Goal: Task Accomplishment & Management: Manage account settings

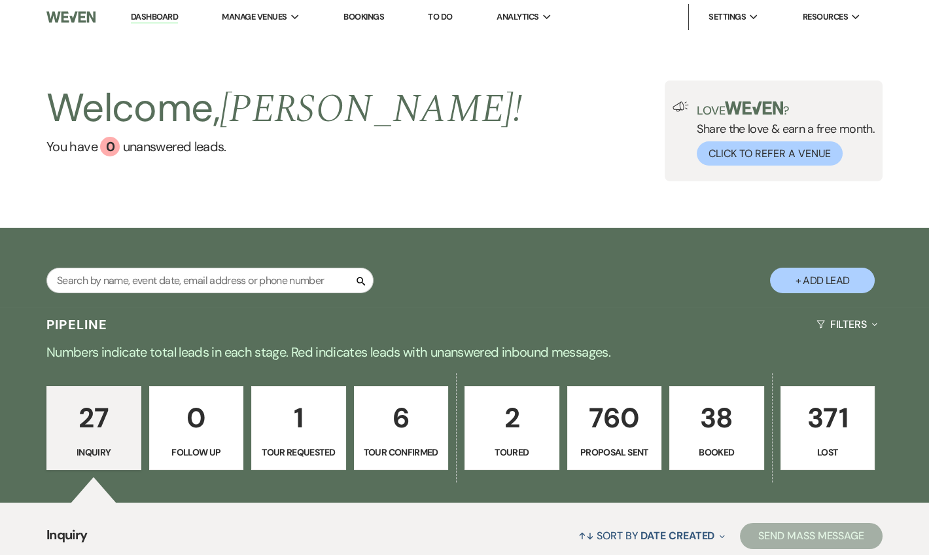
click at [164, 24] on li "Dashboard" at bounding box center [154, 17] width 60 height 26
click at [160, 15] on link "Dashboard" at bounding box center [154, 17] width 47 height 12
click at [143, 10] on li "Dashboard" at bounding box center [154, 17] width 60 height 26
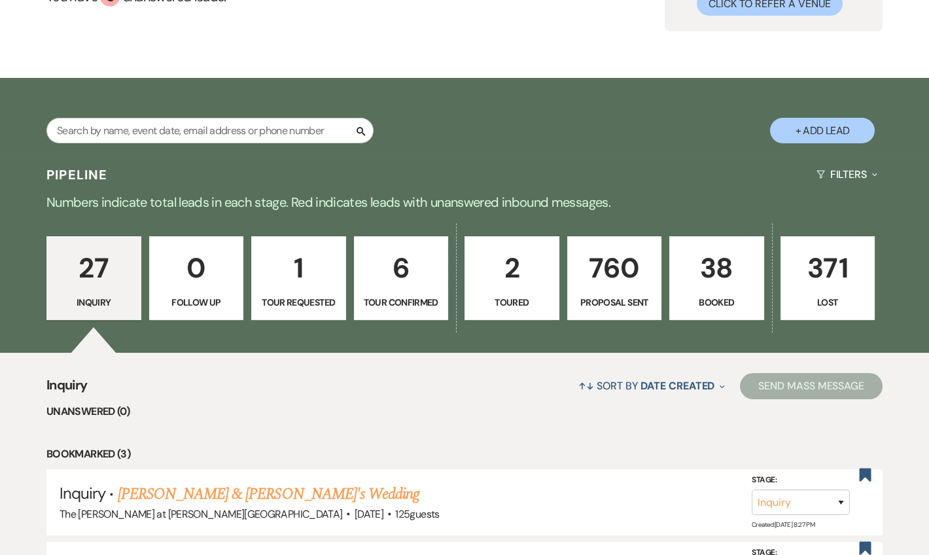
scroll to position [237, 0]
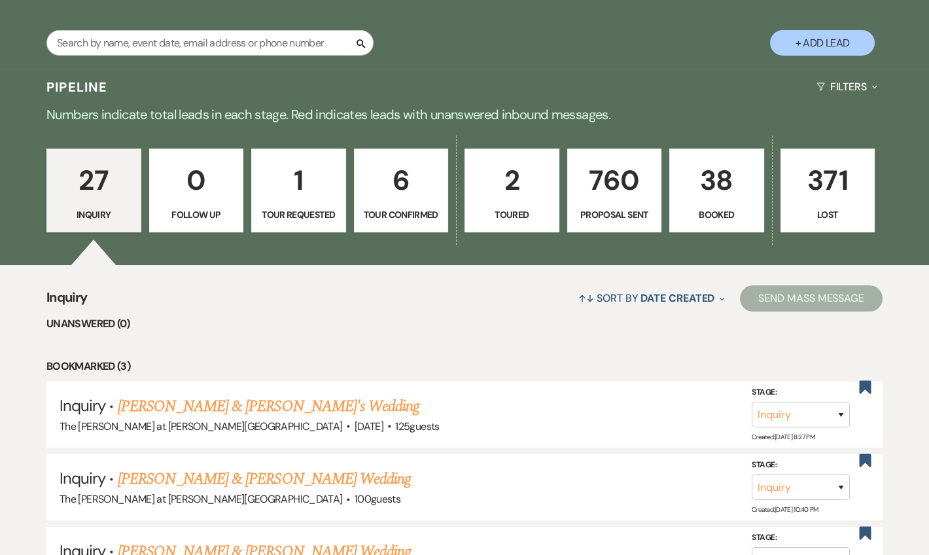
click at [424, 172] on p "6" at bounding box center [401, 180] width 78 height 44
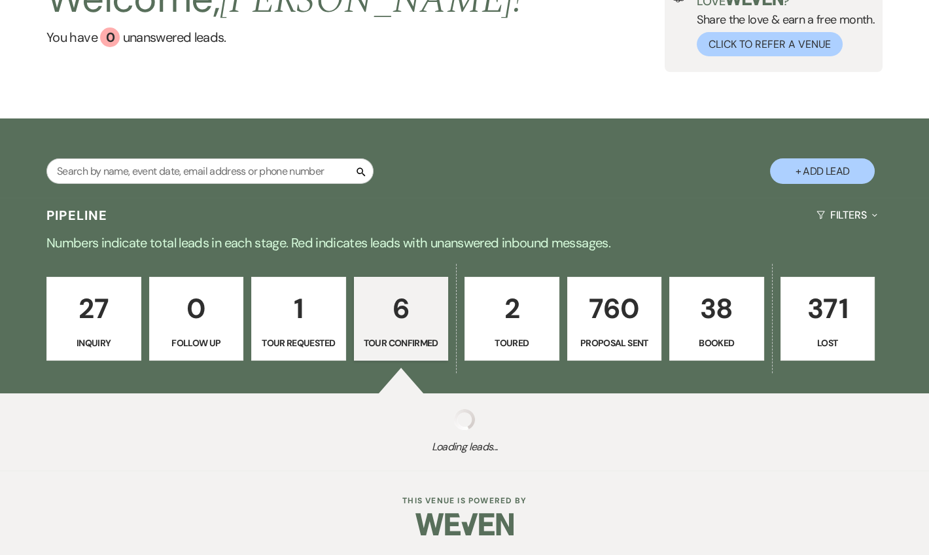
select select "4"
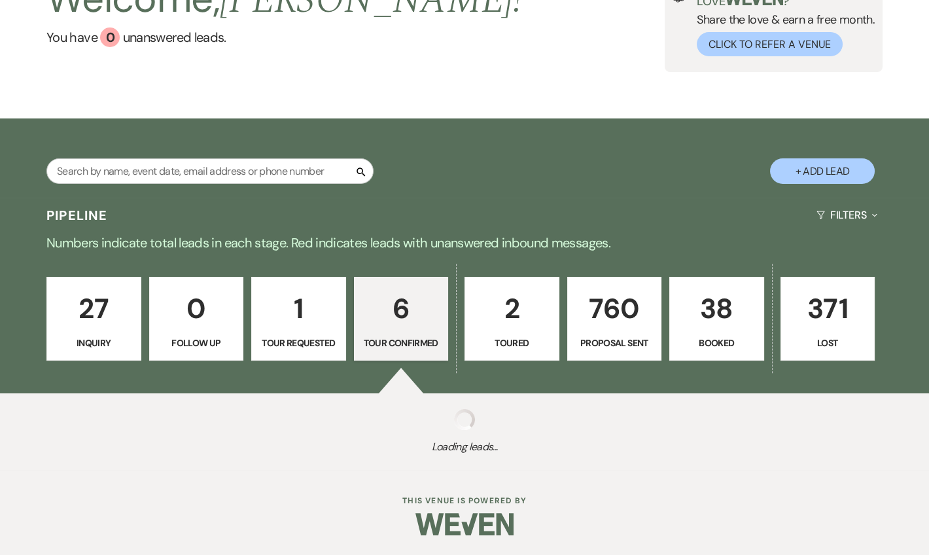
select select "4"
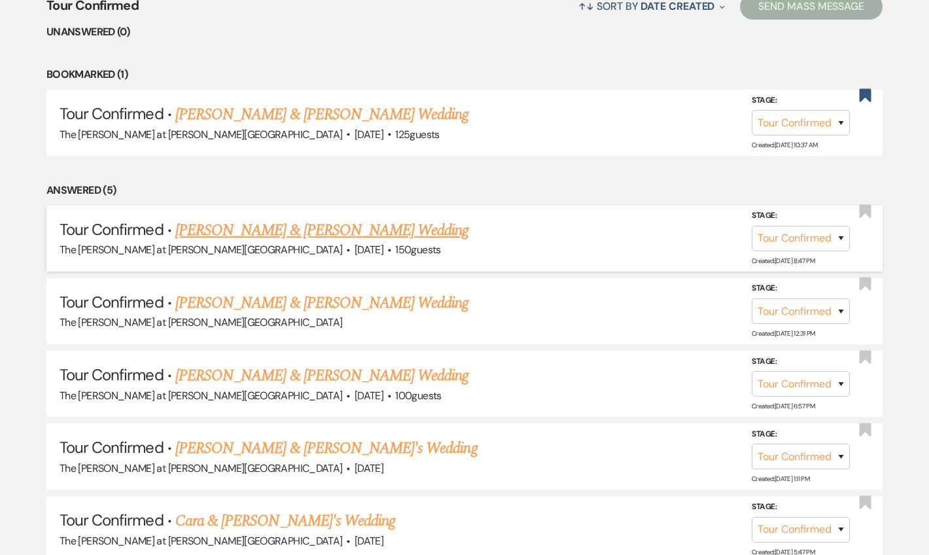
scroll to position [555, 0]
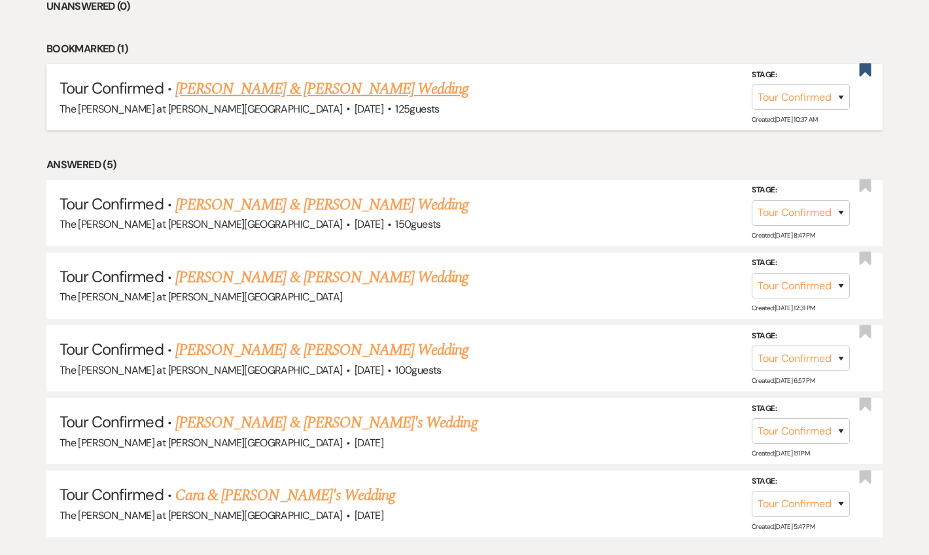
click at [319, 81] on link "Zach Coonick & Sarah Morgus's Wedding" at bounding box center [321, 89] width 293 height 24
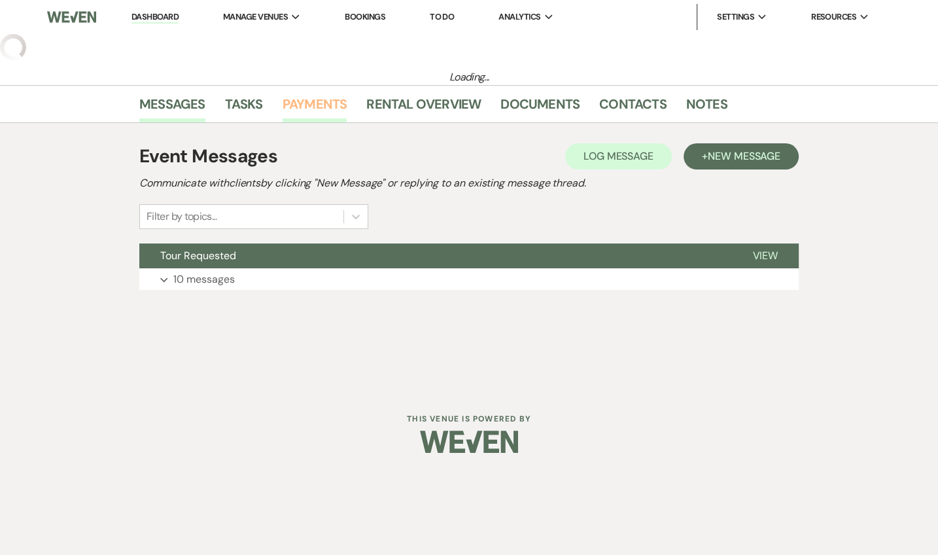
select select "4"
select select "5"
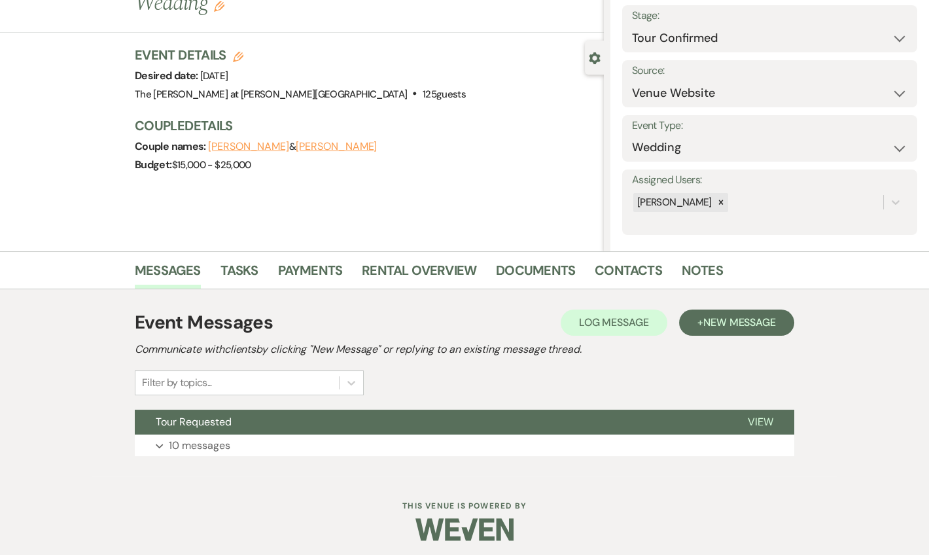
scroll to position [81, 0]
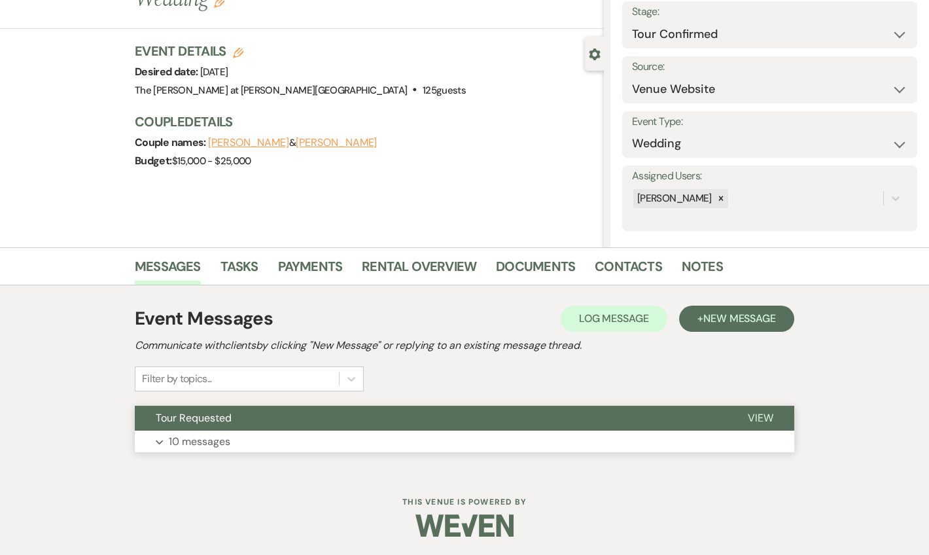
click at [226, 447] on p "10 messages" at bounding box center [199, 441] width 61 height 17
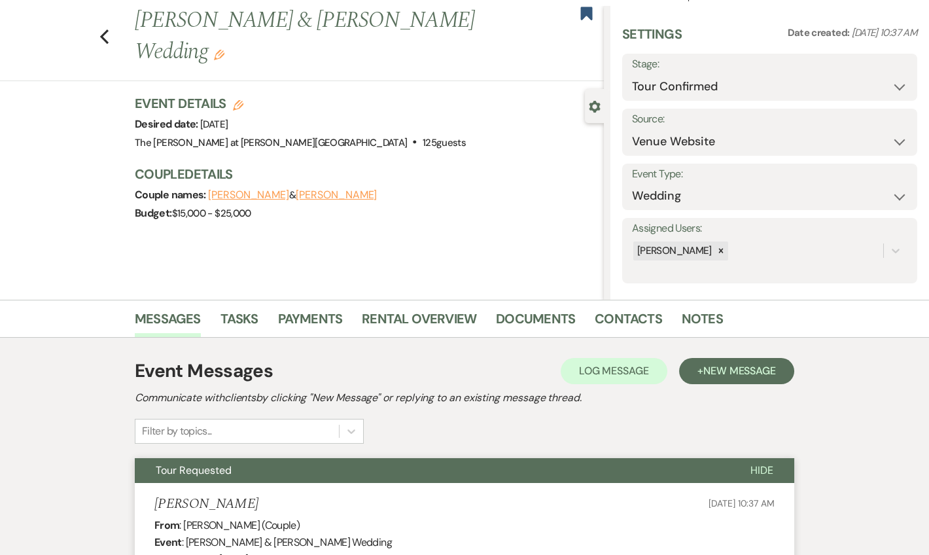
scroll to position [0, 0]
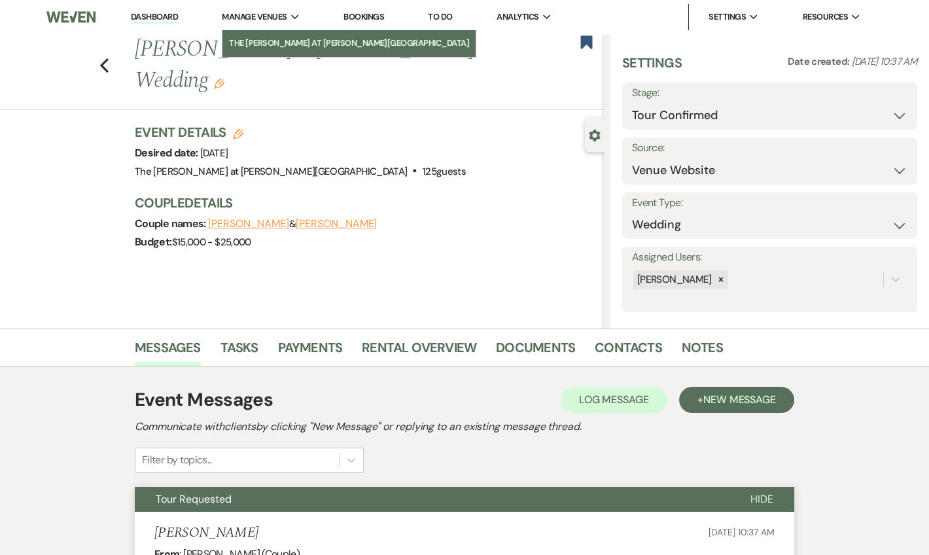
click at [262, 37] on li "The [PERSON_NAME] at [PERSON_NAME][GEOGRAPHIC_DATA]" at bounding box center [349, 43] width 240 height 13
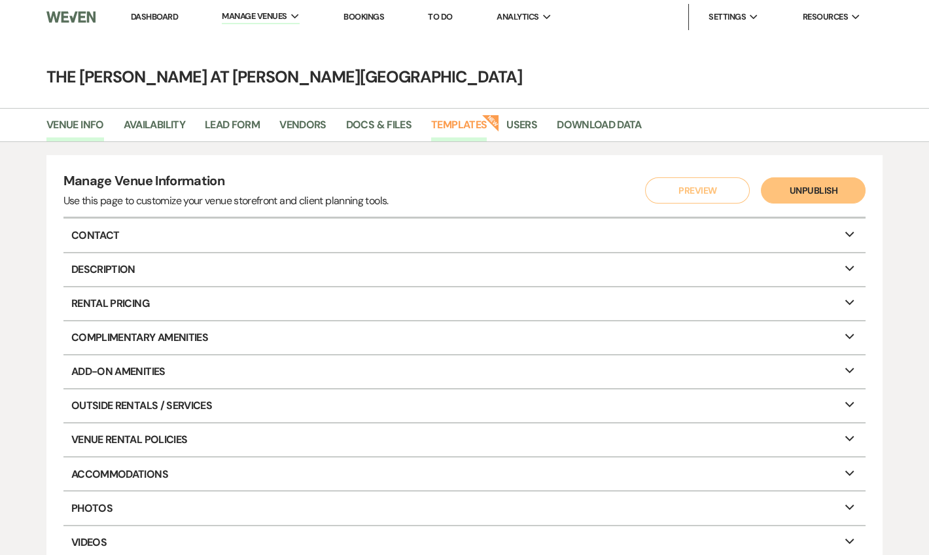
click at [480, 122] on link "Templates" at bounding box center [459, 128] width 56 height 25
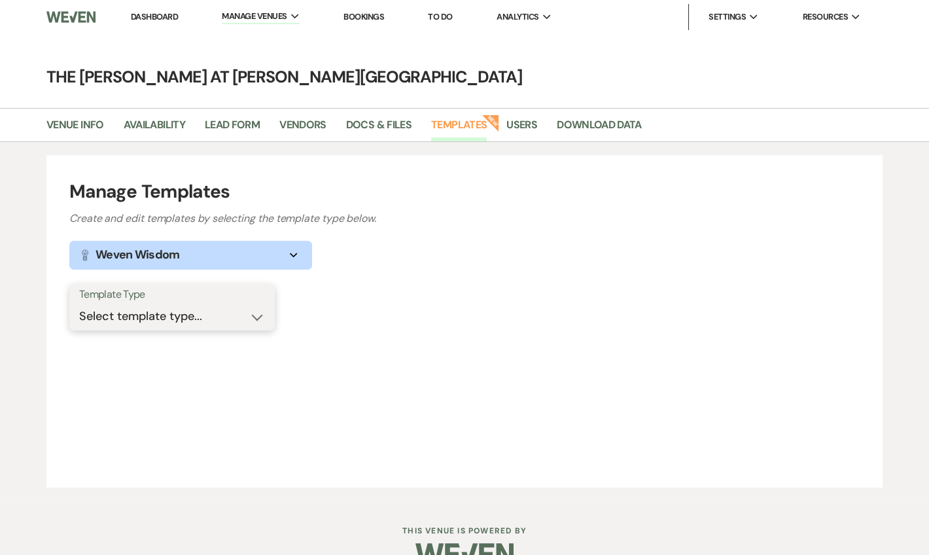
click at [200, 313] on select "Select template type... Task List Message Templates Payment Plan Inventory Item…" at bounding box center [172, 316] width 186 height 26
select select "Message Templates"
click at [79, 303] on select "Select template type... Task List Message Templates Payment Plan Inventory Item…" at bounding box center [172, 316] width 186 height 26
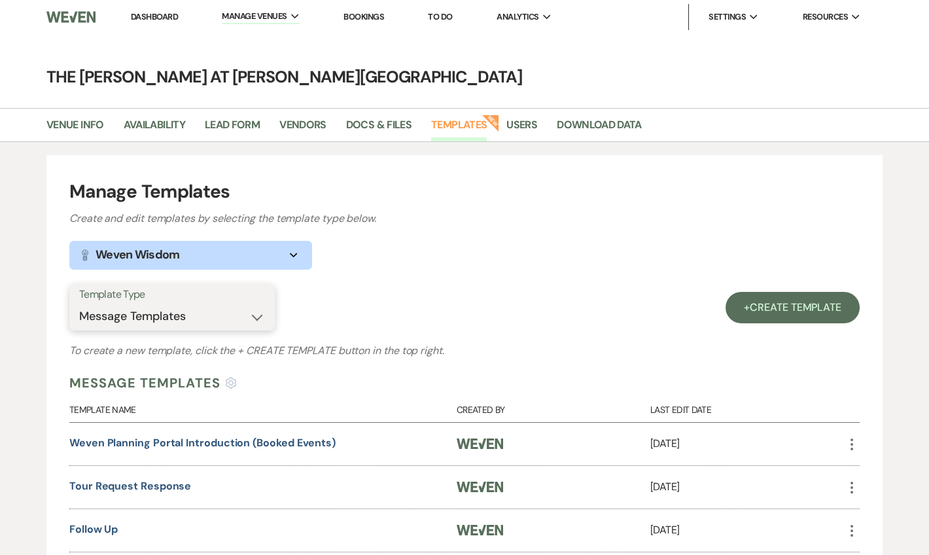
click at [211, 311] on select "Select template type... Task List Message Templates Payment Plan Inventory Item…" at bounding box center [172, 316] width 186 height 26
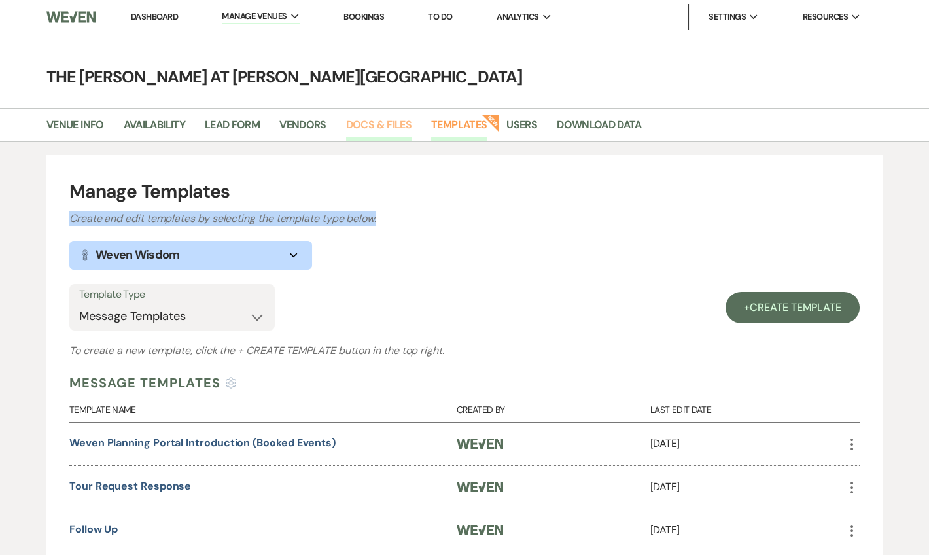
drag, startPoint x: 420, startPoint y: 206, endPoint x: 381, endPoint y: 121, distance: 93.4
click at [381, 120] on link "Docs & Files" at bounding box center [378, 128] width 65 height 25
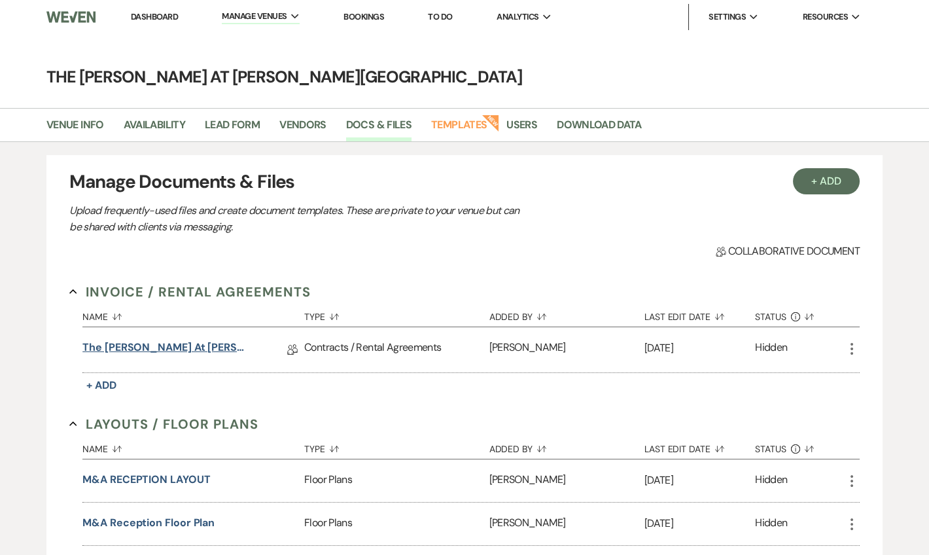
click at [206, 346] on link "The Rosemary at Spano Lake Contract" at bounding box center [164, 349] width 164 height 20
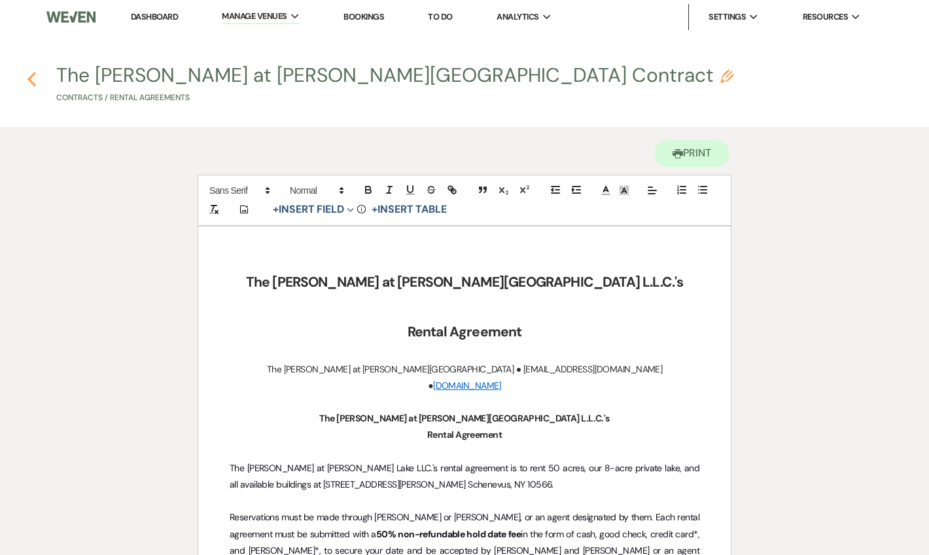
click at [31, 82] on icon "Previous" at bounding box center [32, 79] width 10 height 16
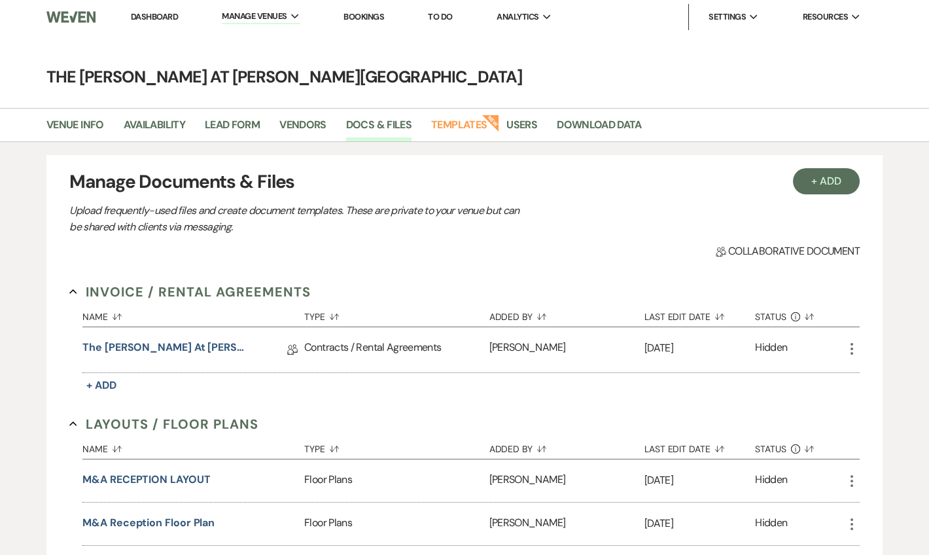
click at [155, 20] on link "Dashboard" at bounding box center [154, 16] width 47 height 11
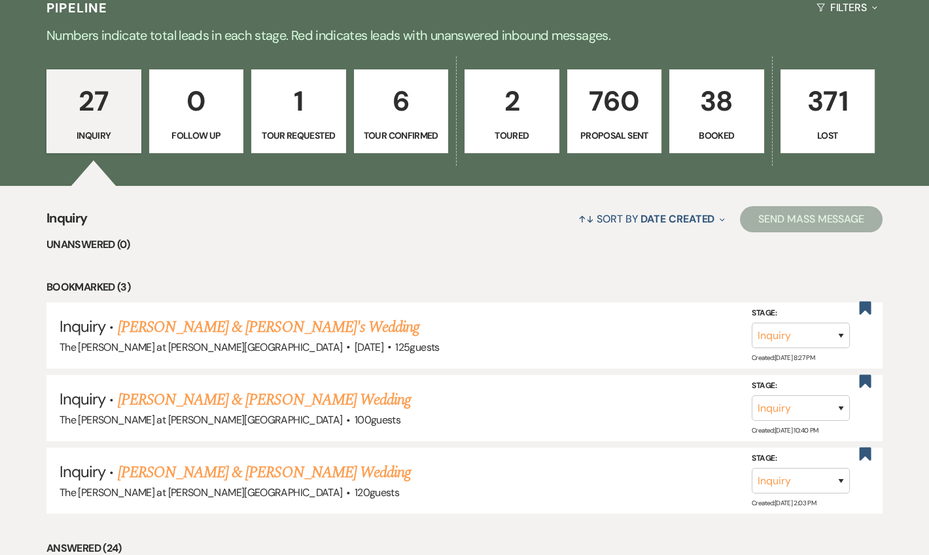
click at [322, 120] on p "1" at bounding box center [299, 101] width 78 height 44
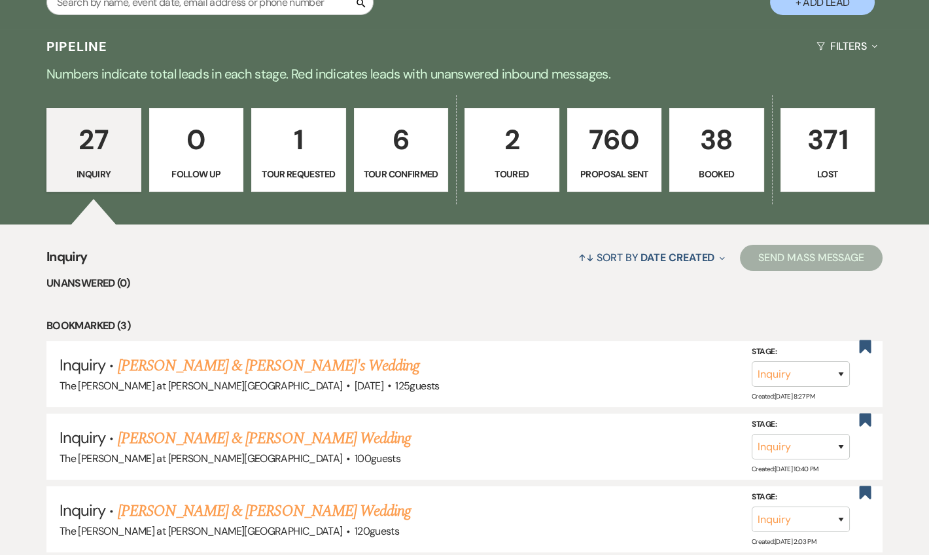
select select "2"
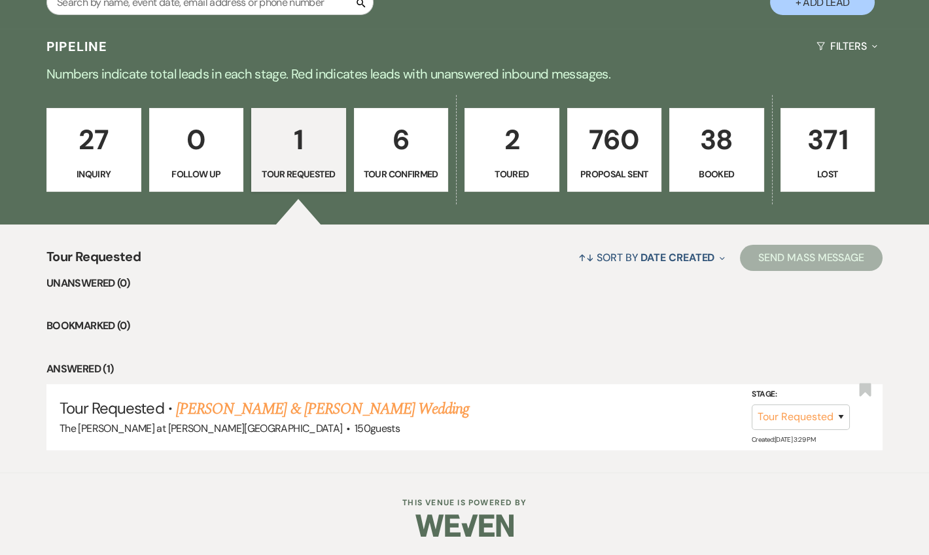
click at [430, 168] on p "Tour Confirmed" at bounding box center [401, 174] width 78 height 14
select select "4"
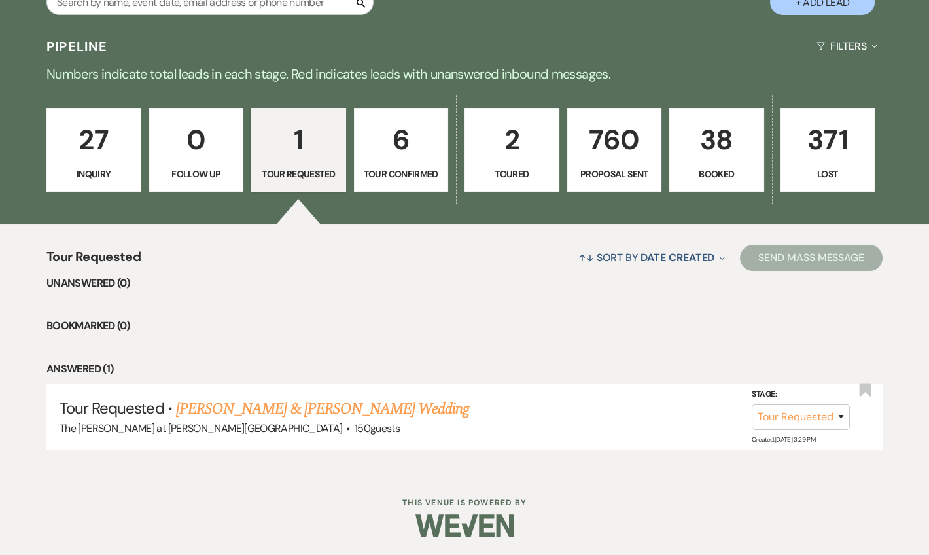
select select "4"
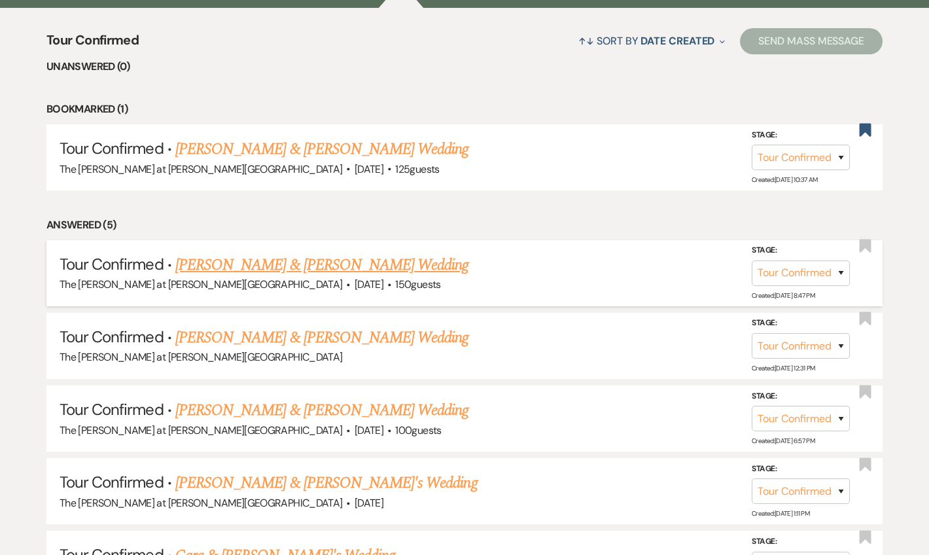
scroll to position [516, 0]
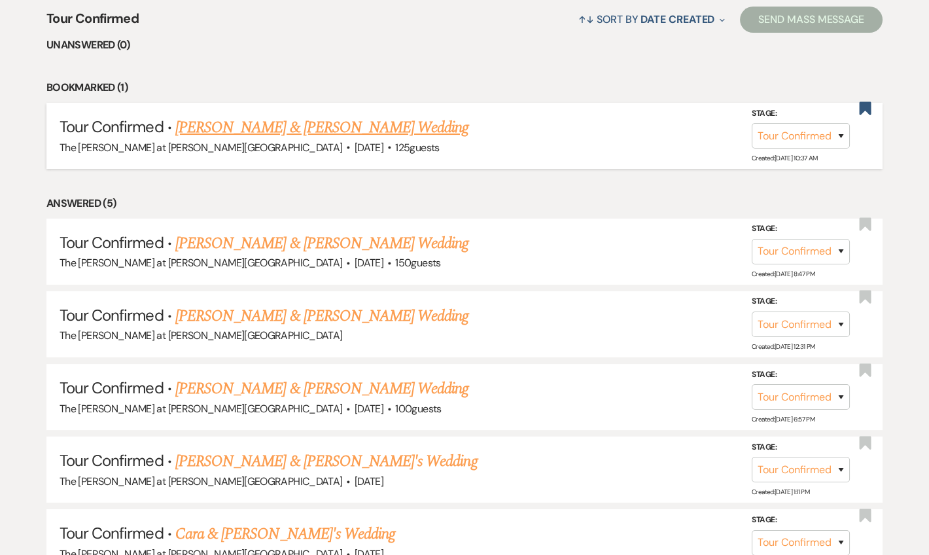
click at [309, 129] on link "Zach Coonick & Sarah Morgus's Wedding" at bounding box center [321, 128] width 293 height 24
select select "4"
select select "5"
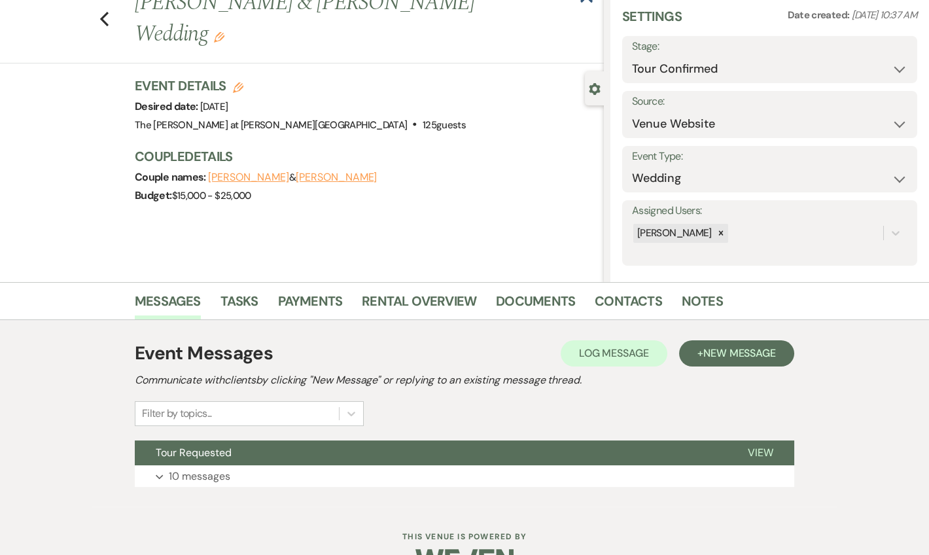
scroll to position [81, 0]
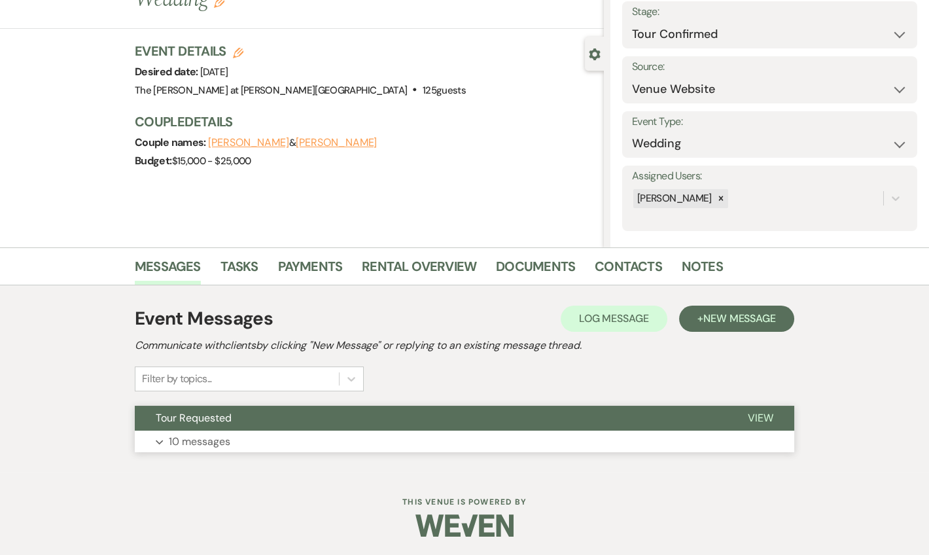
drag, startPoint x: 772, startPoint y: 411, endPoint x: 777, endPoint y: 405, distance: 7.9
click at [772, 411] on span "View" at bounding box center [761, 418] width 26 height 14
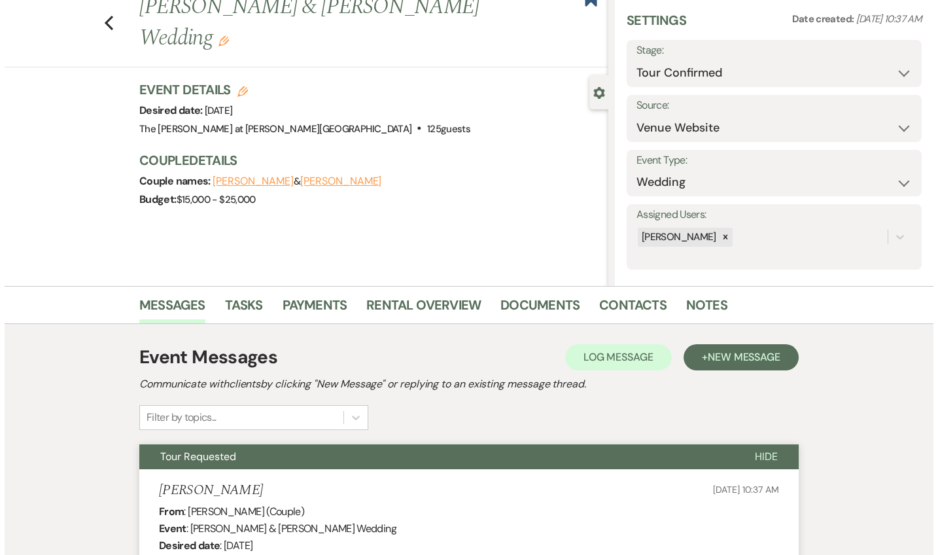
scroll to position [0, 0]
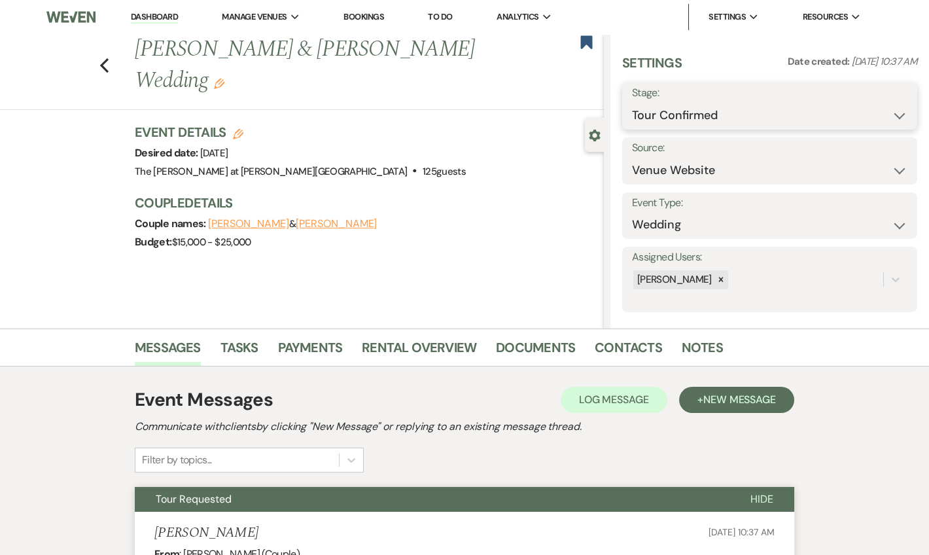
click at [698, 111] on select "Inquiry Follow Up Tour Requested Tour Confirmed Toured Proposal Sent Booked Lost" at bounding box center [769, 116] width 275 height 26
select select "7"
click at [632, 103] on select "Inquiry Follow Up Tour Requested Tour Confirmed Toured Proposal Sent Booked Lost" at bounding box center [769, 116] width 275 height 26
click at [882, 99] on button "Save" at bounding box center [886, 106] width 62 height 26
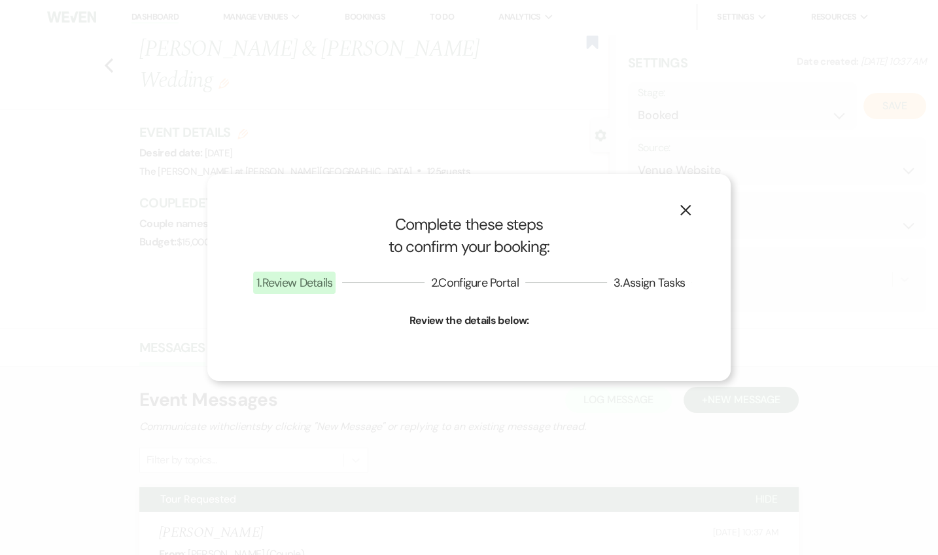
select select "1"
select select "653"
select select "false"
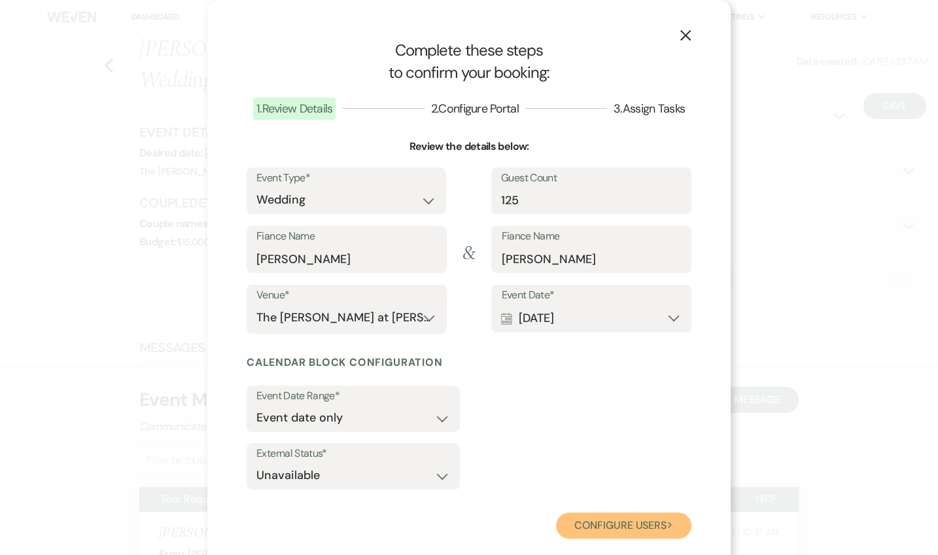
click at [625, 523] on button "Configure users Next" at bounding box center [623, 525] width 135 height 26
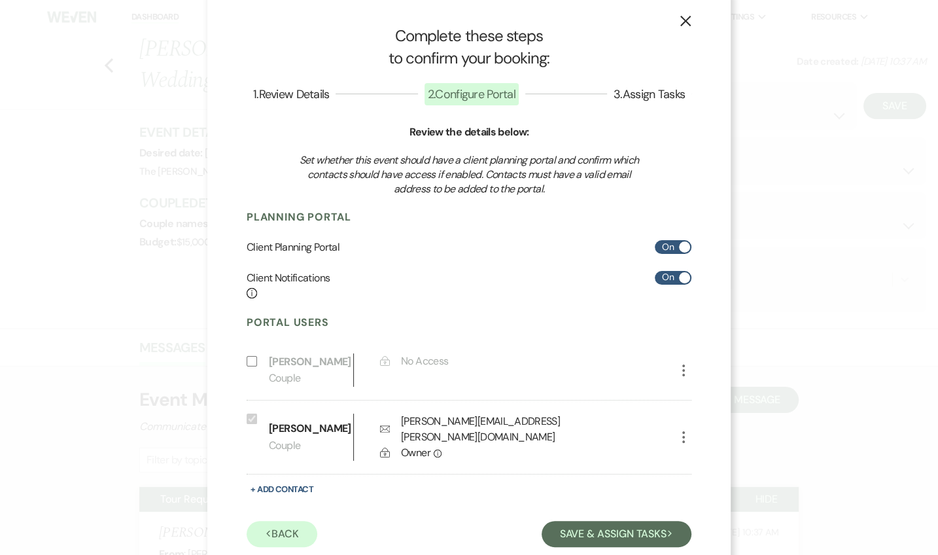
scroll to position [31, 0]
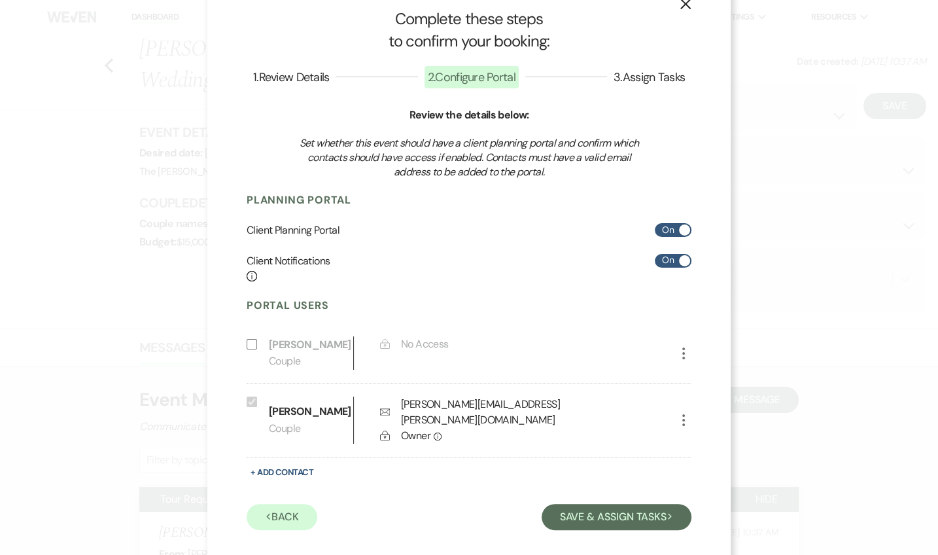
click at [253, 346] on label "Include on Planning Portal" at bounding box center [255, 348] width 16 height 24
click at [253, 346] on input "Include on Planning Portal" at bounding box center [252, 344] width 10 height 10
select select "1"
select select "6"
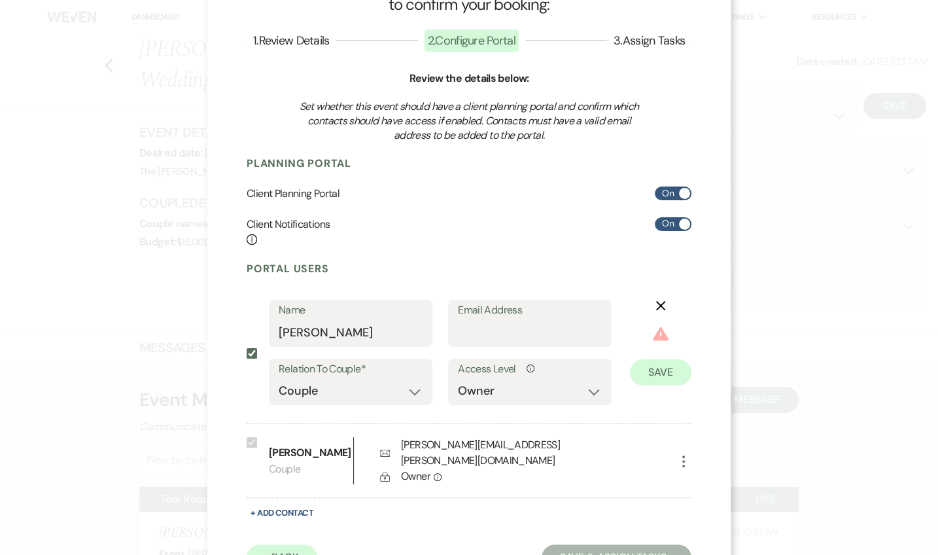
scroll to position [109, 0]
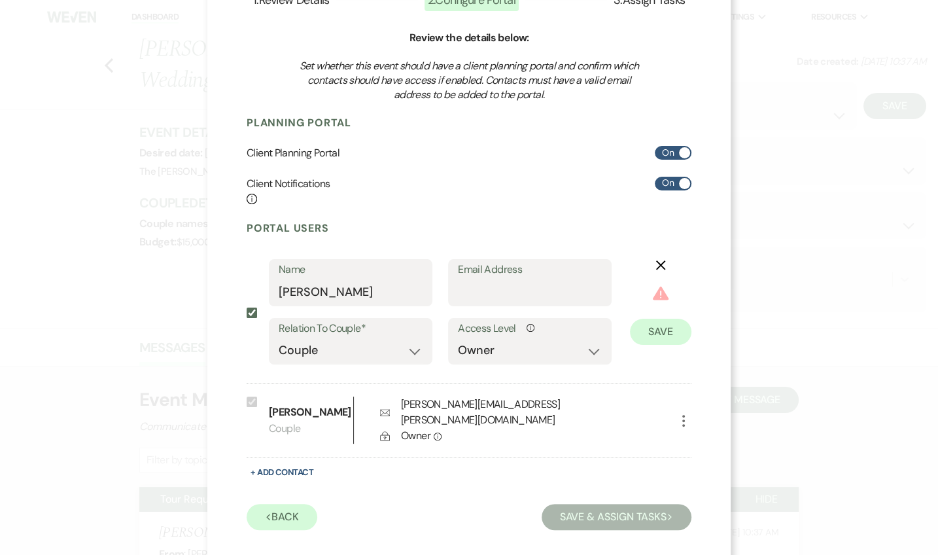
click at [655, 264] on icon "X" at bounding box center [660, 265] width 10 height 10
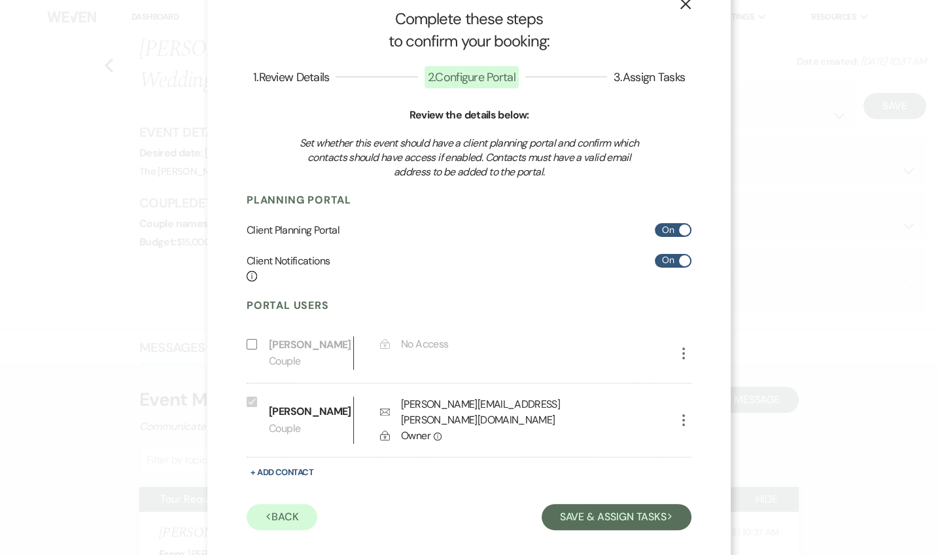
click at [247, 340] on input "Include on Planning Portal" at bounding box center [252, 344] width 10 height 10
select select "1"
select select "6"
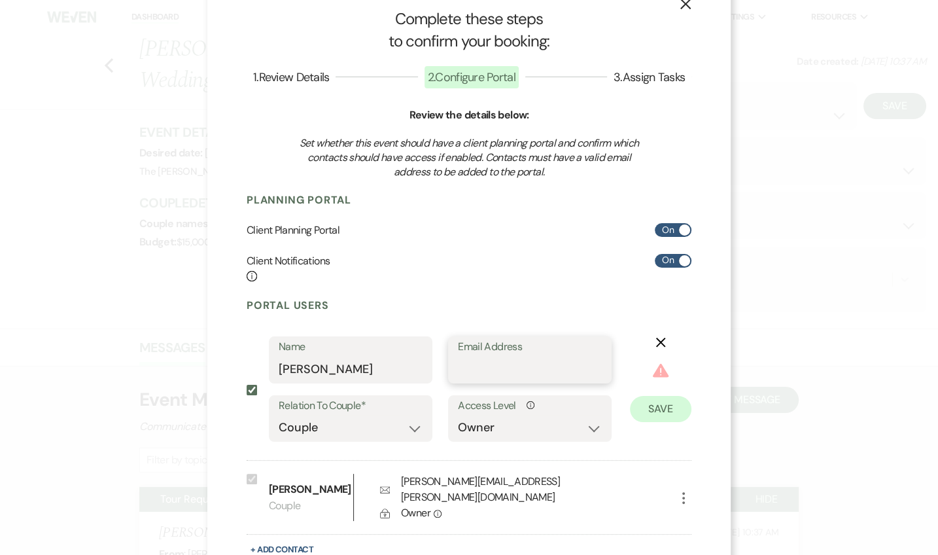
click at [517, 360] on input "Email Address" at bounding box center [530, 369] width 144 height 26
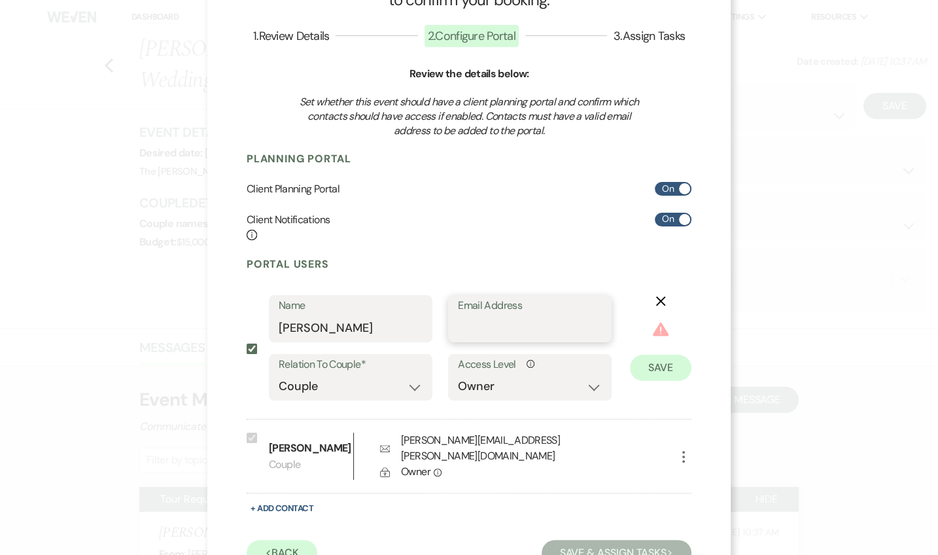
scroll to position [109, 0]
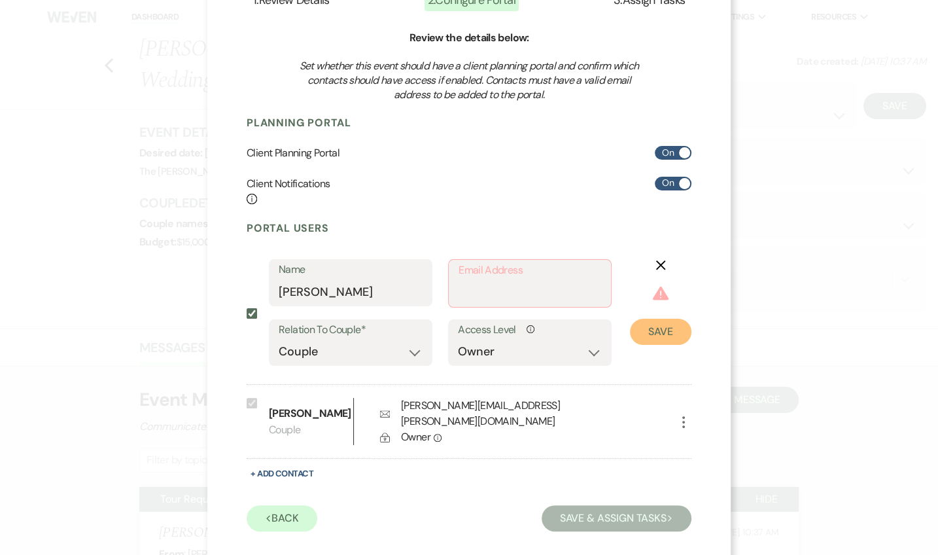
click at [658, 330] on button "Save" at bounding box center [660, 332] width 61 height 26
click at [657, 260] on icon "X" at bounding box center [660, 265] width 10 height 10
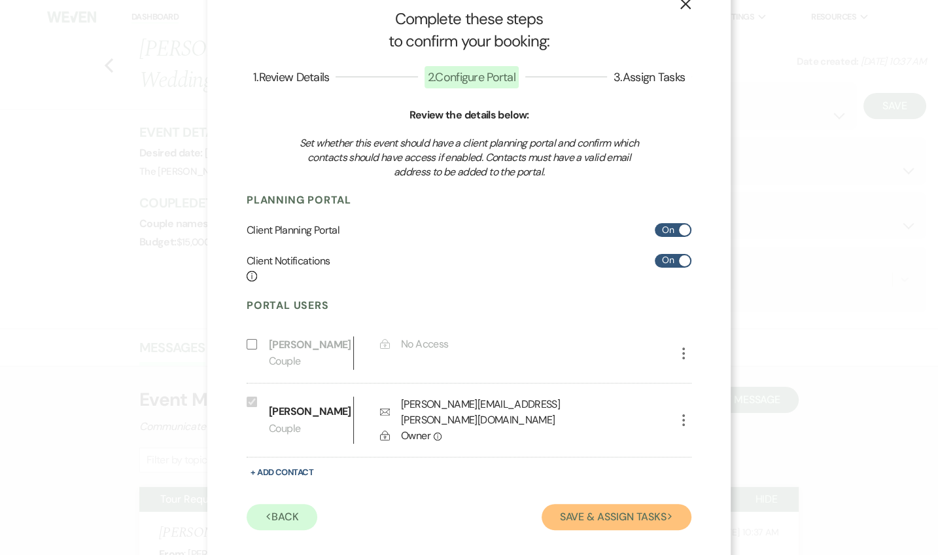
click at [548, 504] on button "Save & Assign Tasks Next" at bounding box center [617, 517] width 150 height 26
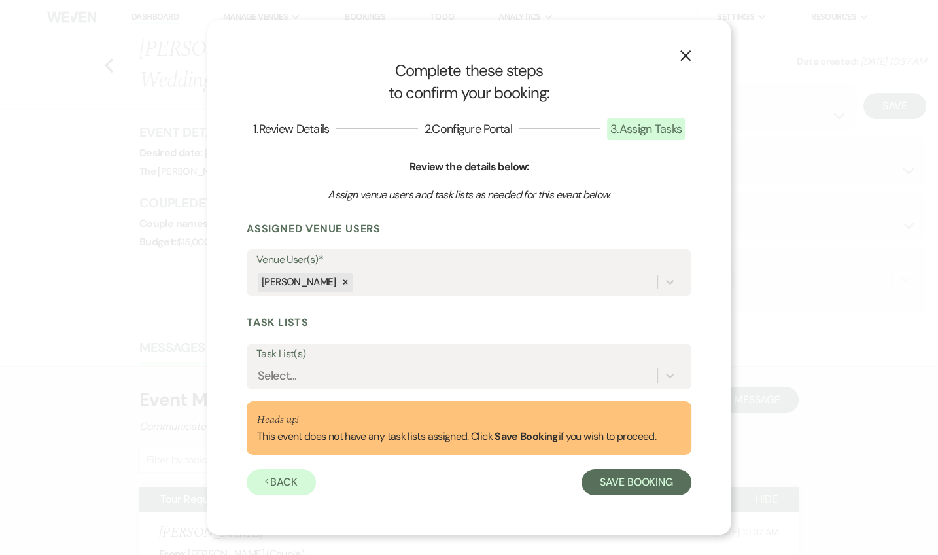
scroll to position [0, 0]
click at [357, 368] on div "Select..." at bounding box center [456, 375] width 401 height 23
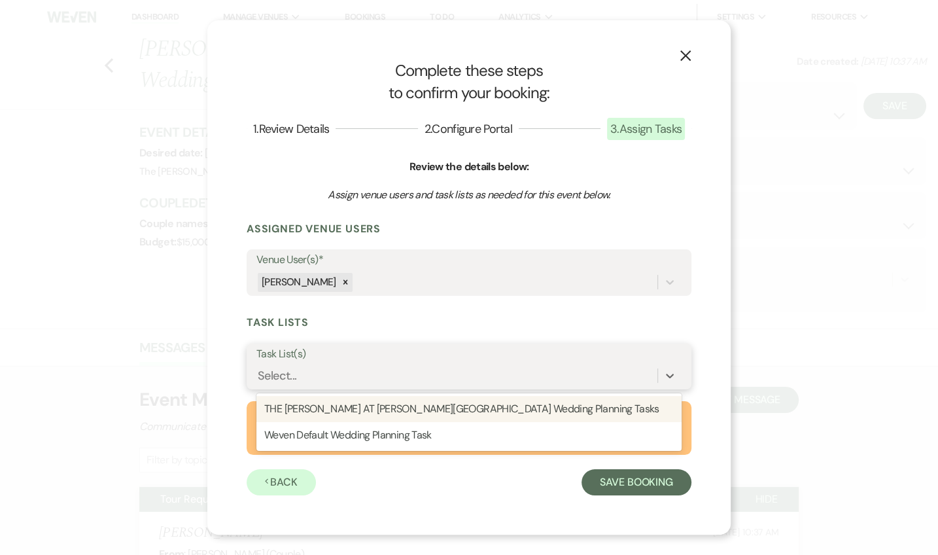
click at [354, 415] on div "THE ROSEMARY AT SPANO LAKE Wedding Planning Tasks" at bounding box center [468, 409] width 425 height 26
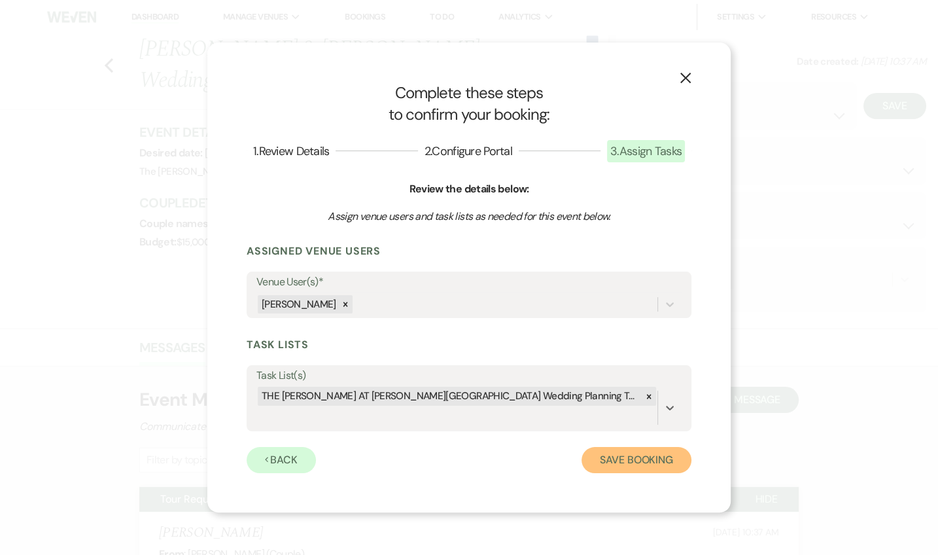
click at [628, 454] on button "Save Booking" at bounding box center [636, 460] width 110 height 26
select select "14"
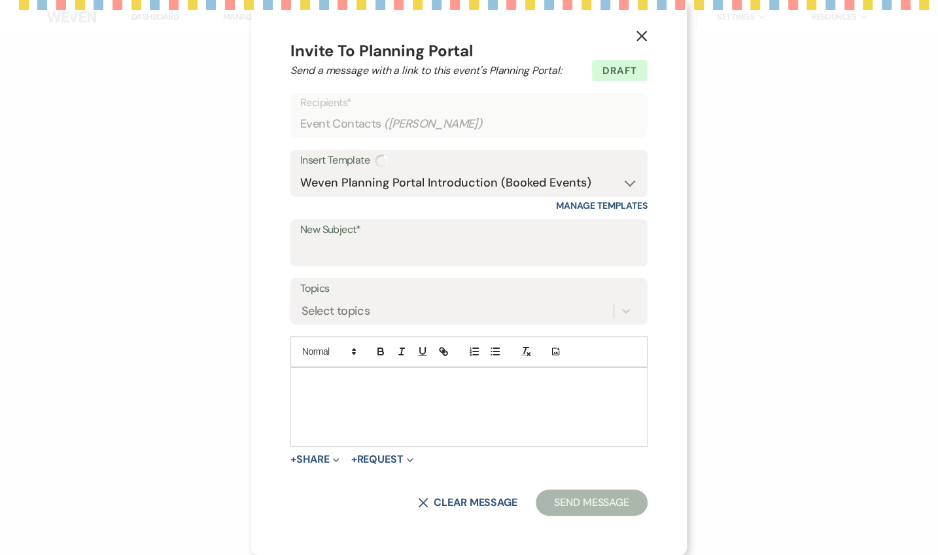
select select "5"
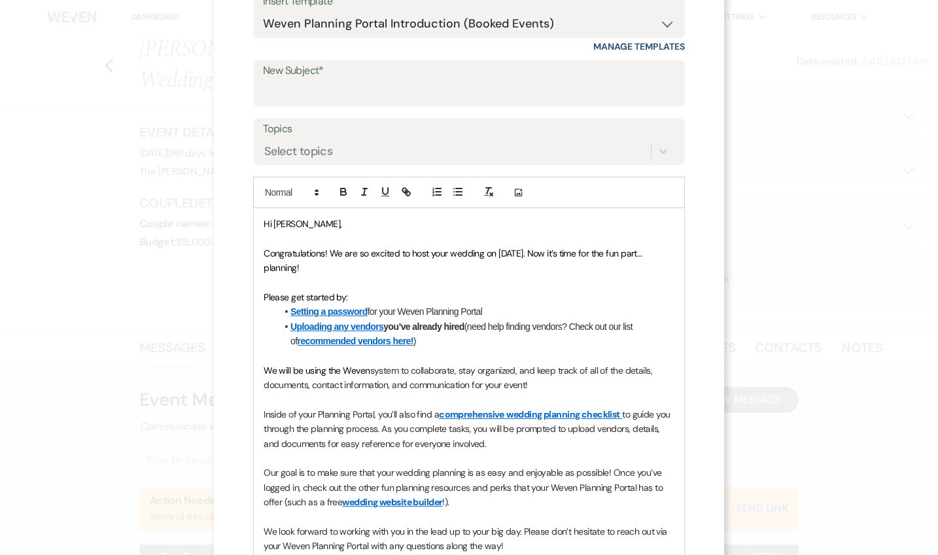
scroll to position [47, 0]
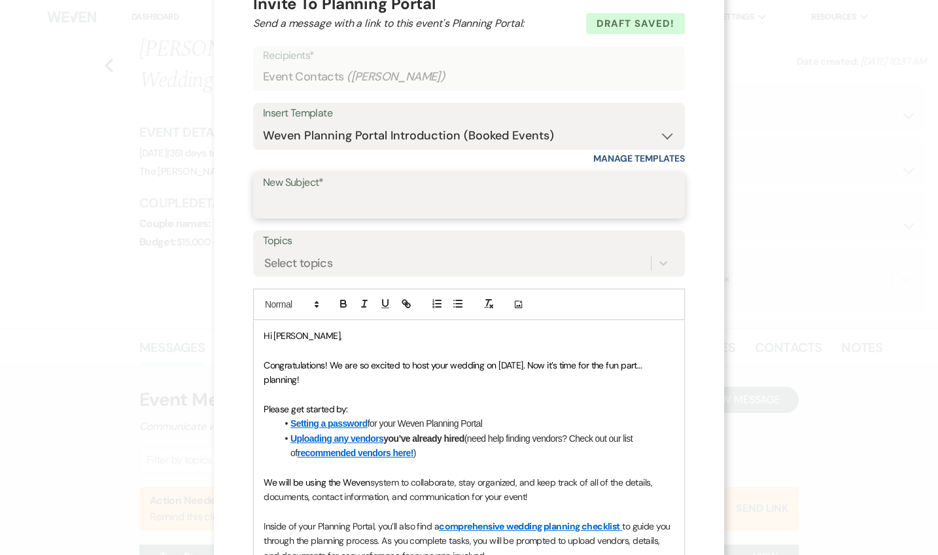
click at [343, 200] on input "New Subject*" at bounding box center [469, 205] width 412 height 26
type input "We're so excited!"
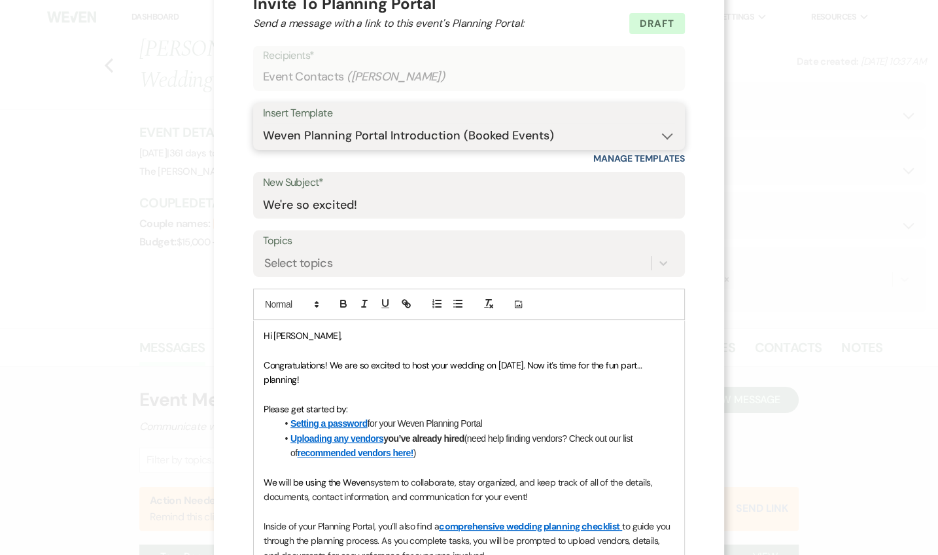
click at [369, 130] on select "-- Weven Planning Portal Introduction (Booked Events) Tour Request Response Fol…" at bounding box center [469, 136] width 412 height 26
select select "978"
click at [263, 123] on select "-- Weven Planning Portal Introduction (Booked Events) Tour Request Response Fol…" at bounding box center [469, 136] width 412 height 26
type input "Booking your event!"
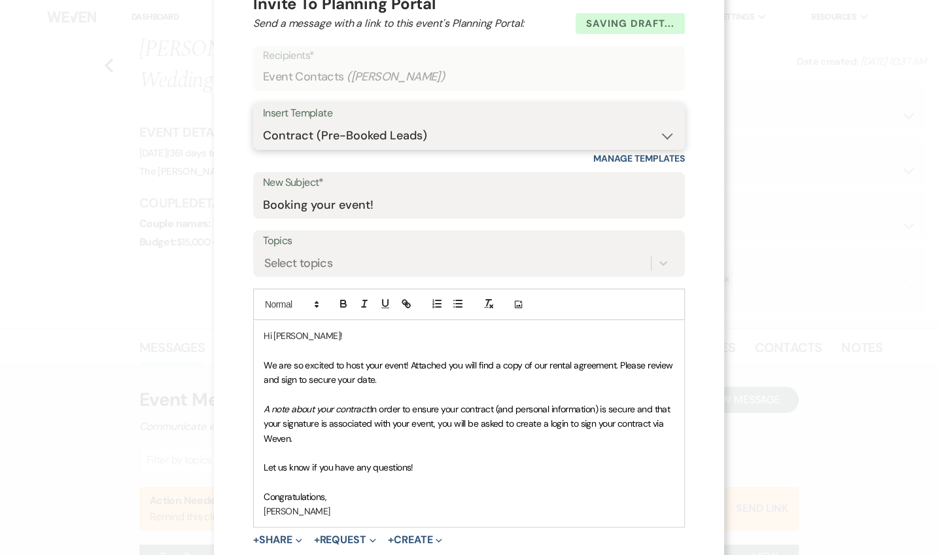
scroll to position [126, 0]
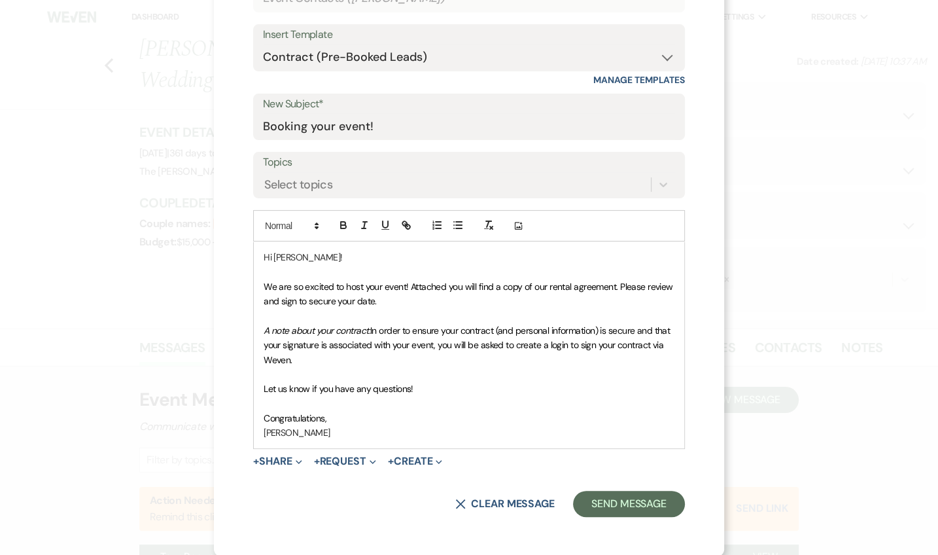
click at [334, 364] on p "A note about your contract: In order to ensure your contract (and personal info…" at bounding box center [469, 345] width 411 height 44
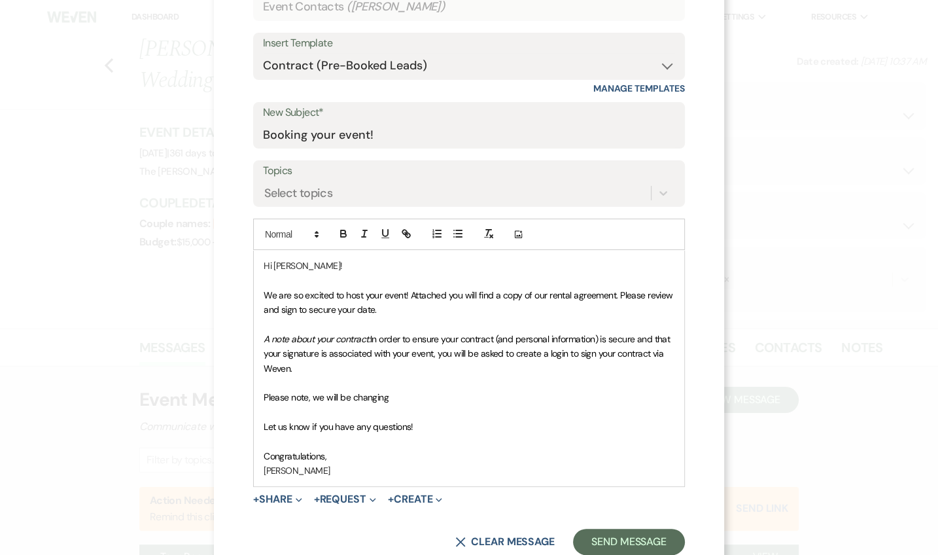
scroll to position [155, 0]
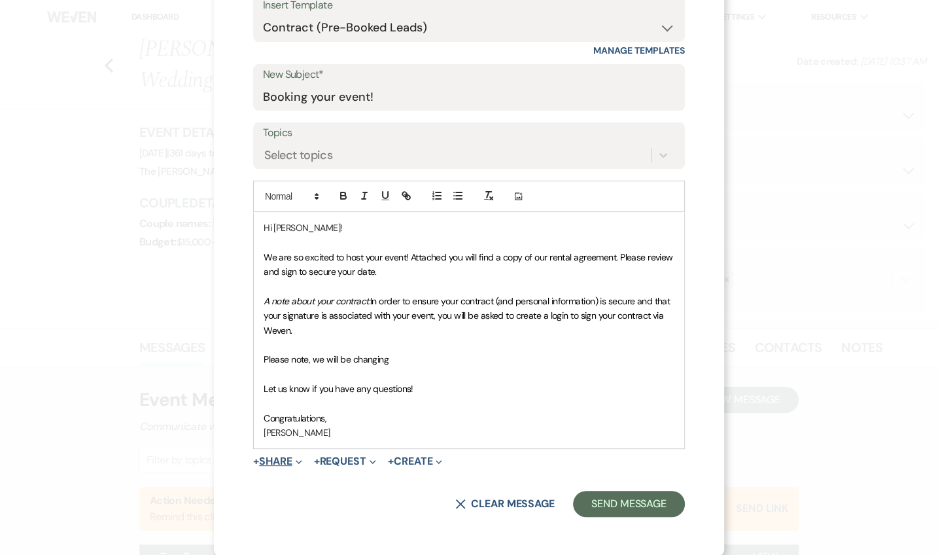
click at [293, 461] on span "Expand" at bounding box center [297, 461] width 10 height 14
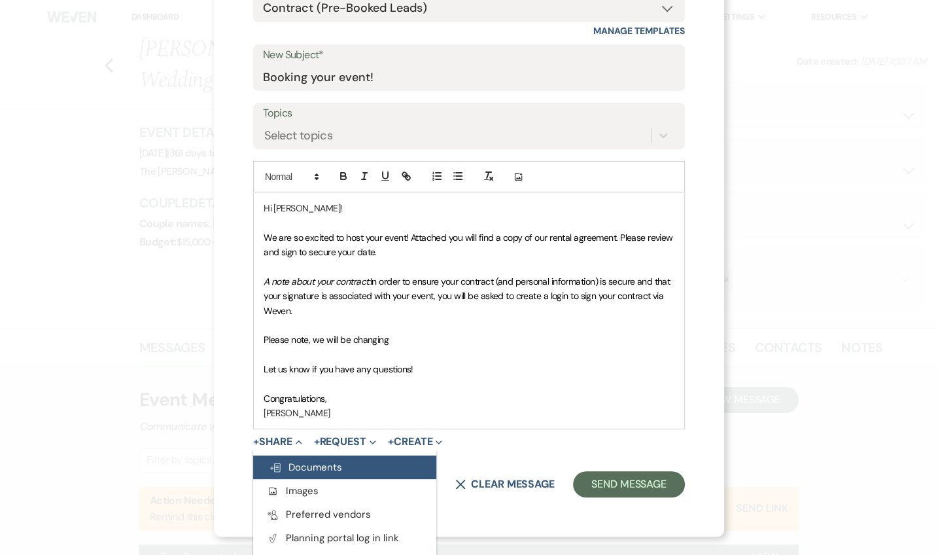
click at [331, 468] on span "Doc Upload Documents" at bounding box center [305, 466] width 73 height 13
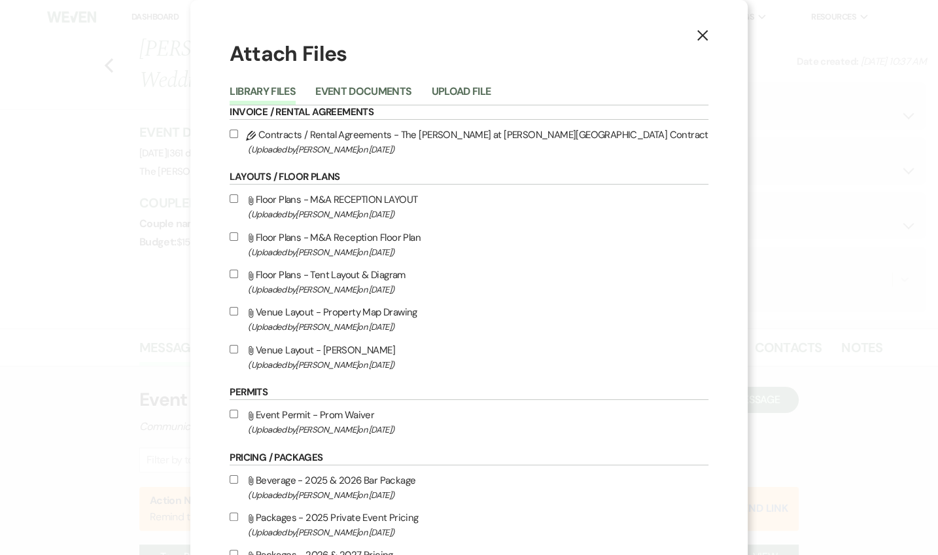
click at [314, 137] on label "Pencil Contracts / Rental Agreements - The Rosemary at Spano Lake Contract (Upl…" at bounding box center [469, 141] width 478 height 31
click at [238, 137] on input "Pencil Contracts / Rental Agreements - The Rosemary at Spano Lake Contract (Upl…" at bounding box center [234, 133] width 9 height 9
checkbox input "true"
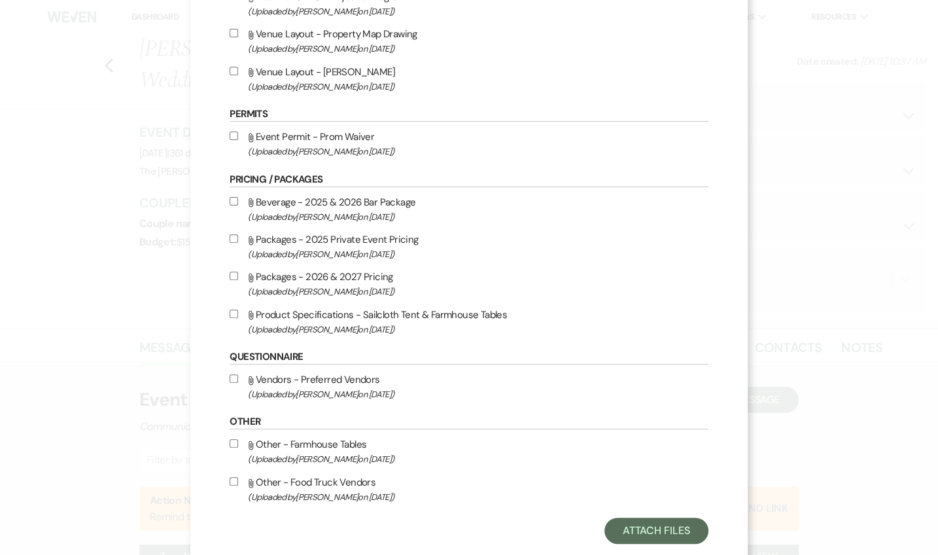
scroll to position [307, 0]
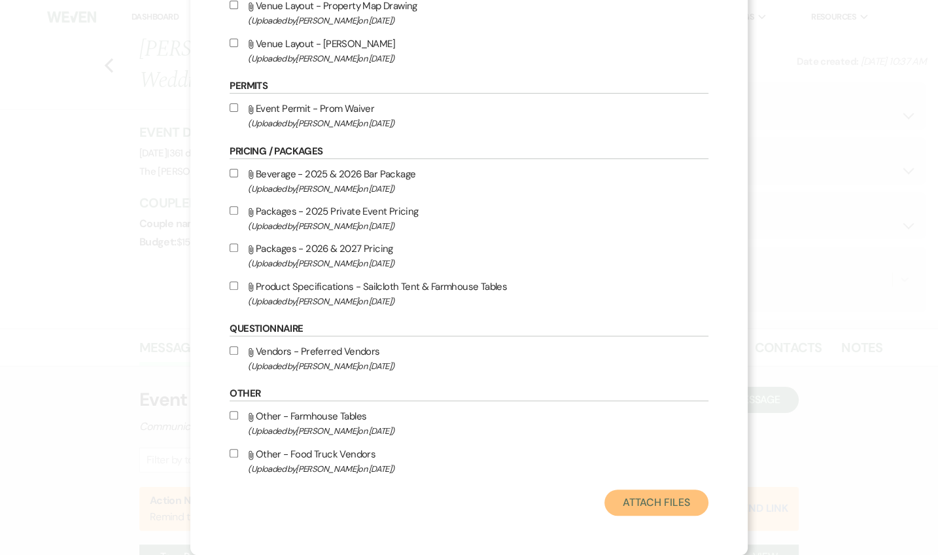
click at [604, 498] on button "Attach Files" at bounding box center [656, 502] width 104 height 26
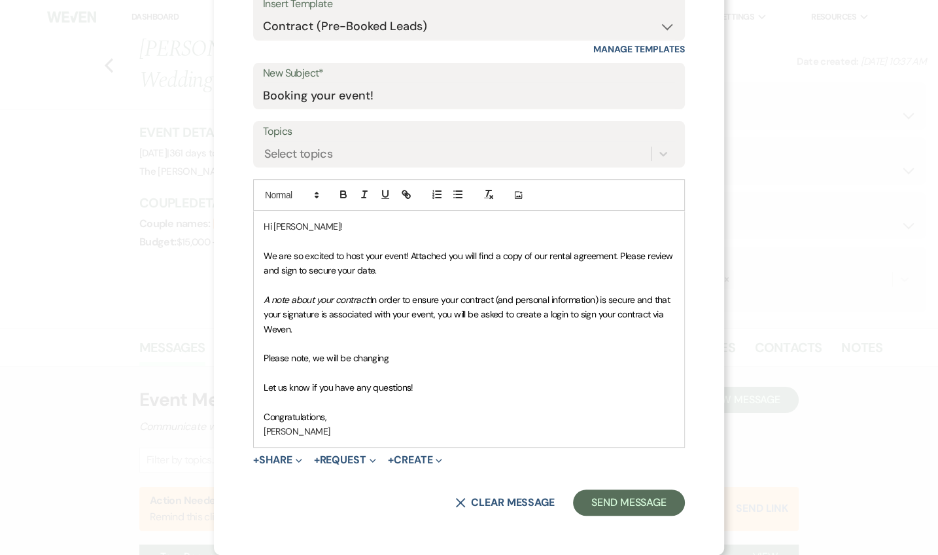
scroll to position [155, 0]
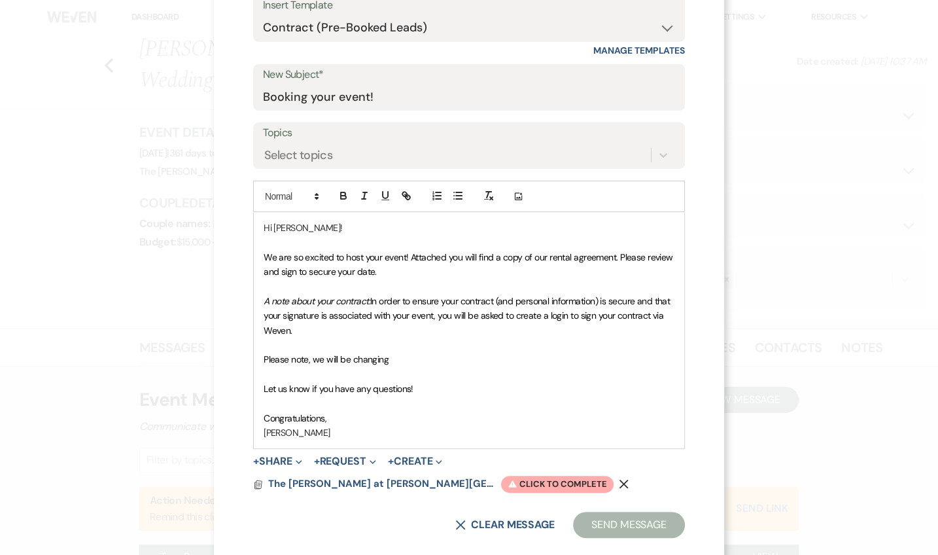
click at [393, 358] on p "Please note, we will be changing" at bounding box center [469, 359] width 411 height 14
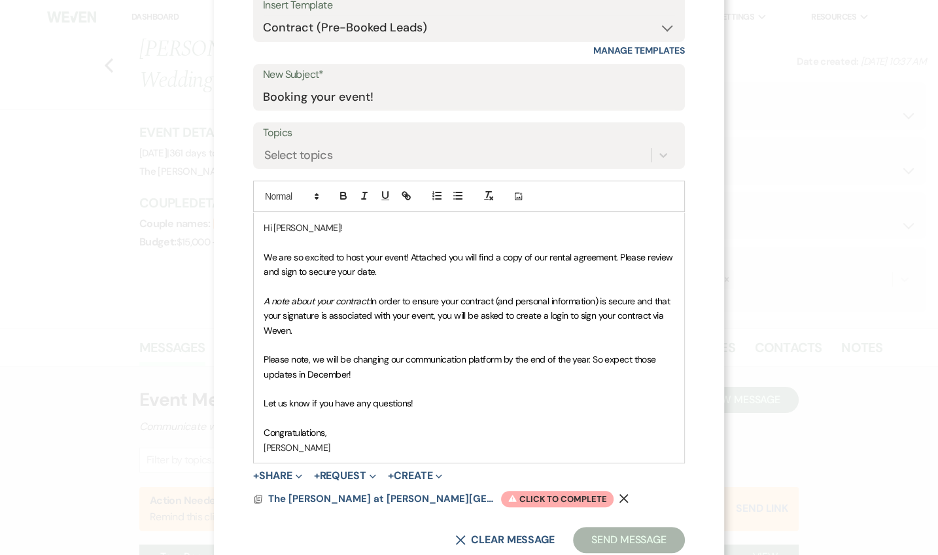
click at [366, 373] on p "Please note, we will be changing our communication platform by the end of the y…" at bounding box center [469, 366] width 411 height 29
click at [531, 384] on p at bounding box center [469, 388] width 411 height 14
drag, startPoint x: 607, startPoint y: 353, endPoint x: 410, endPoint y: 369, distance: 197.5
click at [425, 373] on p "Please note, we will be changing our communication platform by the end of the y…" at bounding box center [469, 366] width 411 height 29
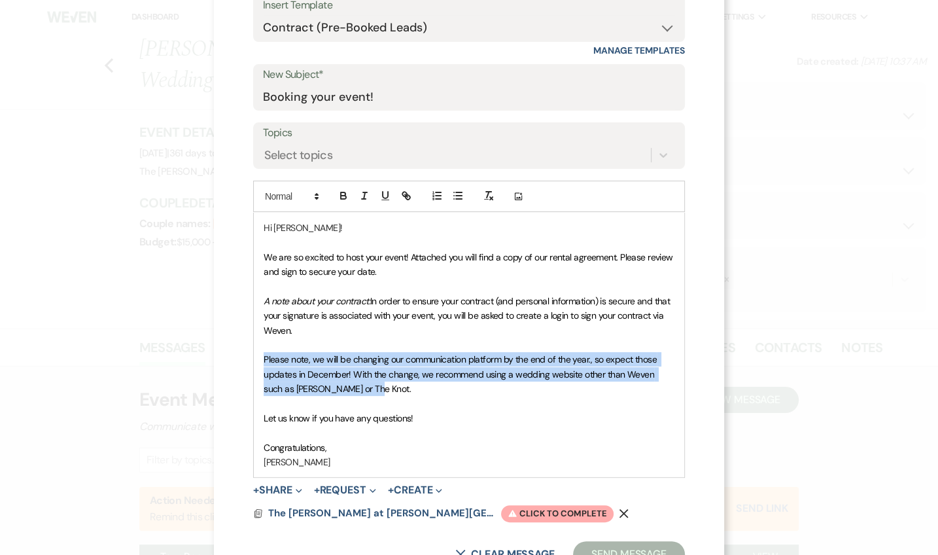
drag, startPoint x: 345, startPoint y: 389, endPoint x: 295, endPoint y: 260, distance: 138.9
click at [255, 351] on div "Hi Sarah! We are so excited to host your event! Attached you will find a copy o…" at bounding box center [469, 345] width 430 height 265
click at [363, 201] on button "button" at bounding box center [364, 196] width 18 height 16
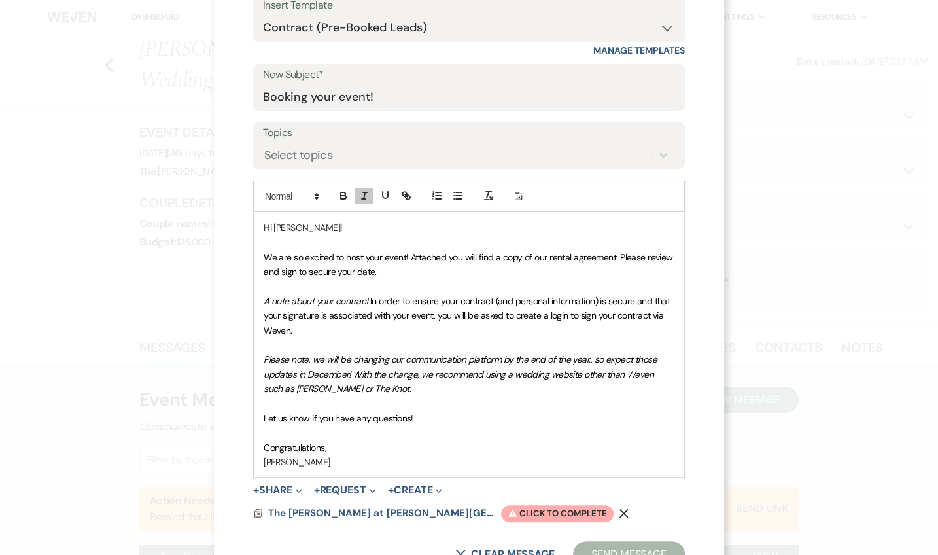
click at [479, 340] on p at bounding box center [469, 344] width 411 height 14
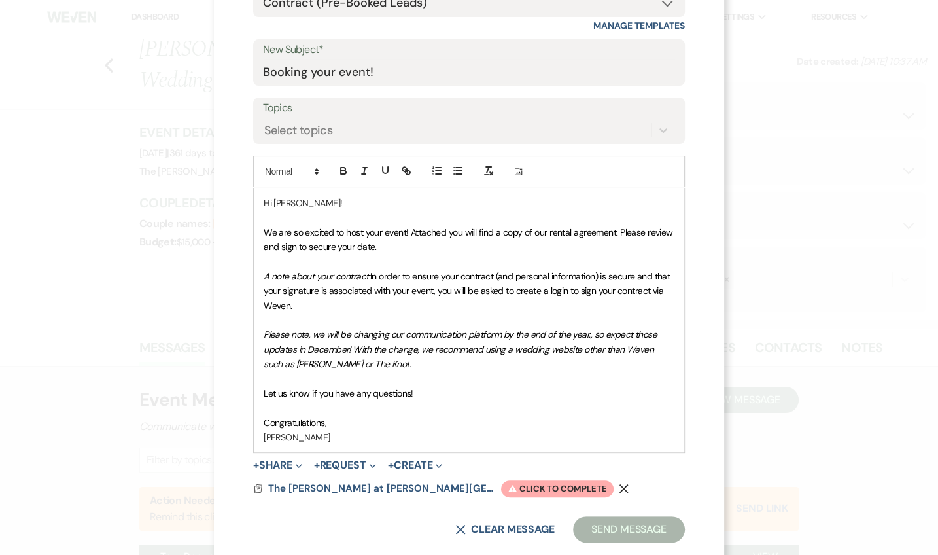
scroll to position [205, 0]
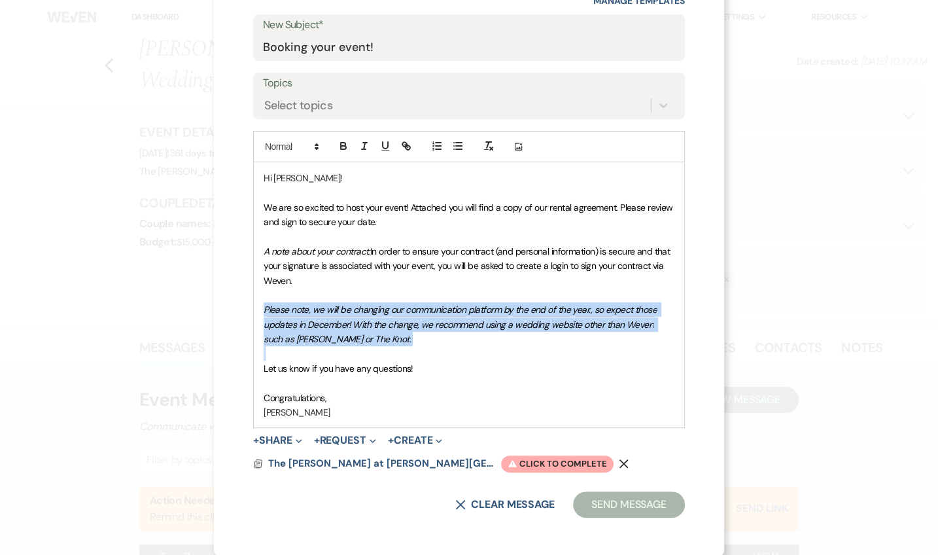
drag, startPoint x: 348, startPoint y: 345, endPoint x: 243, endPoint y: 303, distance: 112.7
click at [243, 303] on div "X Invite To Planning Portal Send a message with a link to this event's Planning…" at bounding box center [469, 175] width 510 height 761
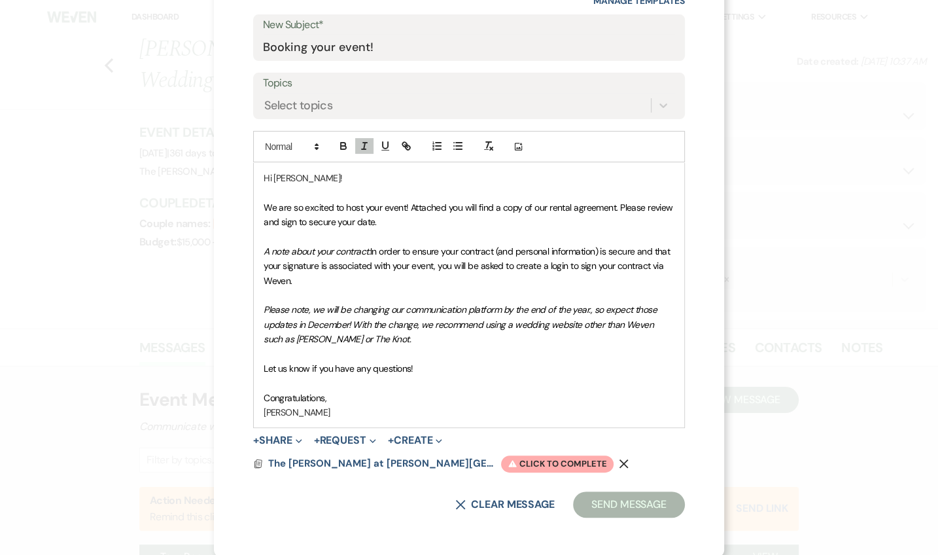
click at [334, 137] on div at bounding box center [375, 147] width 84 height 20
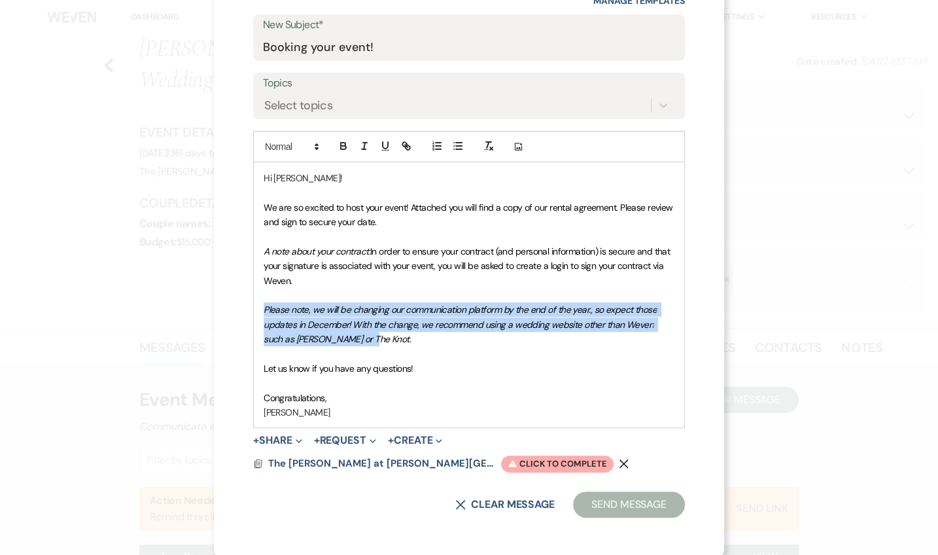
drag, startPoint x: 260, startPoint y: 307, endPoint x: 336, endPoint y: 340, distance: 82.6
click at [336, 340] on em "Please note, we will be changing our communication platform by the end of the y…" at bounding box center [461, 323] width 395 height 41
click at [334, 139] on button "button" at bounding box center [343, 146] width 18 height 16
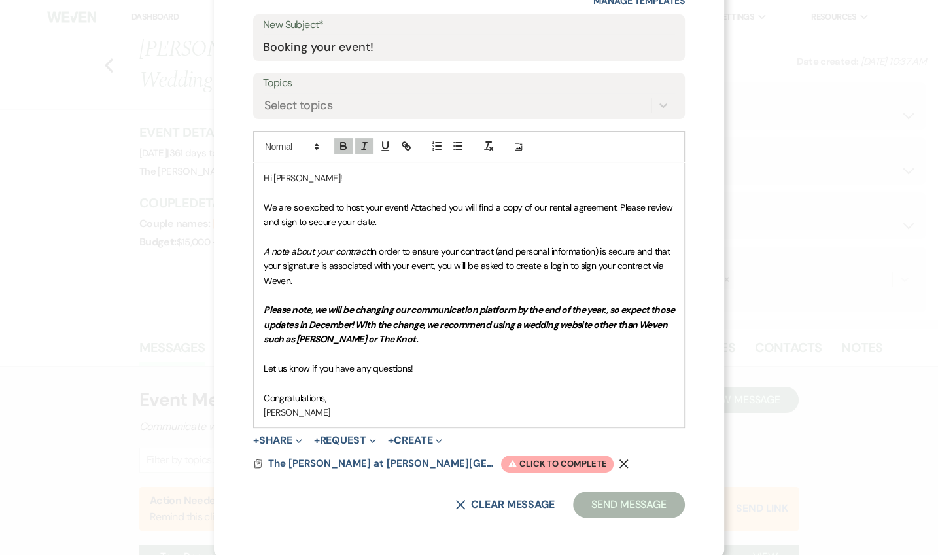
click at [439, 328] on em "Please note, we will be changing our communication platform by the end of the y…" at bounding box center [470, 323] width 412 height 41
click at [506, 366] on p "Let us know if you have any questions!" at bounding box center [469, 368] width 411 height 14
click at [605, 308] on em "Please note, we will be changing our communication platform by the end of the y…" at bounding box center [470, 323] width 412 height 41
click at [599, 358] on p at bounding box center [469, 353] width 411 height 14
drag, startPoint x: 428, startPoint y: 328, endPoint x: 478, endPoint y: 332, distance: 49.9
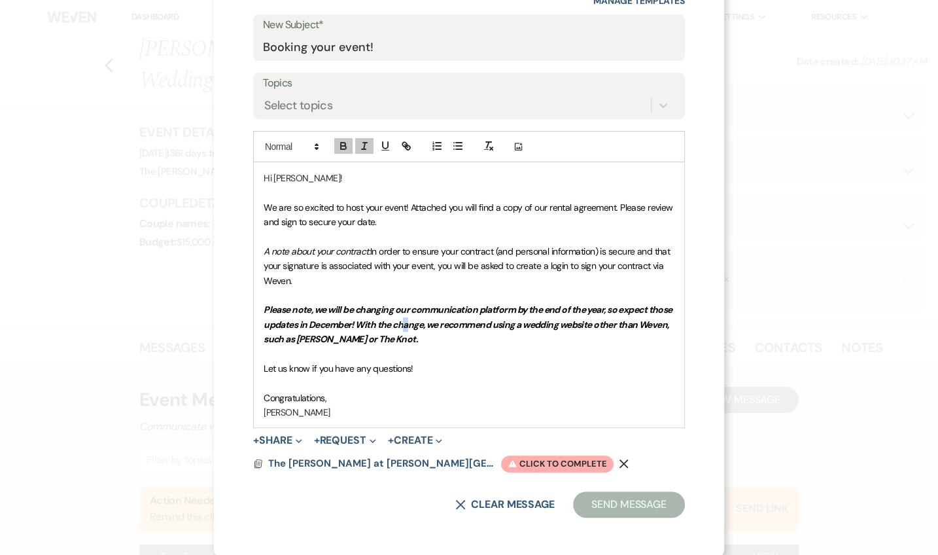
click at [445, 327] on em "Please note, we will be changing our communication platform by the end of the y…" at bounding box center [469, 323] width 410 height 41
click at [483, 334] on p "Please note, we will be changing our communication platform by the end of the y…" at bounding box center [469, 324] width 411 height 44
click at [501, 460] on span "Warning Click to complete" at bounding box center [557, 463] width 112 height 17
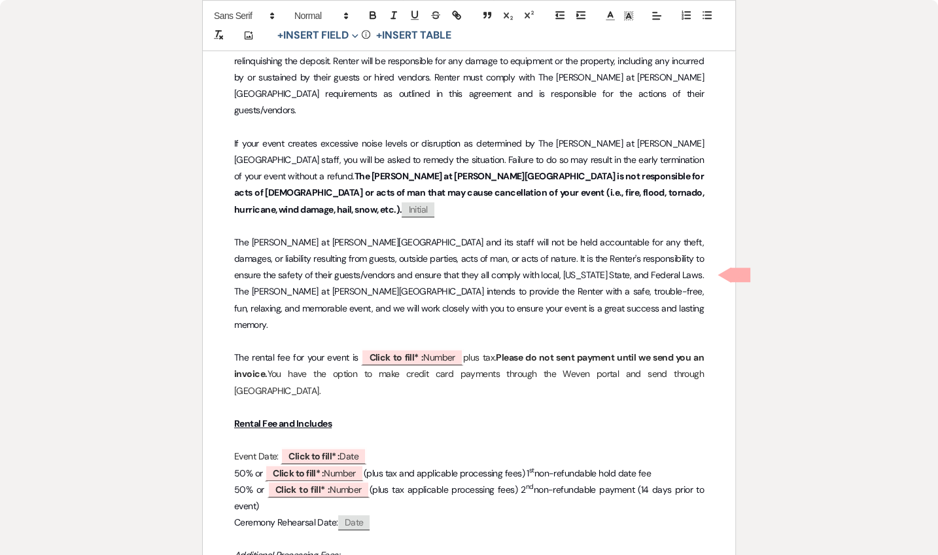
scroll to position [872, 0]
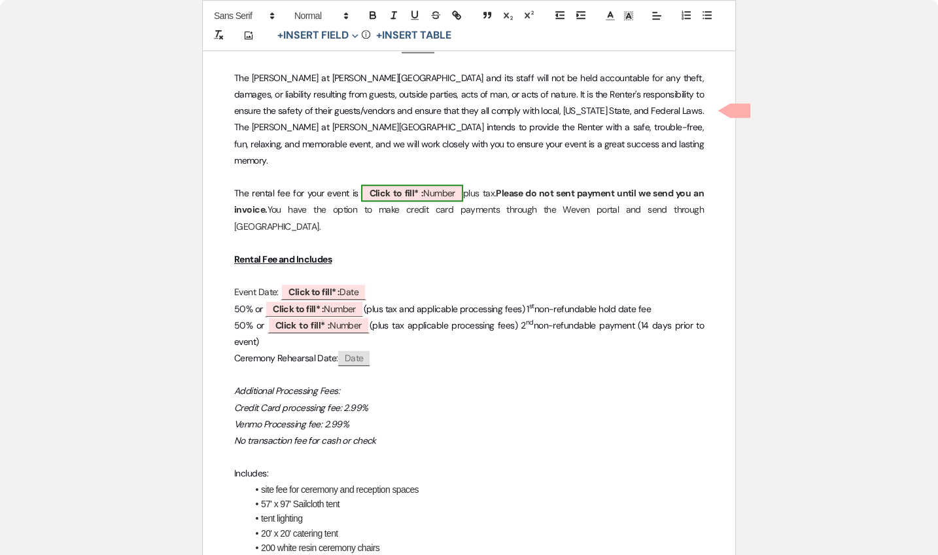
click at [419, 184] on span "Click to fill* : Number" at bounding box center [411, 192] width 101 height 17
select select "owner"
select select "Number"
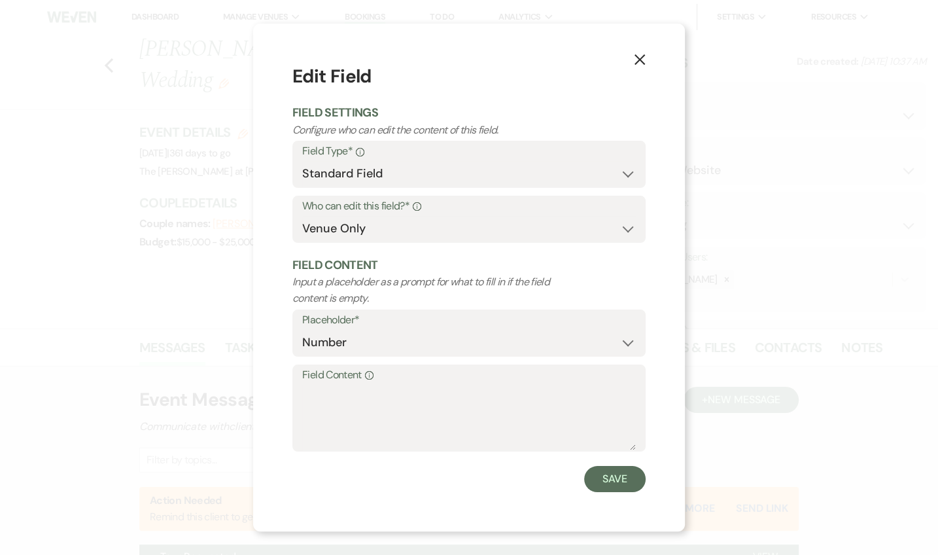
click at [312, 376] on label "Field Content Info" at bounding box center [469, 375] width 334 height 19
click at [312, 385] on textarea "Field Content Info" at bounding box center [469, 417] width 334 height 65
type textarea "R"
type textarea "$8,550"
click at [615, 481] on button "Save" at bounding box center [614, 479] width 61 height 26
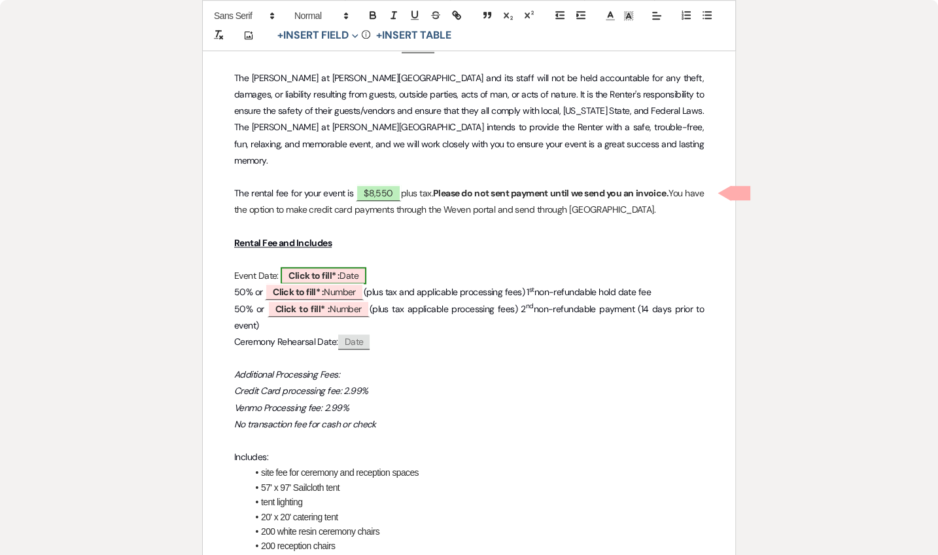
click at [343, 267] on span "Click to fill* : Date" at bounding box center [324, 275] width 86 height 17
select select "owner"
select select "Date"
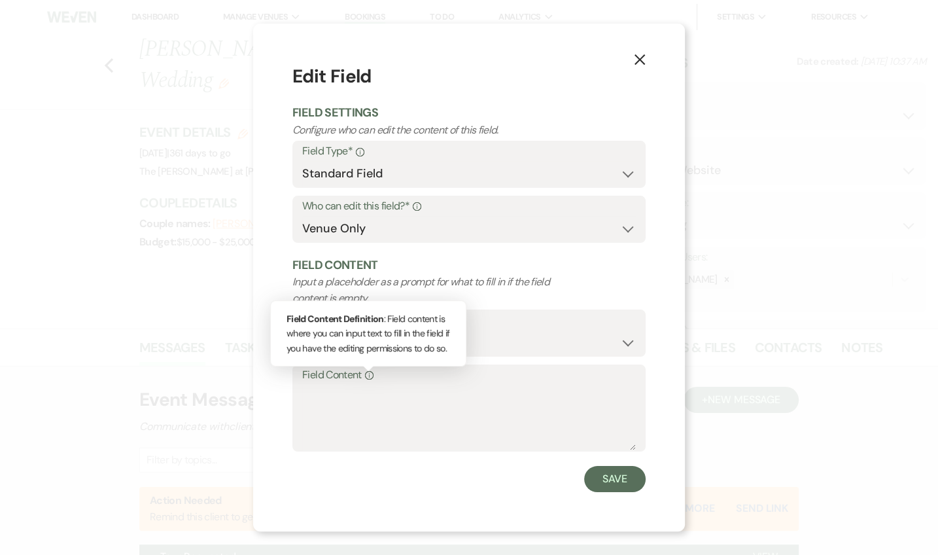
click at [371, 370] on div "Info" at bounding box center [368, 375] width 12 height 19
click at [371, 385] on textarea "Field Content Info Field Content Definition : Field content is where you can in…" at bounding box center [469, 417] width 334 height 65
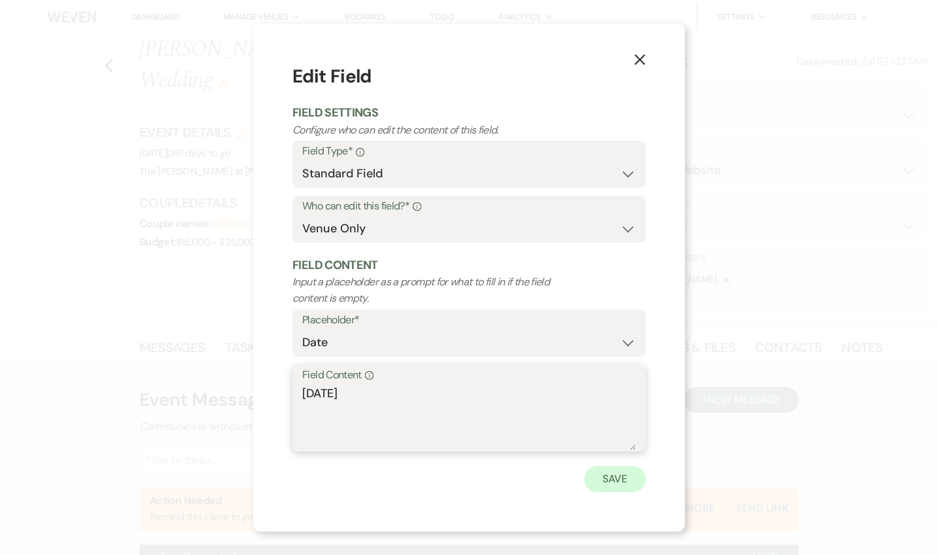
type textarea "10/10/2026"
click at [594, 489] on button "Save" at bounding box center [614, 479] width 61 height 26
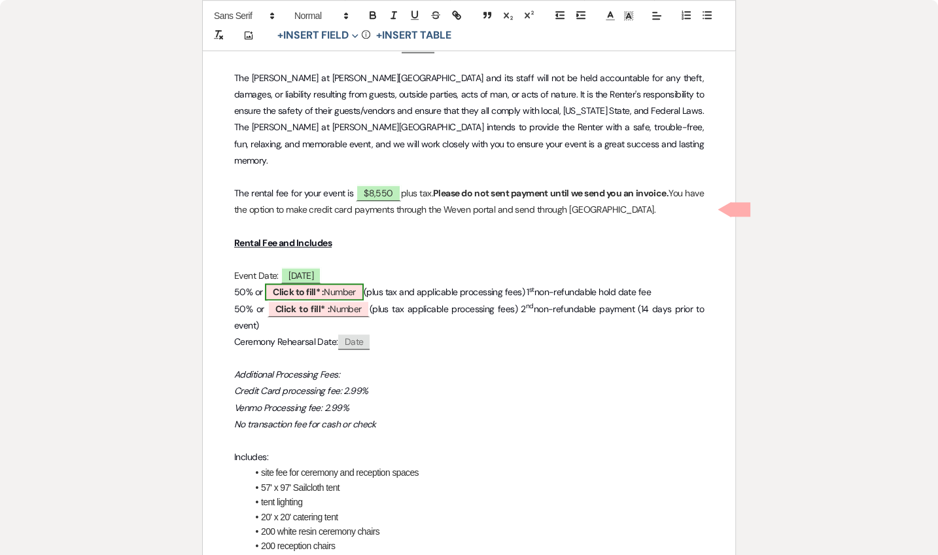
click at [336, 283] on span "Click to fill* : Number" at bounding box center [314, 291] width 99 height 17
select select "owner"
select select "Number"
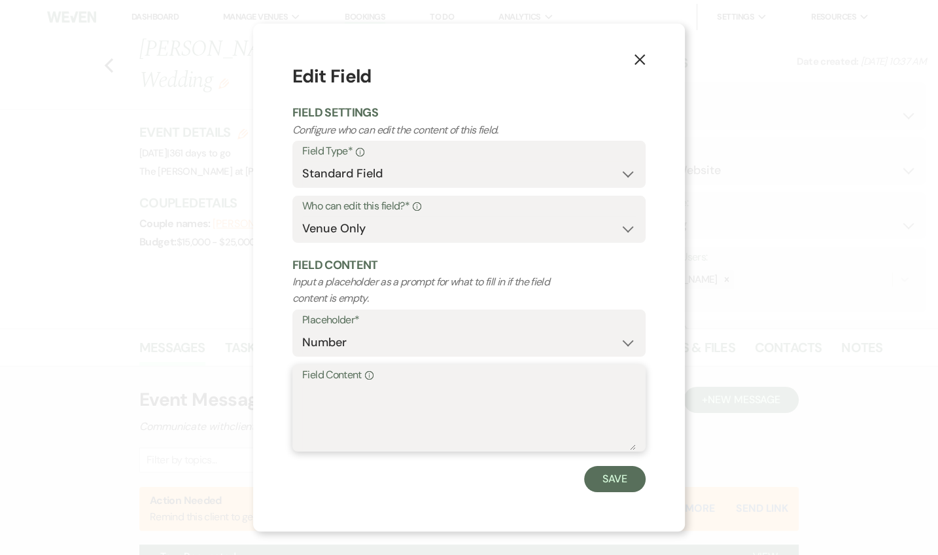
click at [546, 409] on textarea "Field Content Info" at bounding box center [469, 417] width 334 height 65
paste textarea "4,275"
type textarea "$4,275"
click at [621, 475] on button "Save" at bounding box center [614, 479] width 61 height 26
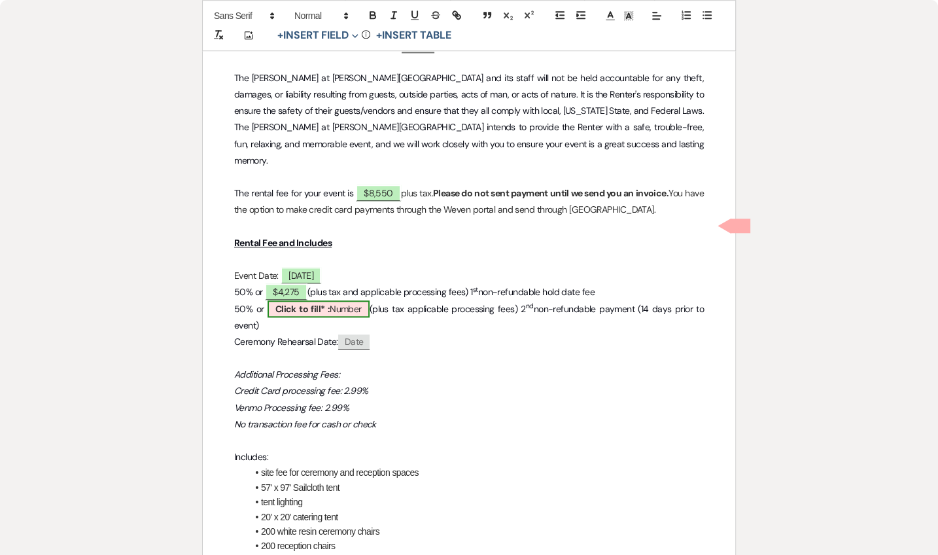
click at [334, 300] on span "Click to fill* : Number" at bounding box center [318, 308] width 102 height 17
select select "owner"
select select "Number"
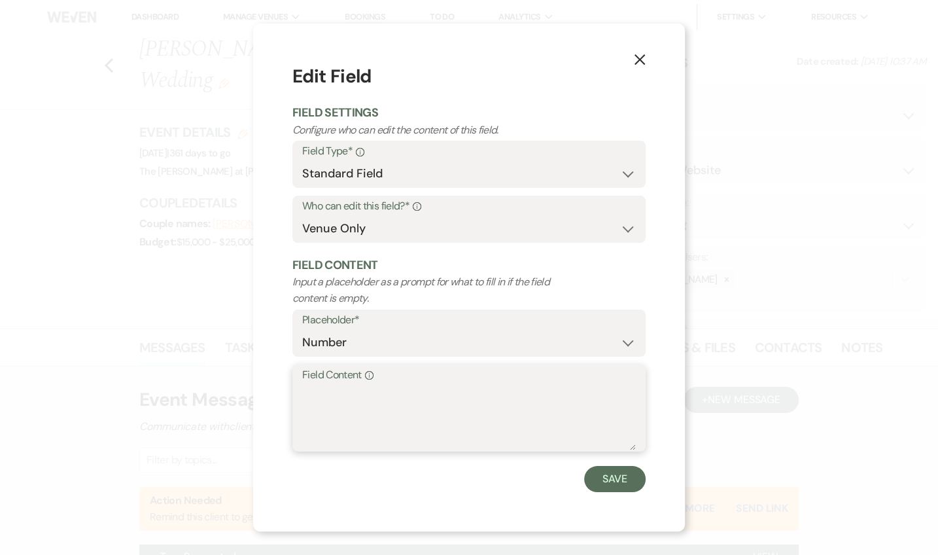
click at [388, 413] on textarea "Field Content Info" at bounding box center [469, 417] width 334 height 65
paste textarea "4,275"
click at [304, 402] on textarea "4,275" at bounding box center [469, 417] width 334 height 65
type textarea "$4,275"
click at [625, 491] on button "Save" at bounding box center [614, 479] width 61 height 26
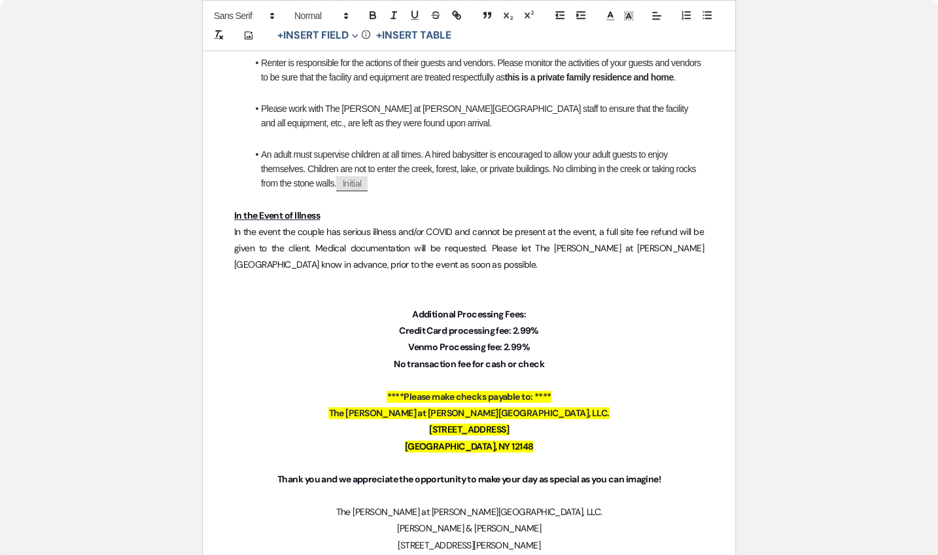
scroll to position [4850, 0]
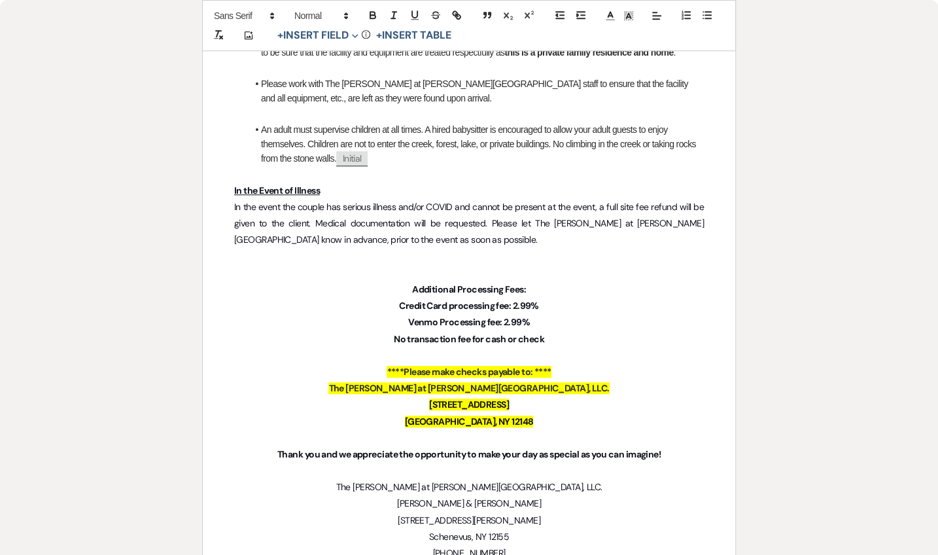
select select "owner"
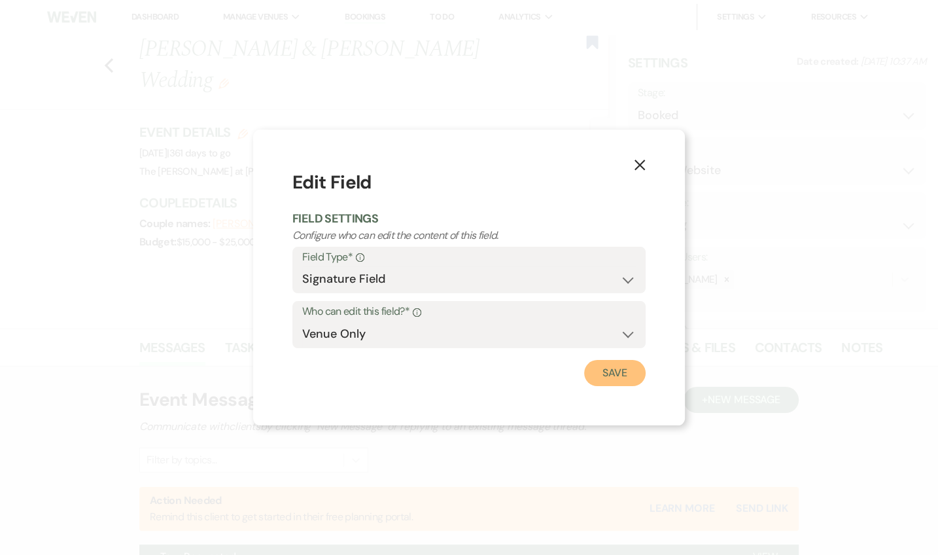
click at [595, 376] on button "Save" at bounding box center [614, 373] width 61 height 26
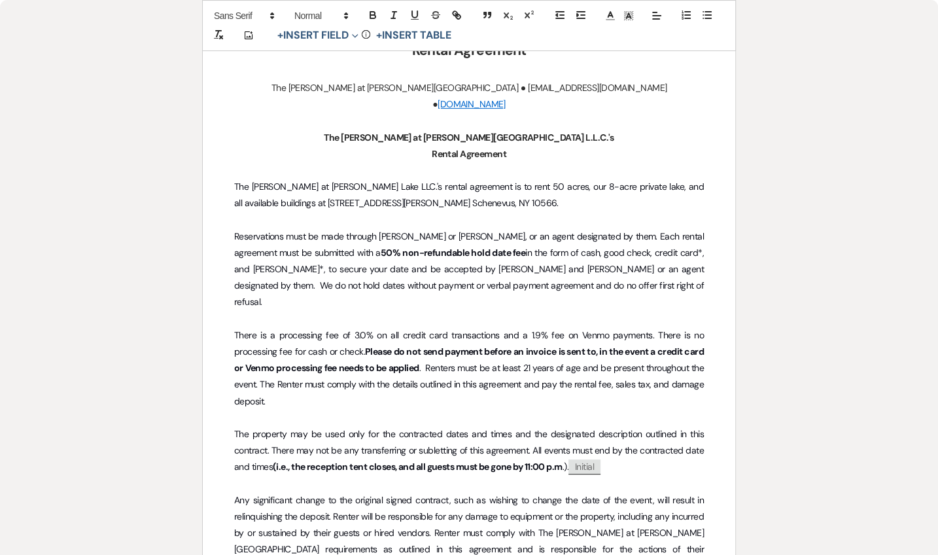
scroll to position [0, 0]
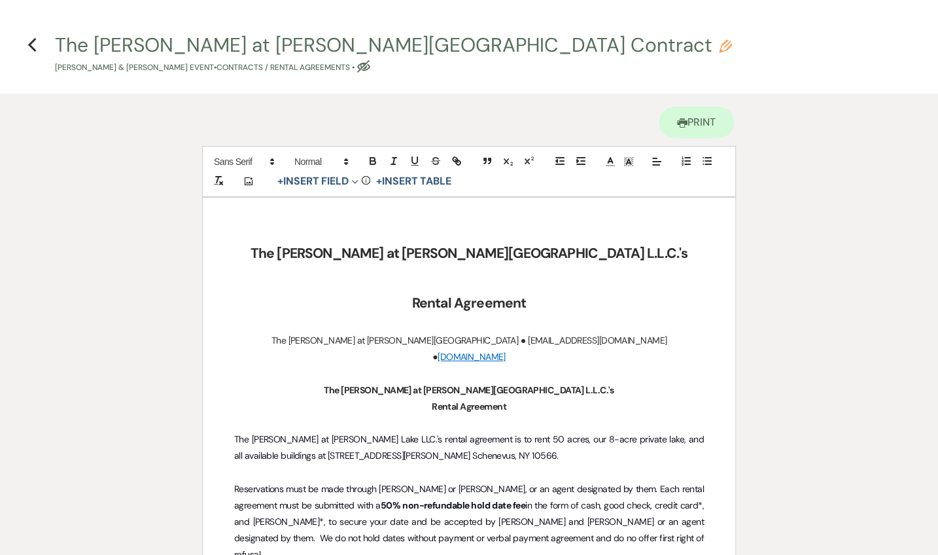
click at [370, 68] on use "button" at bounding box center [363, 66] width 13 height 12
select select "10"
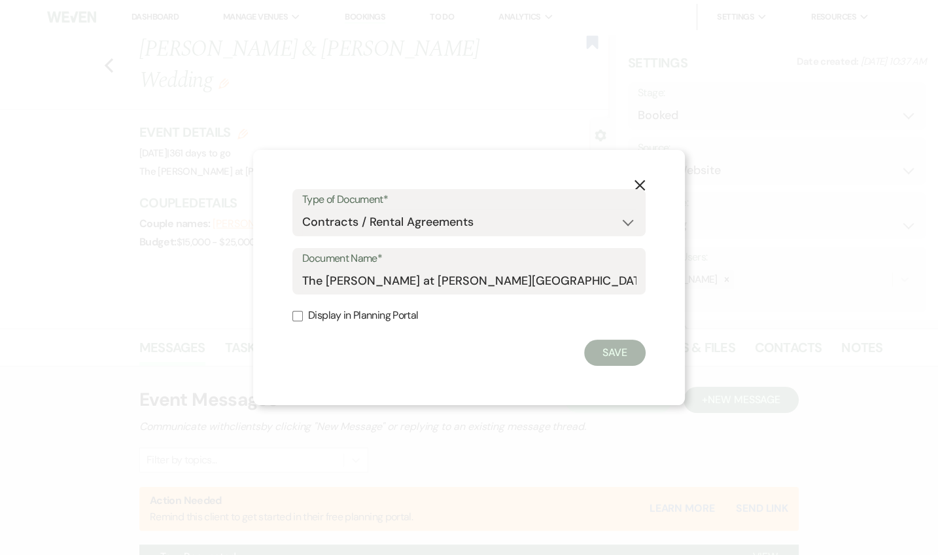
click at [331, 307] on label "Display in Planning Portal" at bounding box center [468, 315] width 353 height 19
click at [303, 311] on input "Display in Planning Portal" at bounding box center [297, 316] width 10 height 10
checkbox input "true"
click at [651, 355] on div "X Type of Document* Special Event Insurance Vendor Certificate of Insurance Con…" at bounding box center [469, 278] width 432 height 256
click at [623, 354] on button "Save" at bounding box center [614, 352] width 61 height 26
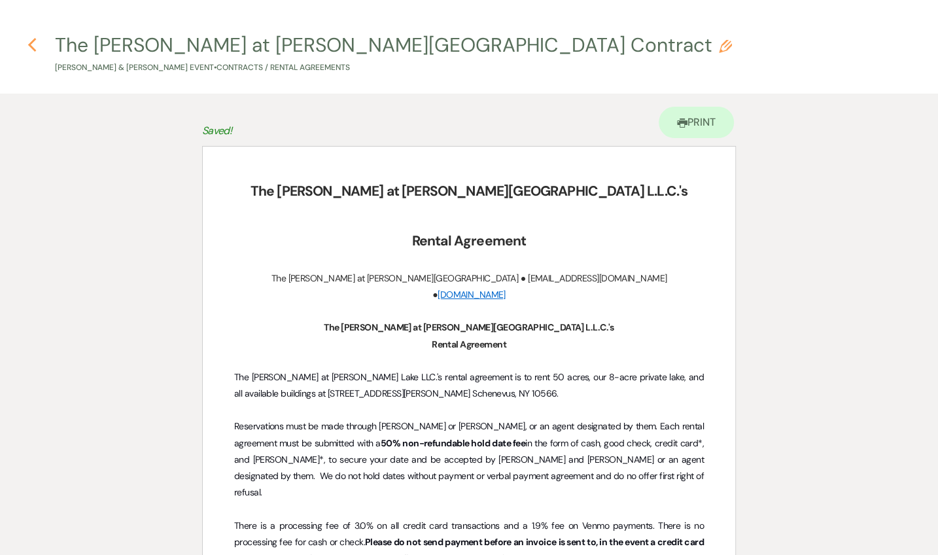
click at [33, 50] on use "button" at bounding box center [31, 45] width 9 height 14
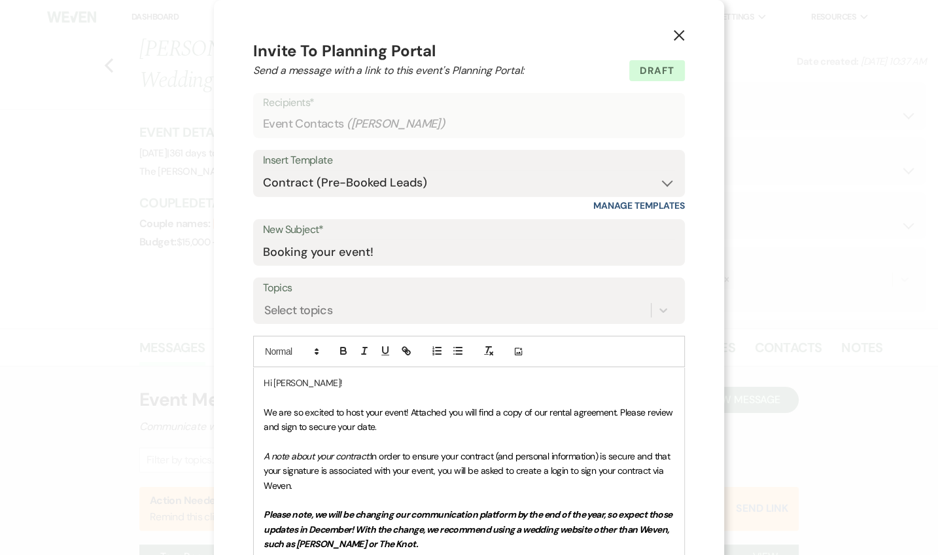
scroll to position [205, 0]
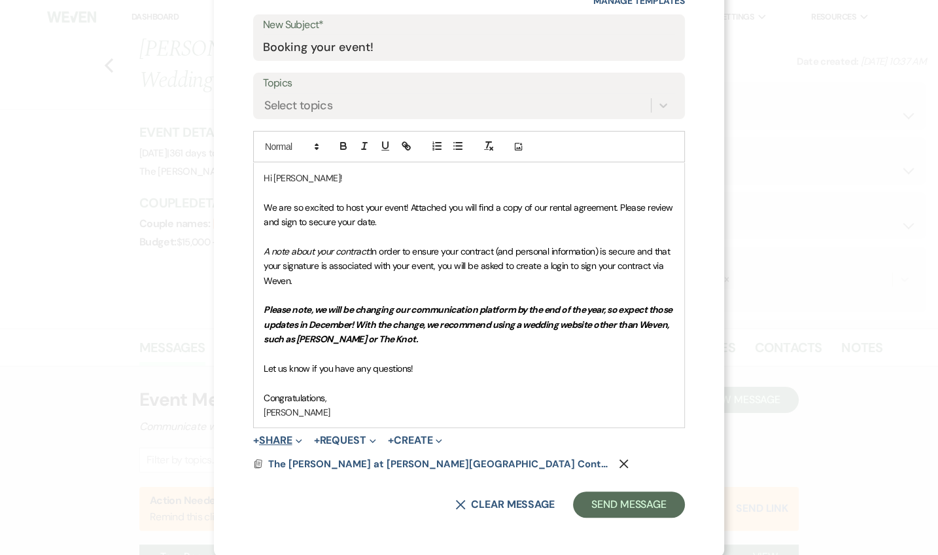
click at [292, 435] on span "Expand" at bounding box center [297, 440] width 10 height 14
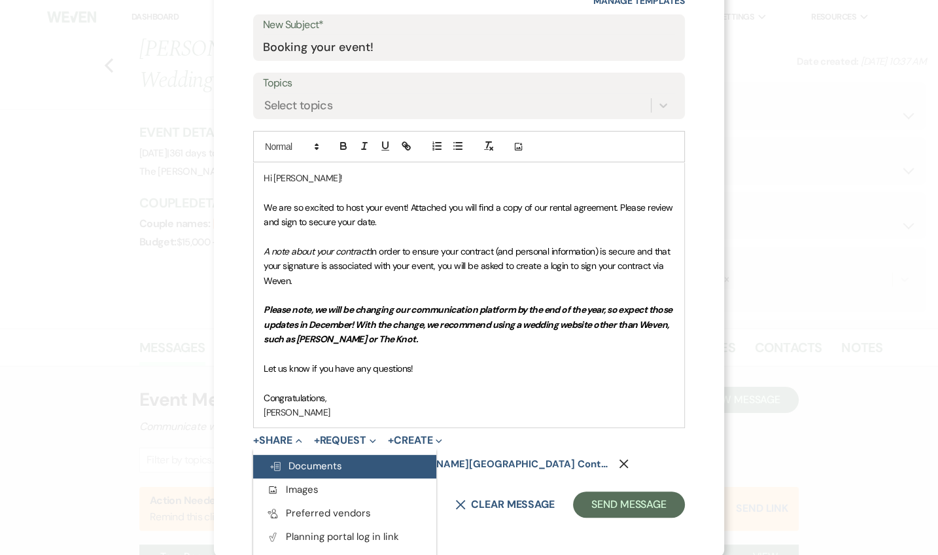
click at [307, 467] on span "Doc Upload Documents" at bounding box center [305, 465] width 73 height 13
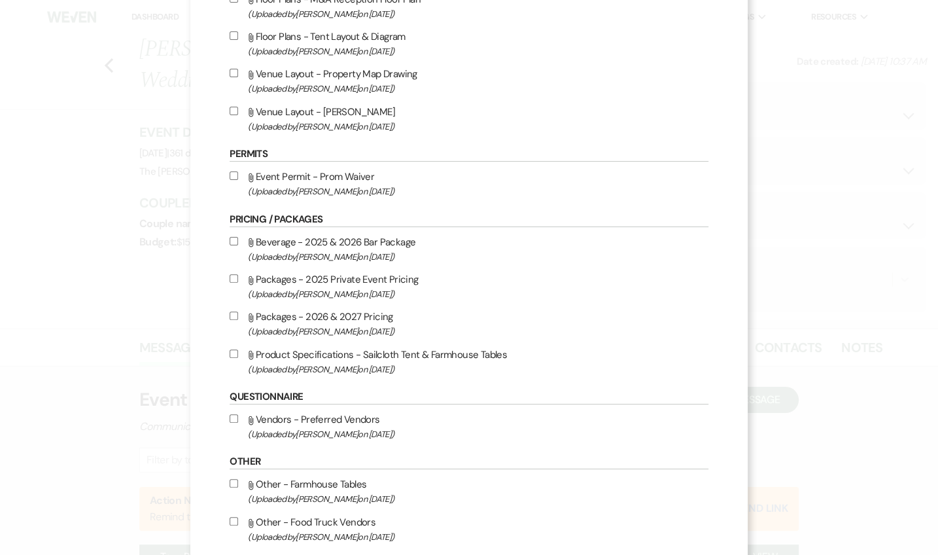
scroll to position [149, 0]
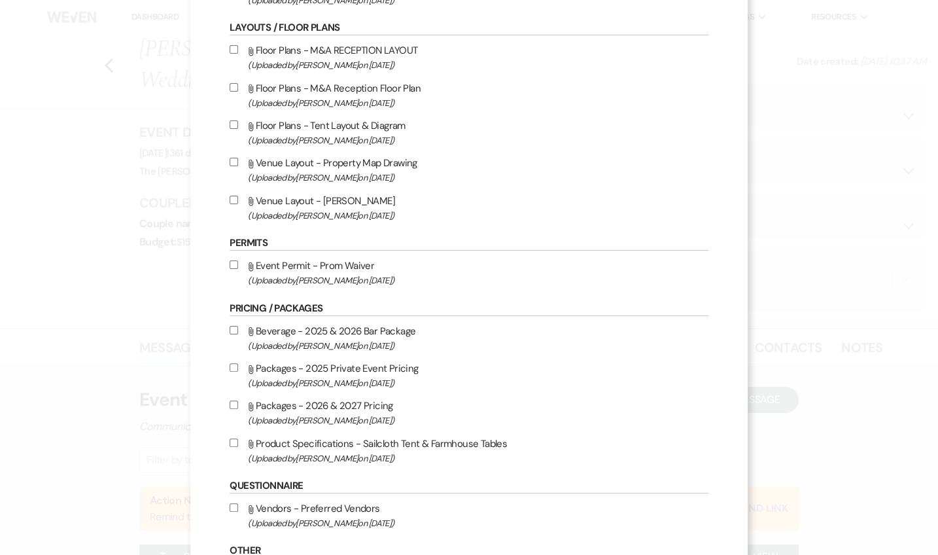
click at [238, 199] on input "Attach File Venue Layout - Rosemary Layout (Uploaded by Jackie Spano on Jan 24t…" at bounding box center [234, 200] width 9 height 9
checkbox input "true"
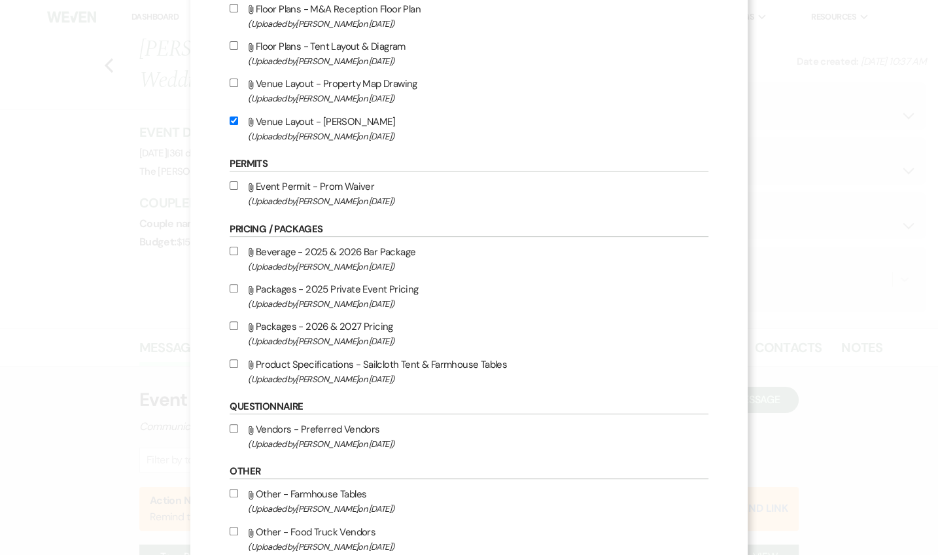
click at [238, 250] on input "Attach File Beverage - 2025 & 2026 Bar Package (Uploaded by Jackie Spano on Jul…" at bounding box center [234, 251] width 9 height 9
checkbox input "true"
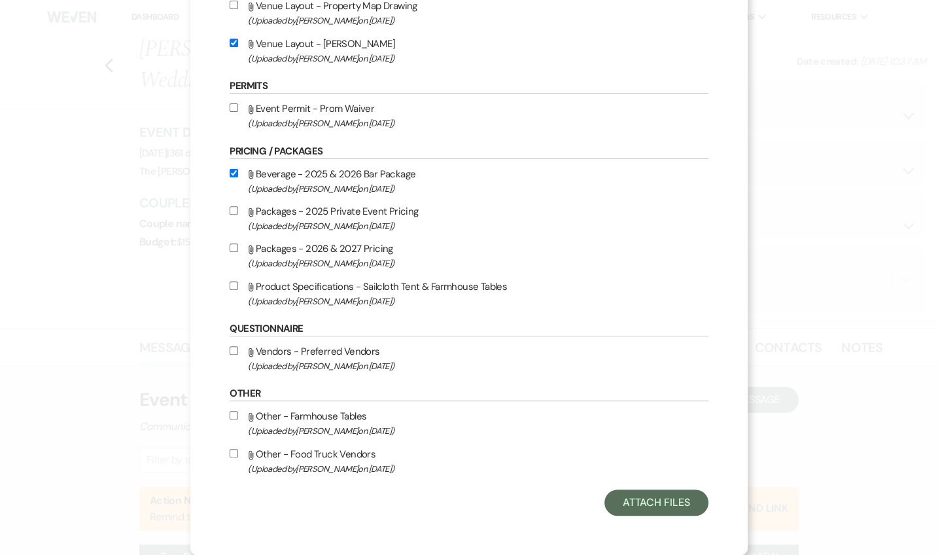
click at [238, 349] on input "Attach File Vendors - Preferred Vendors (Uploaded by Jackie Spano on Sep 8th, 2…" at bounding box center [234, 350] width 9 height 9
checkbox input "true"
click at [604, 512] on button "Attach Files" at bounding box center [656, 502] width 104 height 26
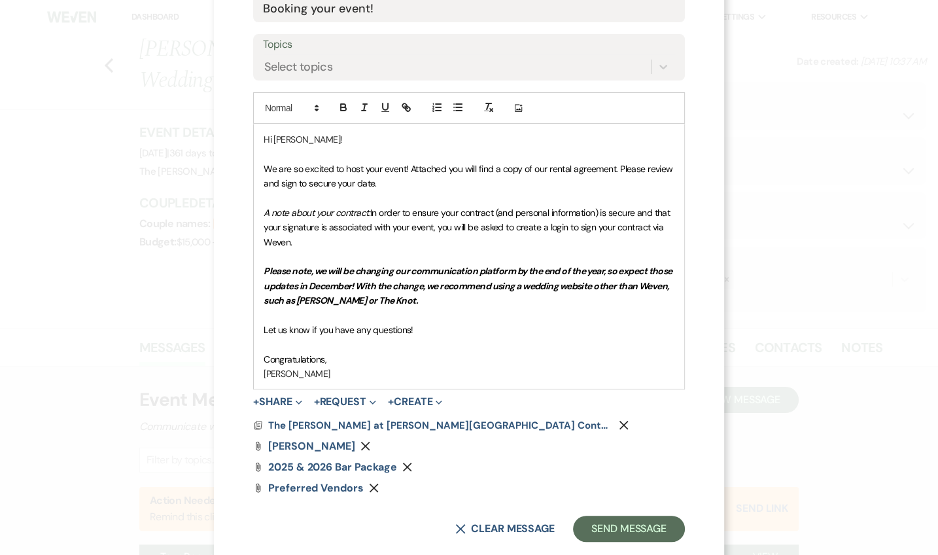
scroll to position [267, 0]
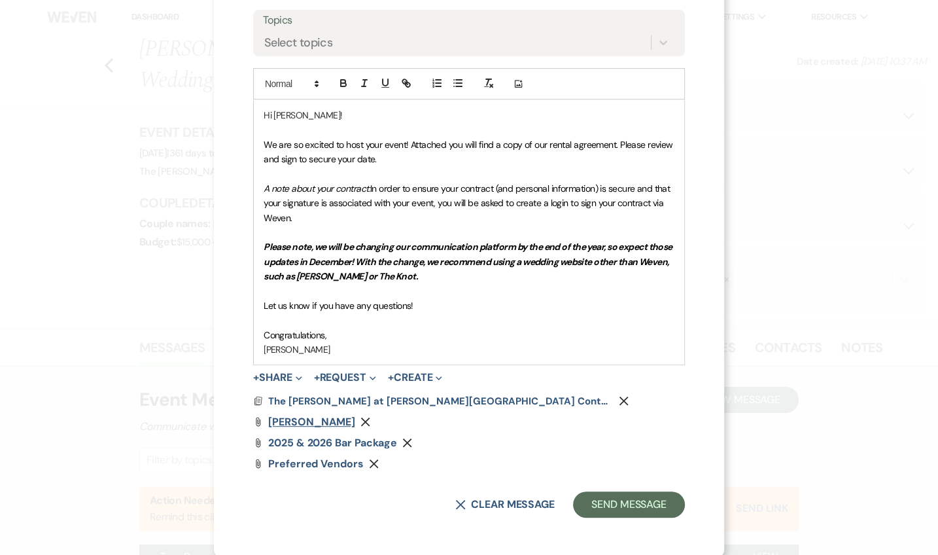
click at [309, 416] on span "Rosemary Layout" at bounding box center [311, 422] width 87 height 14
click at [320, 441] on span "2025 & 2026 Bar Package" at bounding box center [332, 443] width 129 height 14
click at [831, 305] on div "X Invite To Planning Portal Send a message with a link to this event's Planning…" at bounding box center [469, 277] width 938 height 555
click at [300, 458] on span "Preferred Vendors" at bounding box center [315, 463] width 95 height 14
click at [323, 441] on span "2025 & 2026 Bar Package" at bounding box center [332, 443] width 129 height 14
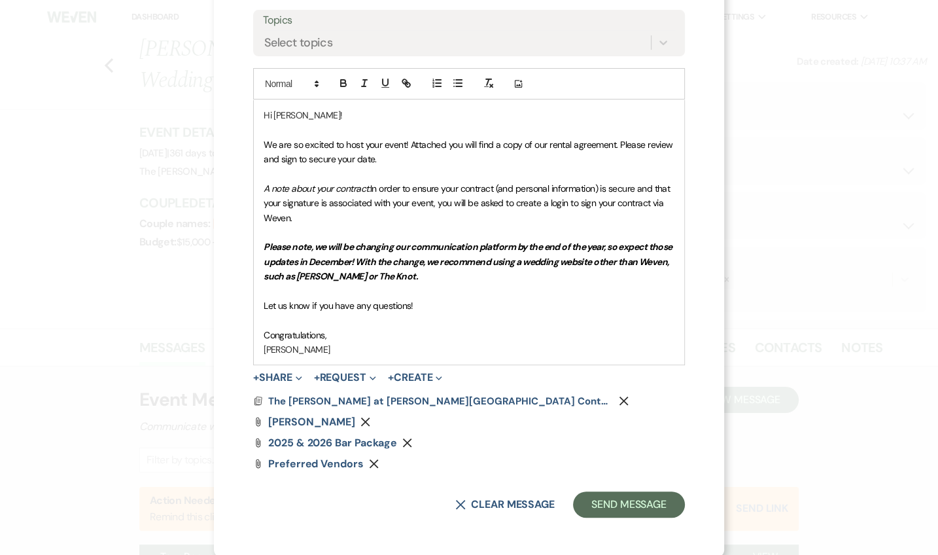
click at [705, 407] on div "X Invite To Planning Portal Send a message with a link to this event's Planning…" at bounding box center [469, 145] width 510 height 824
click at [644, 500] on button "Send Message" at bounding box center [629, 504] width 112 height 26
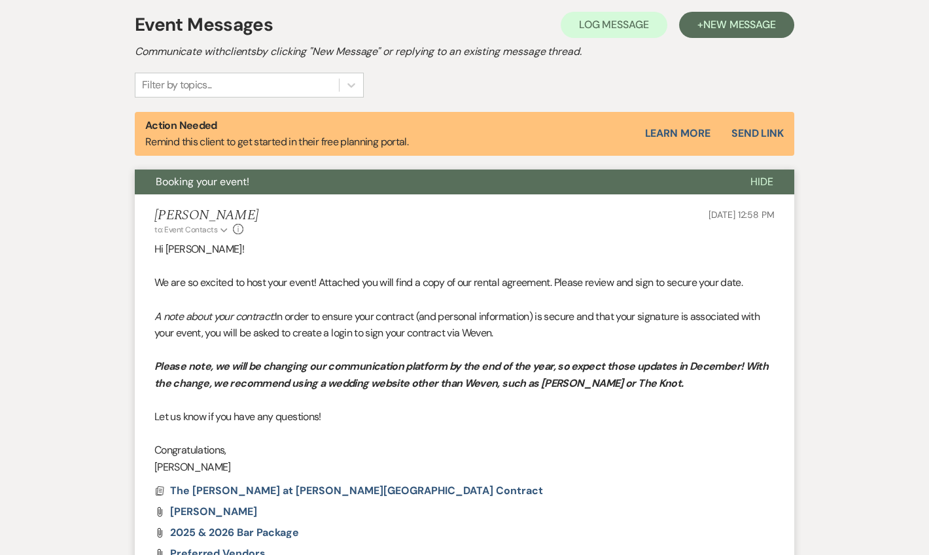
scroll to position [396, 0]
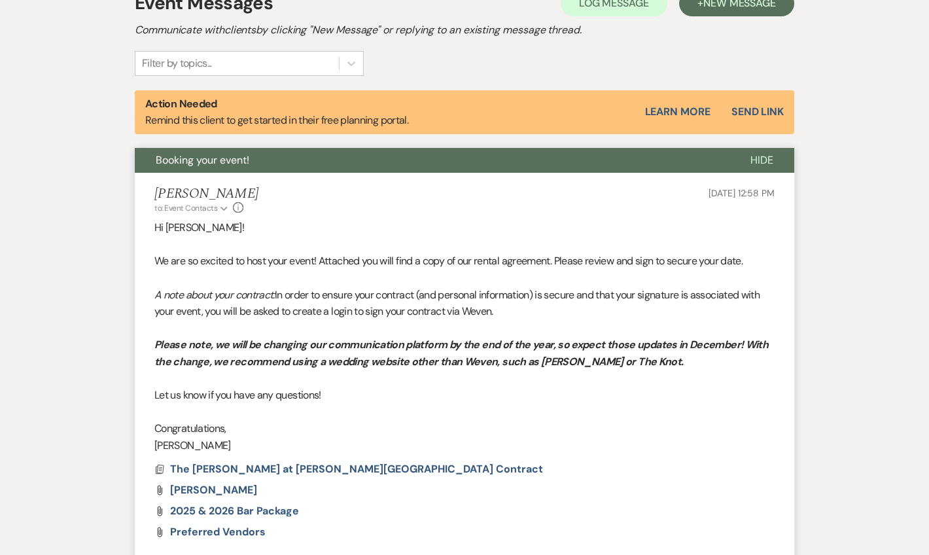
drag, startPoint x: 736, startPoint y: 109, endPoint x: 715, endPoint y: 110, distance: 21.6
click at [736, 109] on button "Send Link" at bounding box center [757, 112] width 52 height 10
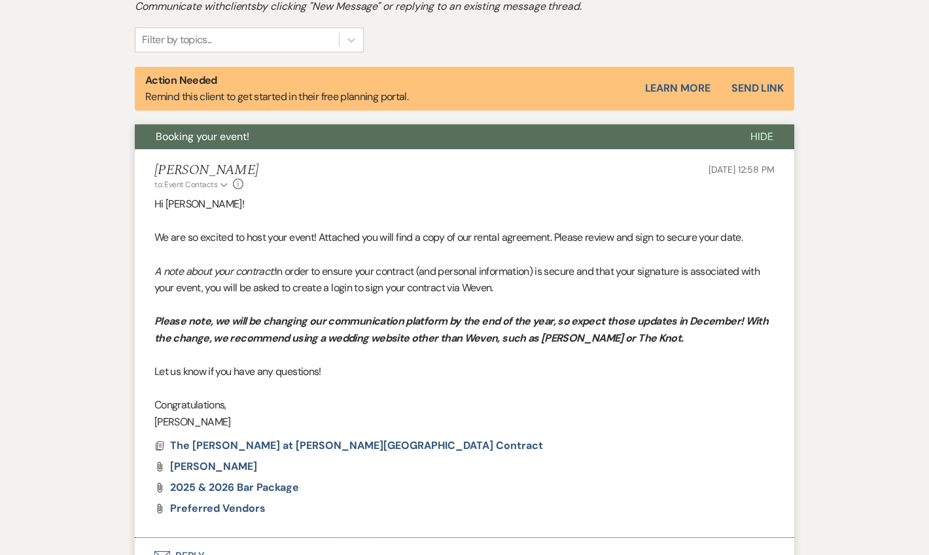
select select "14"
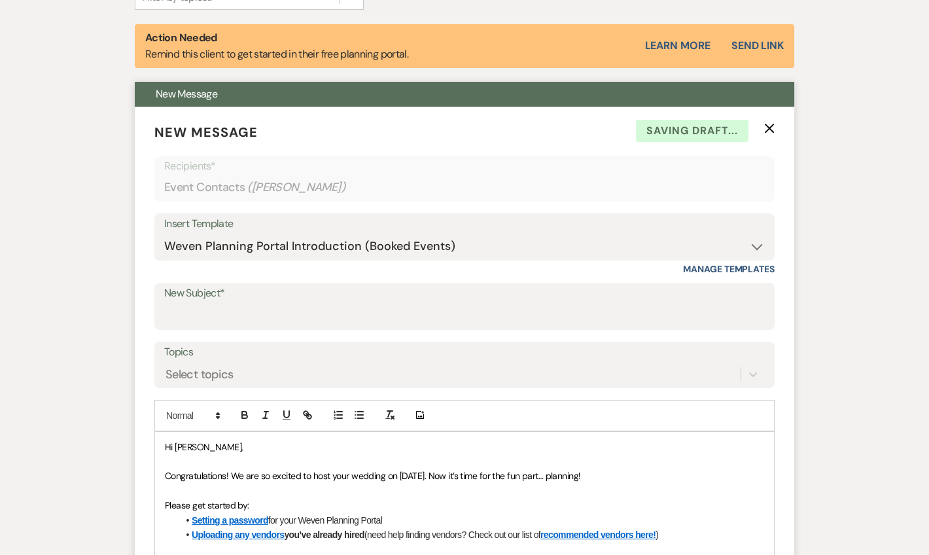
scroll to position [422, 0]
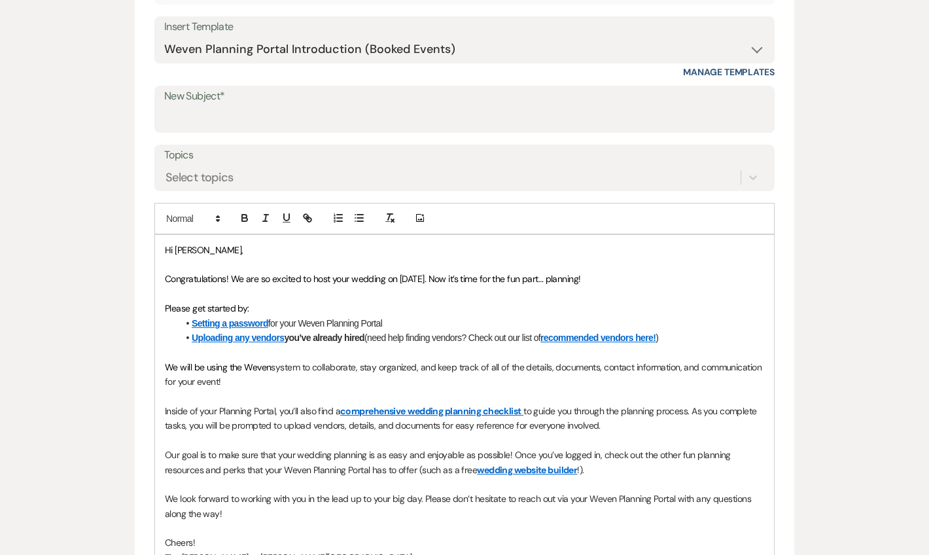
scroll to position [343, 0]
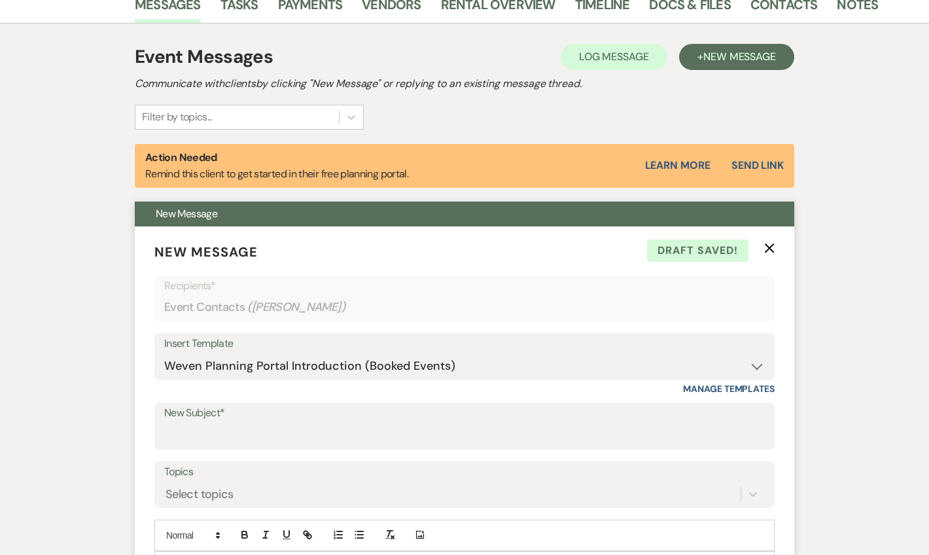
click at [767, 246] on use "button" at bounding box center [770, 248] width 10 height 10
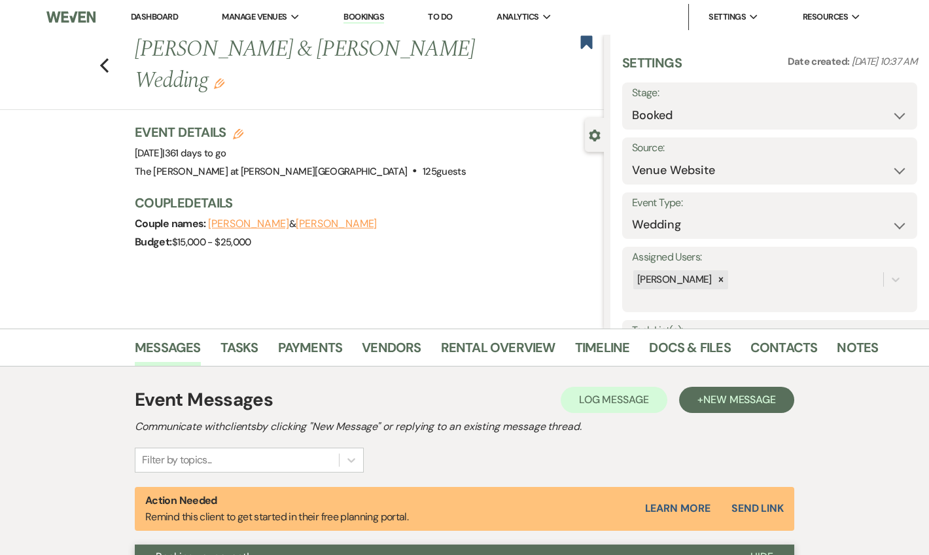
scroll to position [0, 0]
click at [160, 14] on link "Dashboard" at bounding box center [154, 16] width 47 height 11
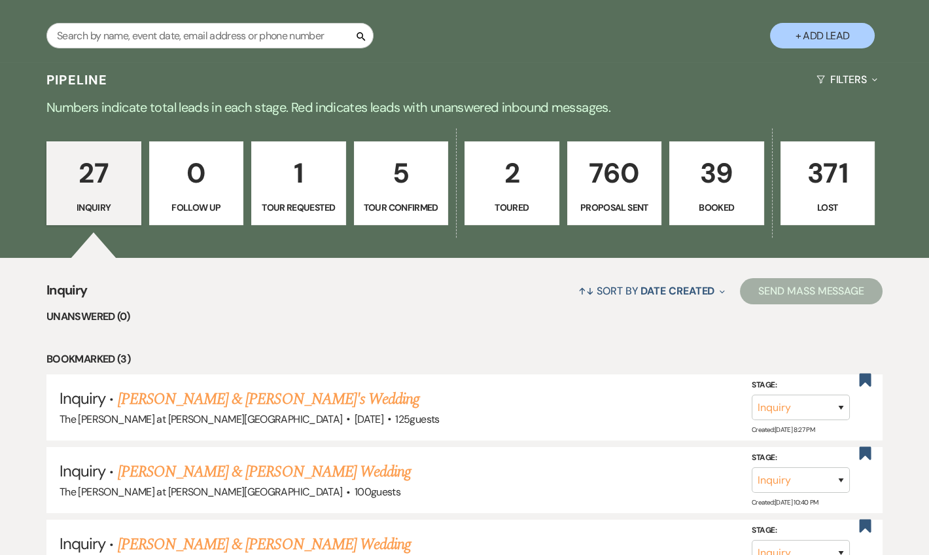
scroll to position [237, 0]
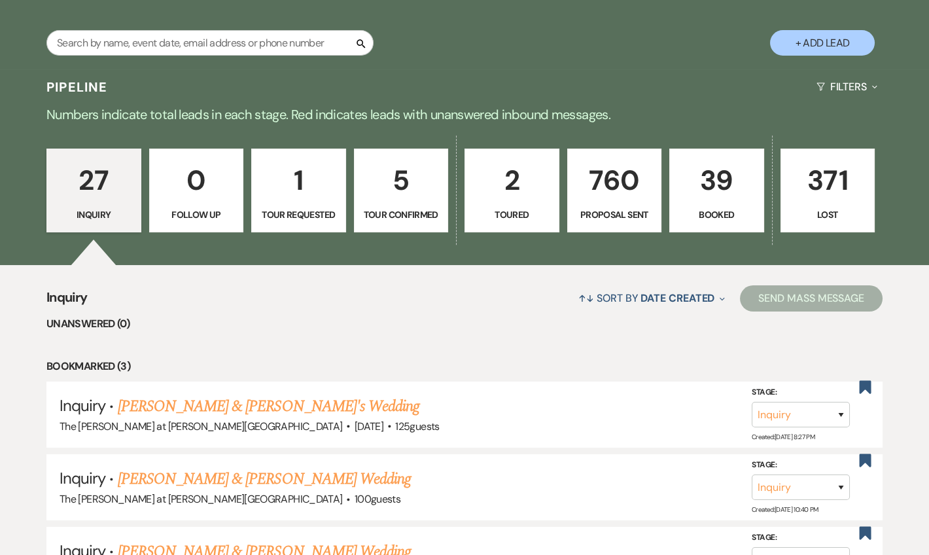
click at [421, 192] on p "5" at bounding box center [401, 180] width 78 height 44
select select "4"
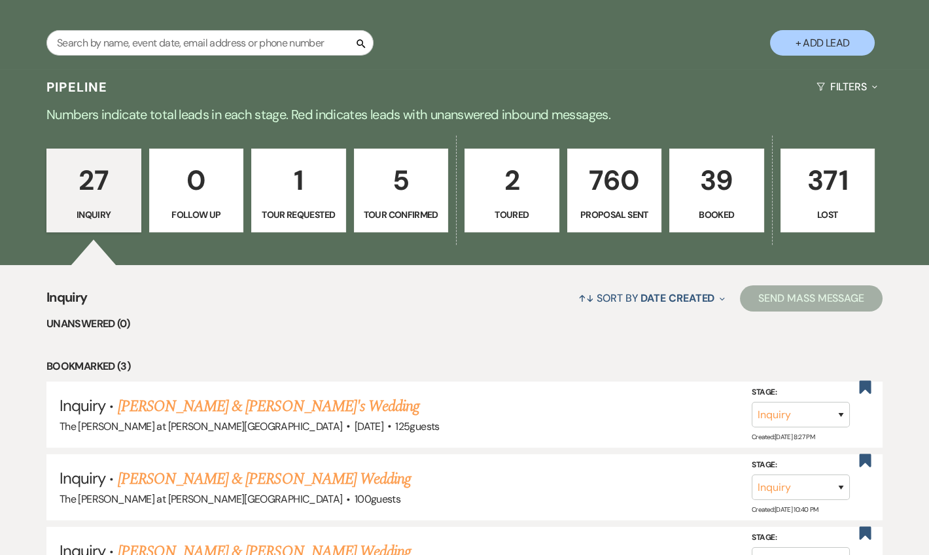
select select "4"
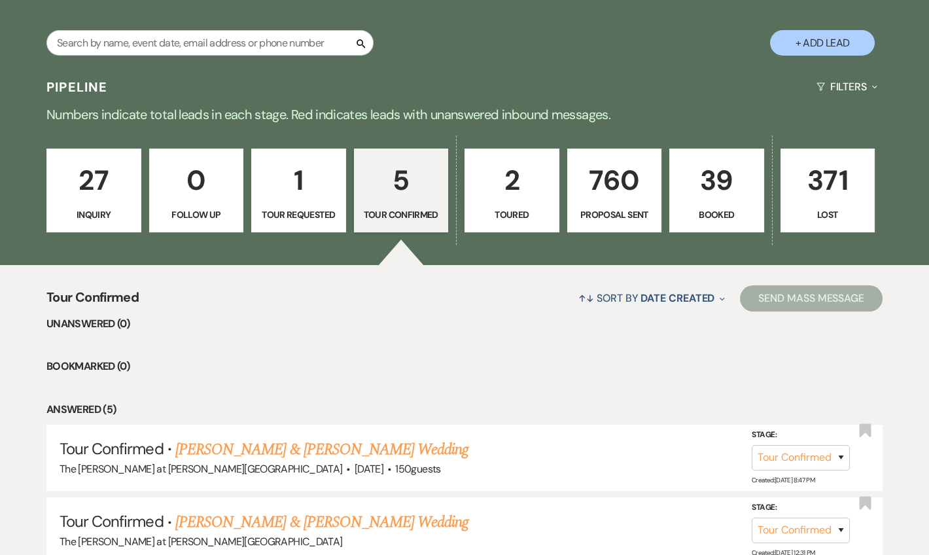
scroll to position [317, 0]
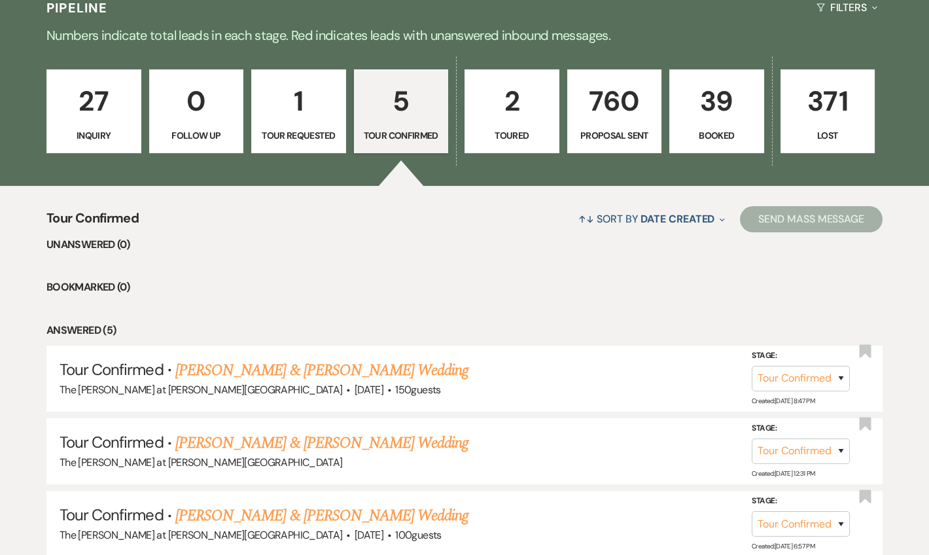
click at [412, 121] on p "5" at bounding box center [401, 101] width 78 height 44
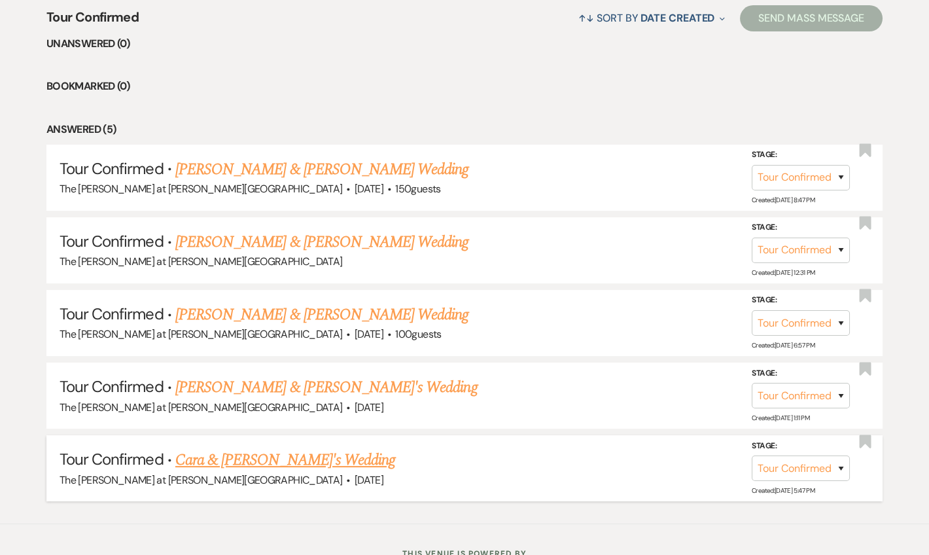
scroll to position [487, 0]
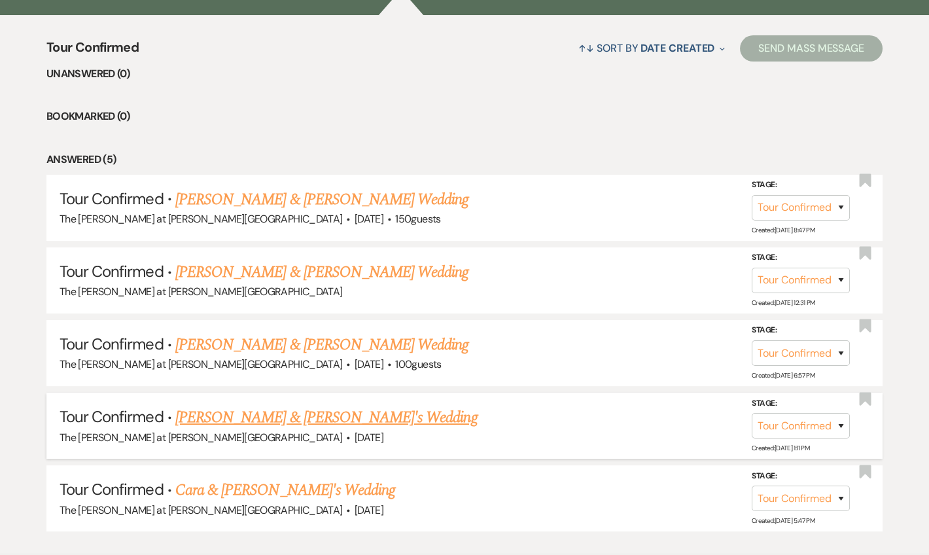
click at [283, 421] on link "[PERSON_NAME] & [PERSON_NAME]'s Wedding" at bounding box center [326, 417] width 302 height 24
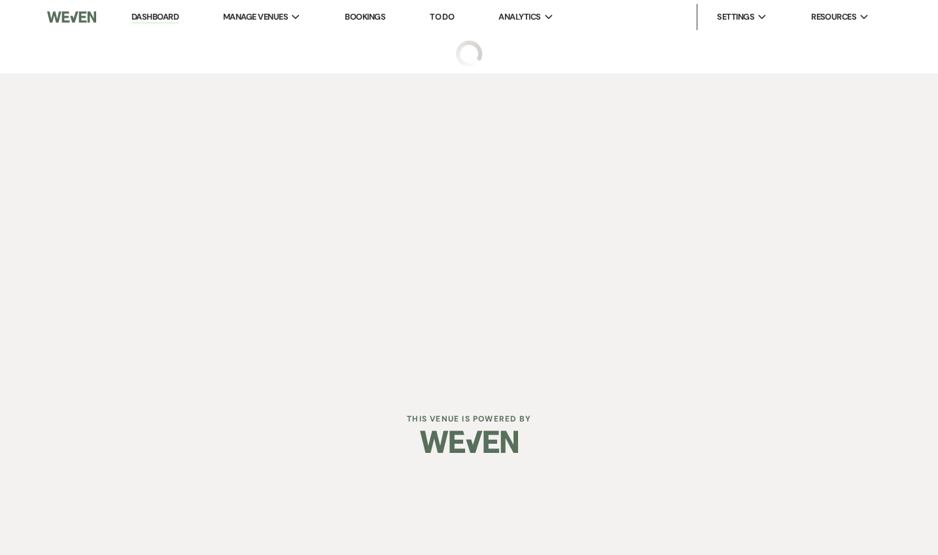
select select "4"
select select "5"
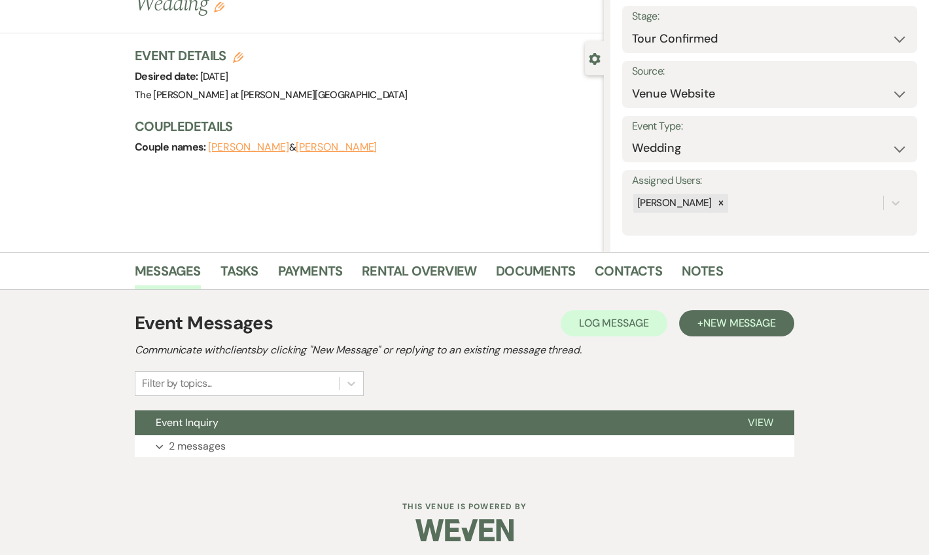
scroll to position [81, 0]
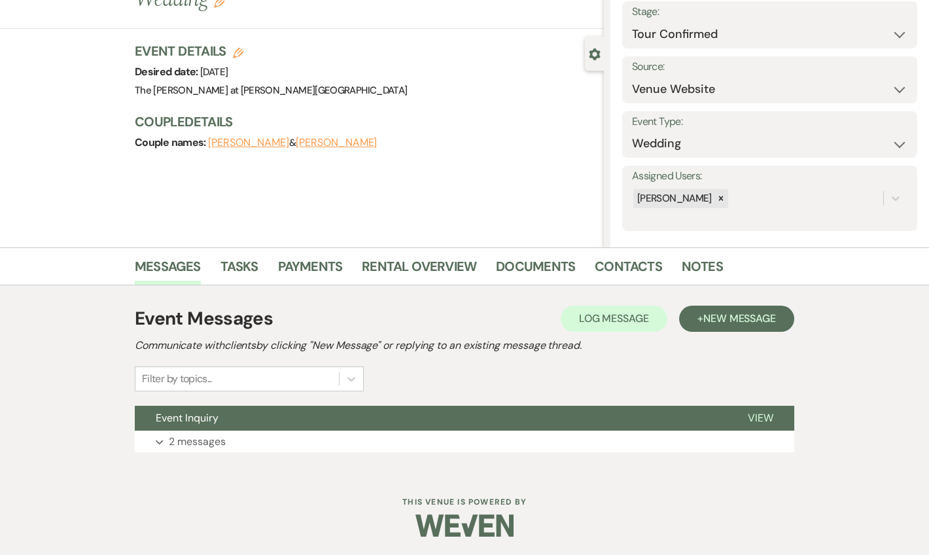
drag, startPoint x: 197, startPoint y: 437, endPoint x: 347, endPoint y: 254, distance: 236.6
click at [201, 433] on p "2 messages" at bounding box center [197, 441] width 57 height 17
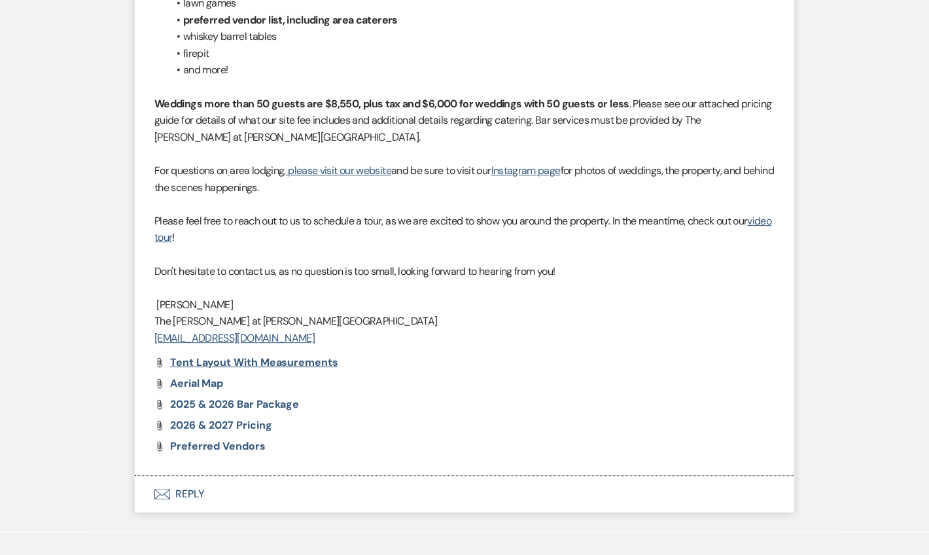
scroll to position [1256, 0]
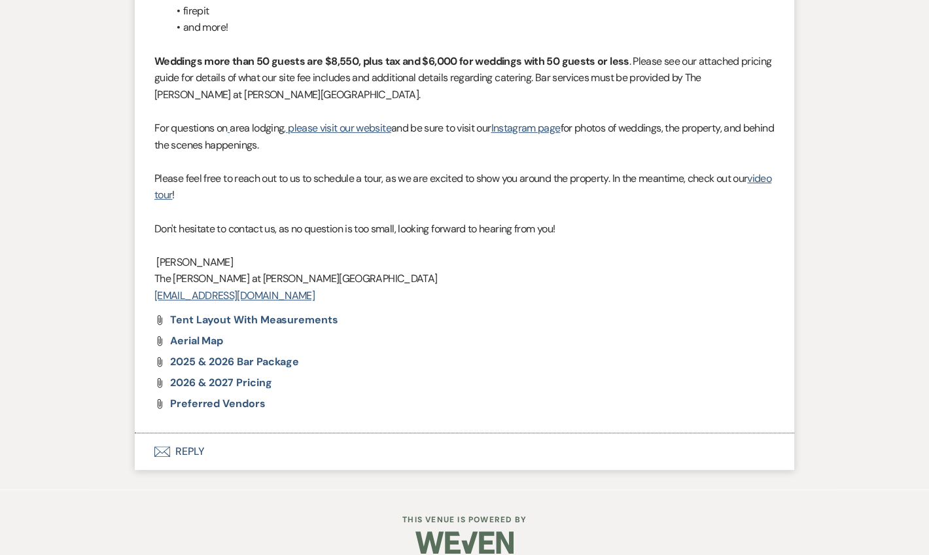
click at [186, 433] on button "Envelope Reply" at bounding box center [464, 451] width 659 height 37
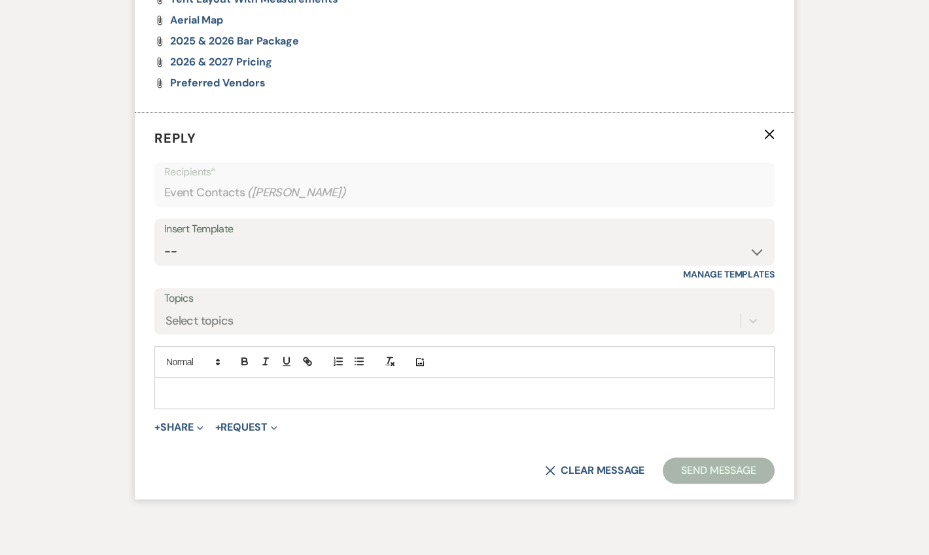
scroll to position [1587, 0]
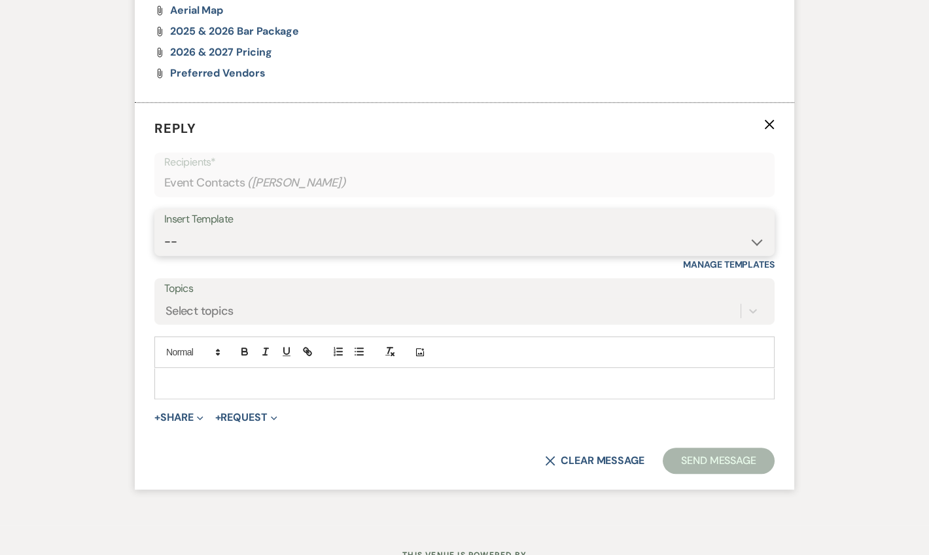
click at [205, 229] on select "-- Weven Planning Portal Introduction (Booked Events) Tour Request Response Fol…" at bounding box center [464, 242] width 600 height 26
select select "5784"
click at [164, 229] on select "-- Weven Planning Portal Introduction (Booked Events) Tour Request Response Fol…" at bounding box center [464, 242] width 600 height 26
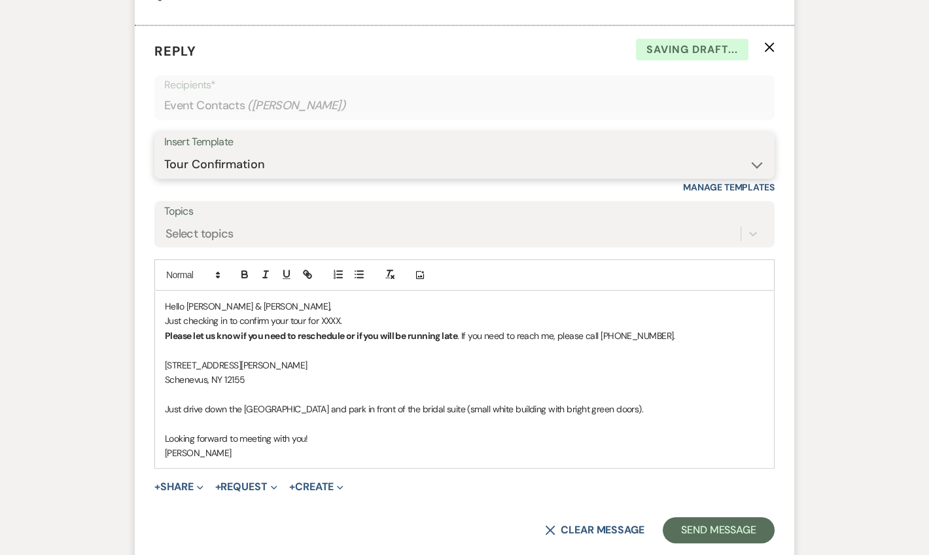
scroll to position [1745, 0]
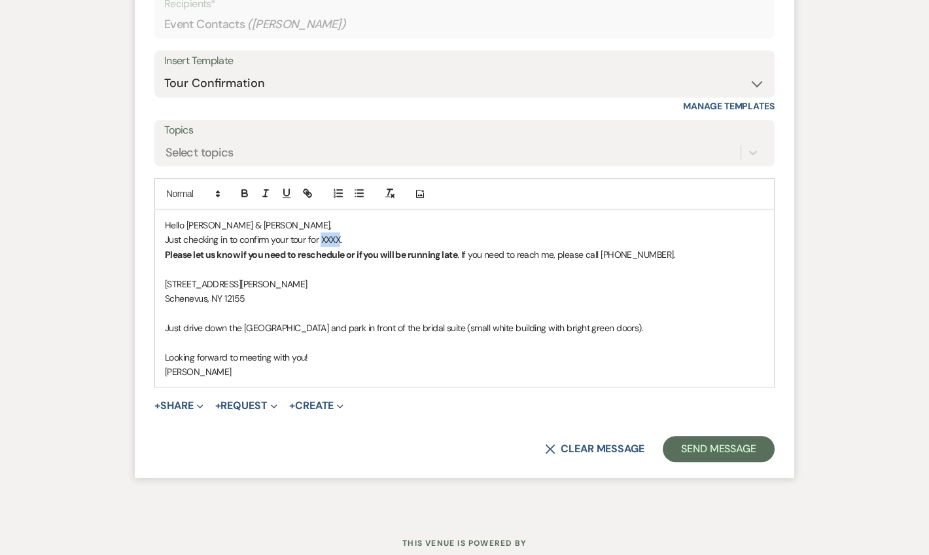
drag, startPoint x: 322, startPoint y: 220, endPoint x: 335, endPoint y: 216, distance: 13.9
click at [339, 232] on p "Just checking in to confirm your tour for XXXX." at bounding box center [464, 239] width 599 height 14
click at [354, 262] on p at bounding box center [464, 269] width 599 height 14
drag, startPoint x: 680, startPoint y: 424, endPoint x: 684, endPoint y: 419, distance: 7.1
click at [680, 436] on button "Send Message" at bounding box center [719, 449] width 112 height 26
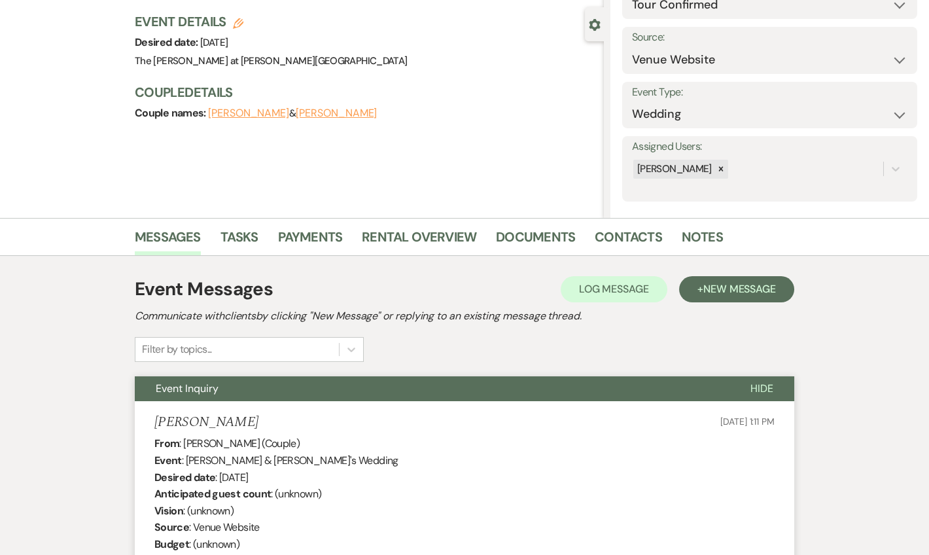
scroll to position [0, 0]
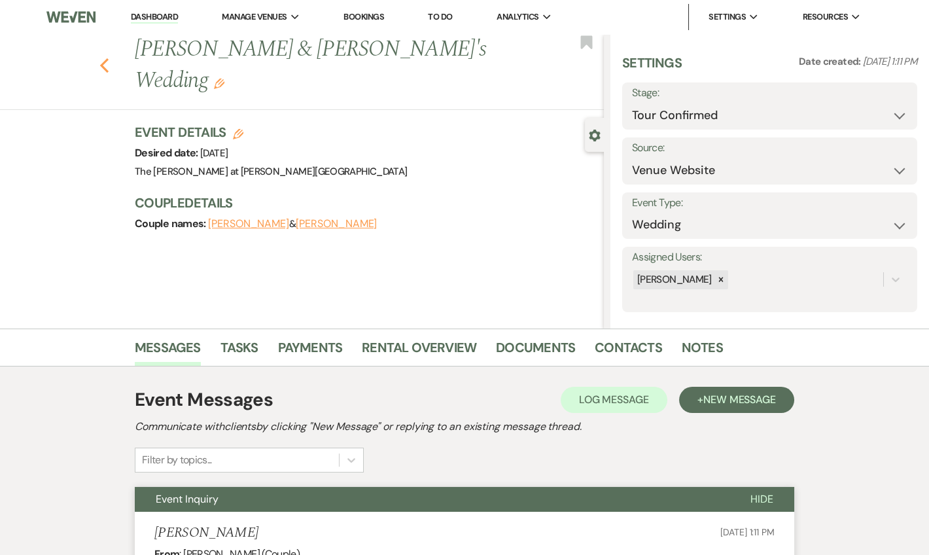
click at [109, 58] on icon "Previous" at bounding box center [104, 66] width 10 height 16
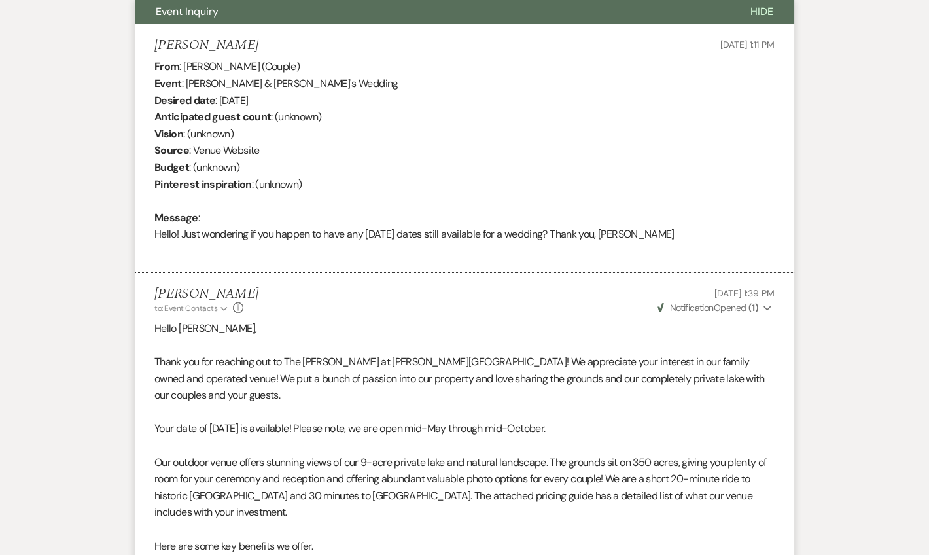
select select "4"
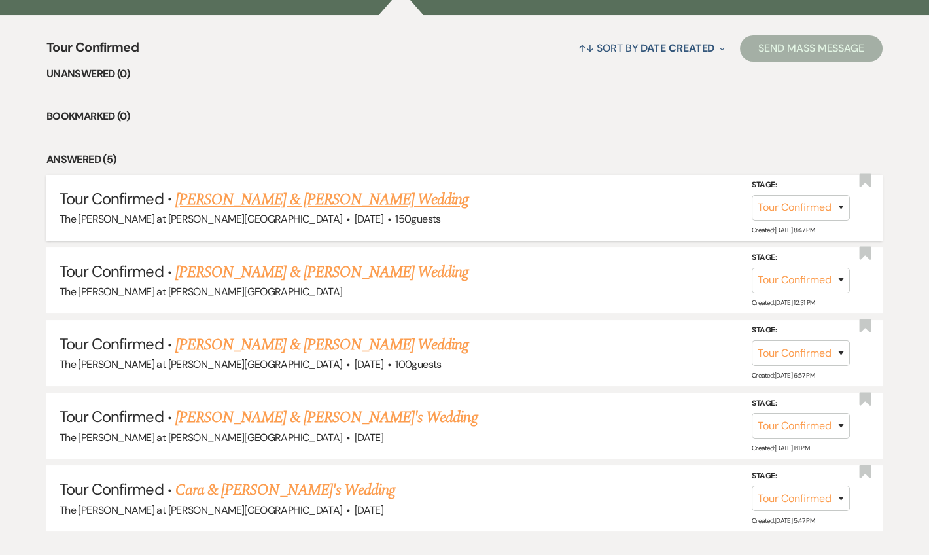
click at [260, 200] on link "[PERSON_NAME] & [PERSON_NAME] Wedding" at bounding box center [321, 200] width 293 height 24
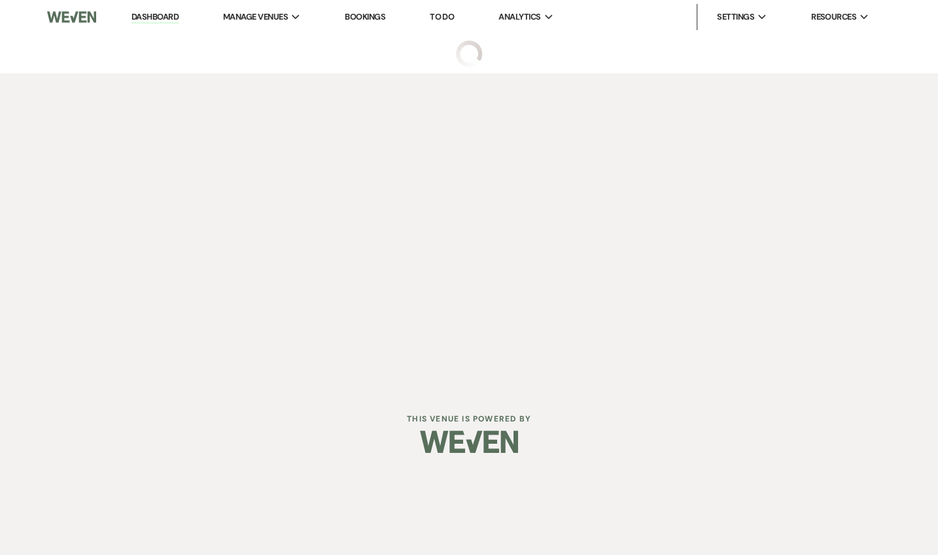
select select "4"
select select "5"
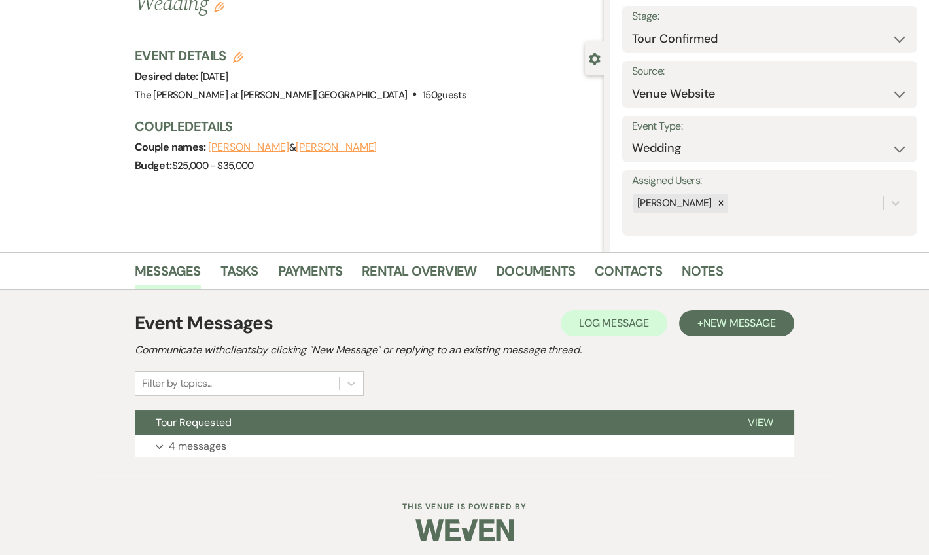
scroll to position [81, 0]
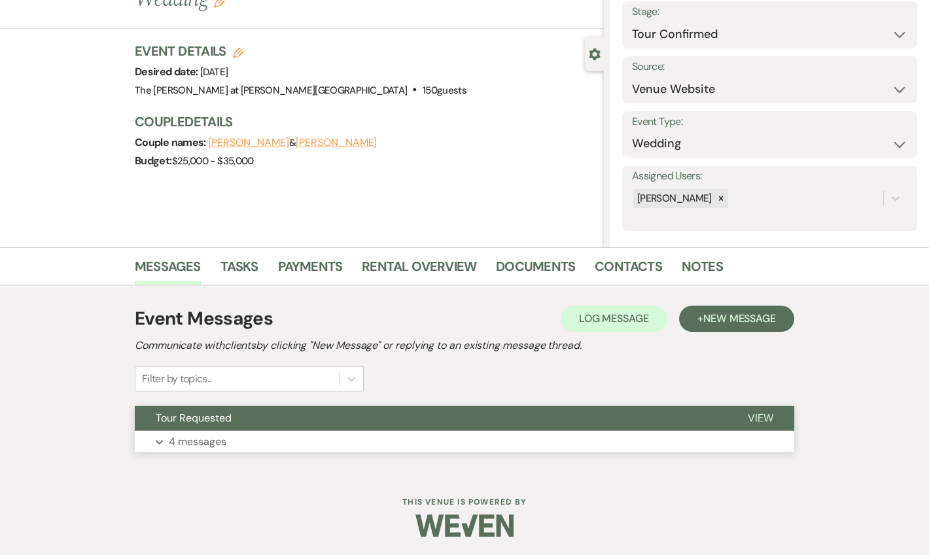
click at [221, 428] on button "Tour Requested" at bounding box center [431, 417] width 592 height 25
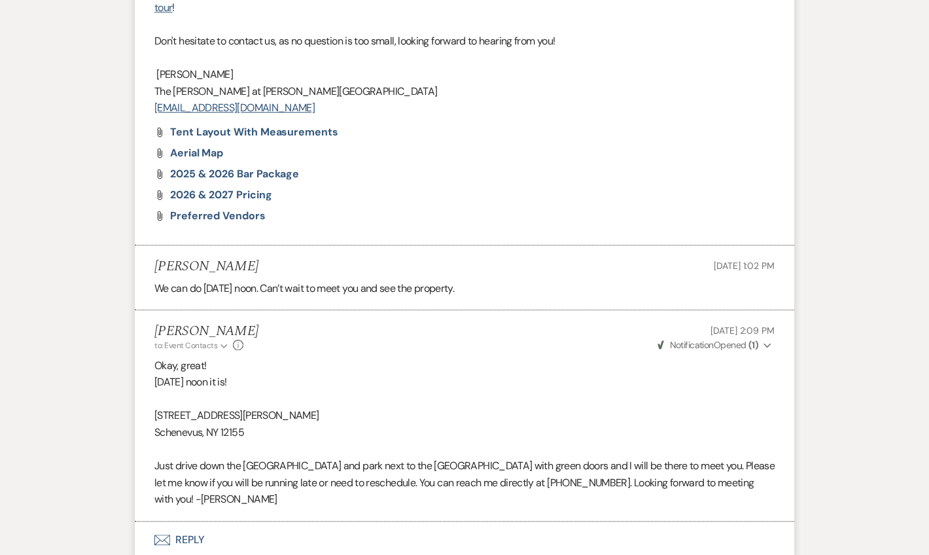
scroll to position [1666, 0]
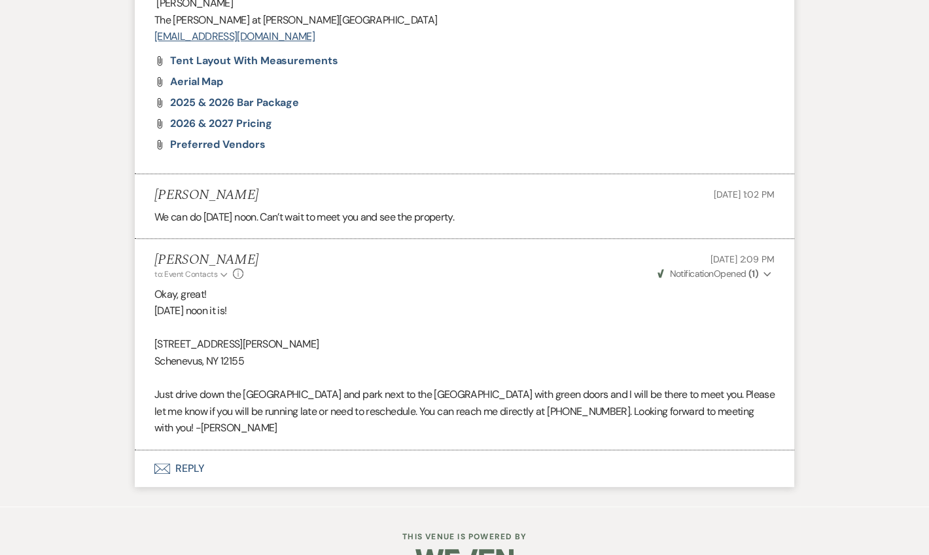
click at [180, 450] on button "Envelope Reply" at bounding box center [464, 468] width 659 height 37
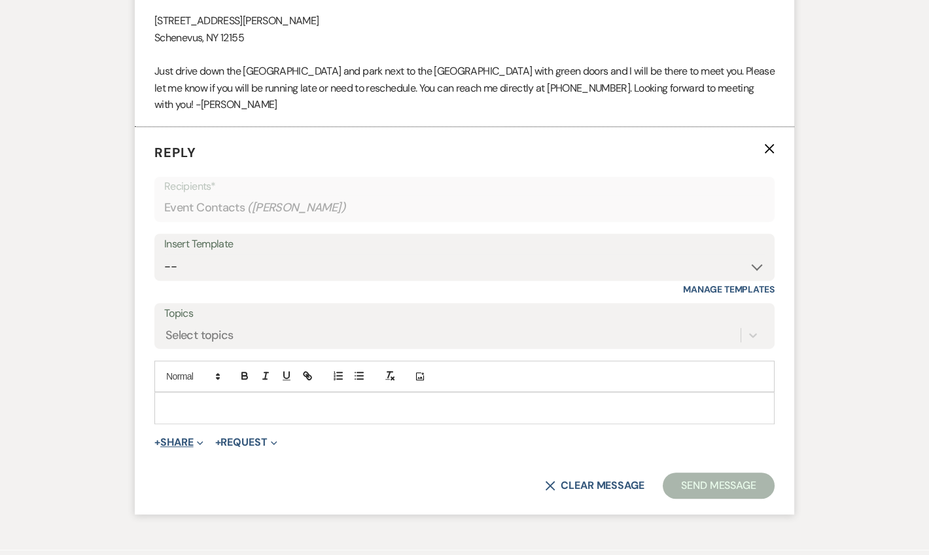
scroll to position [1996, 0]
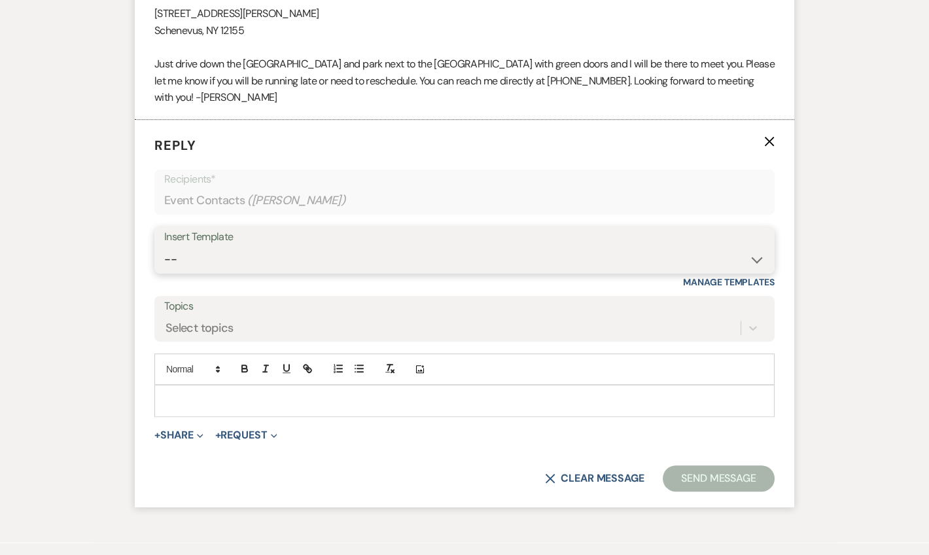
click at [227, 247] on select "-- Weven Planning Portal Introduction (Booked Events) Tour Request Response Fol…" at bounding box center [464, 260] width 600 height 26
select select "5784"
click at [164, 247] on select "-- Weven Planning Portal Introduction (Booked Events) Tour Request Response Fol…" at bounding box center [464, 260] width 600 height 26
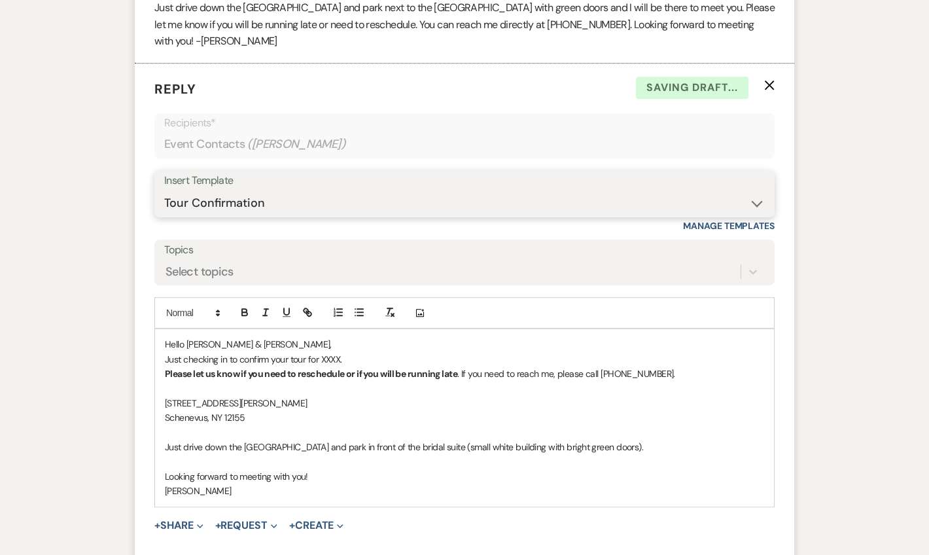
scroll to position [2075, 0]
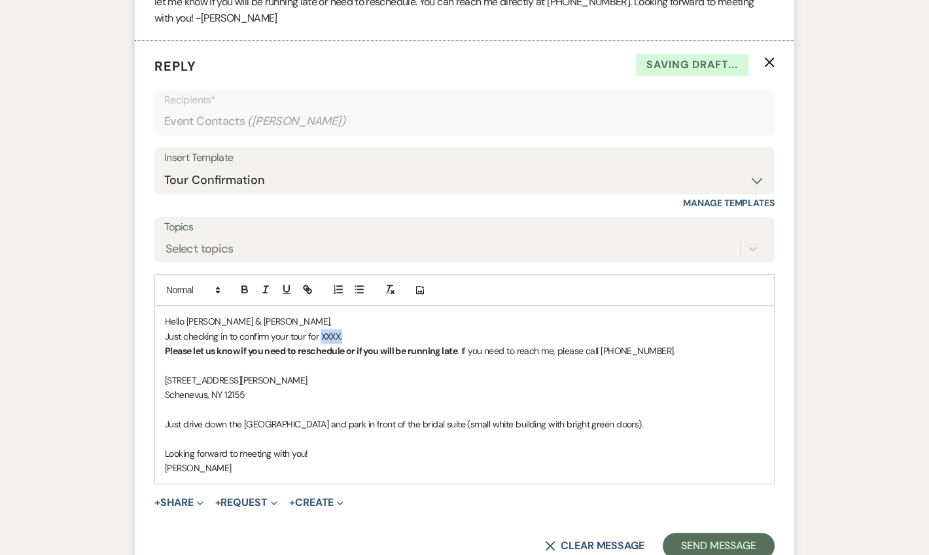
drag, startPoint x: 322, startPoint y: 300, endPoint x: 344, endPoint y: 300, distance: 22.2
click at [344, 329] on p "Just checking in to confirm your tour for XXXX." at bounding box center [464, 336] width 599 height 14
click at [408, 373] on p "[STREET_ADDRESS][PERSON_NAME]" at bounding box center [464, 380] width 599 height 14
click at [675, 532] on button "Send Message" at bounding box center [719, 545] width 112 height 26
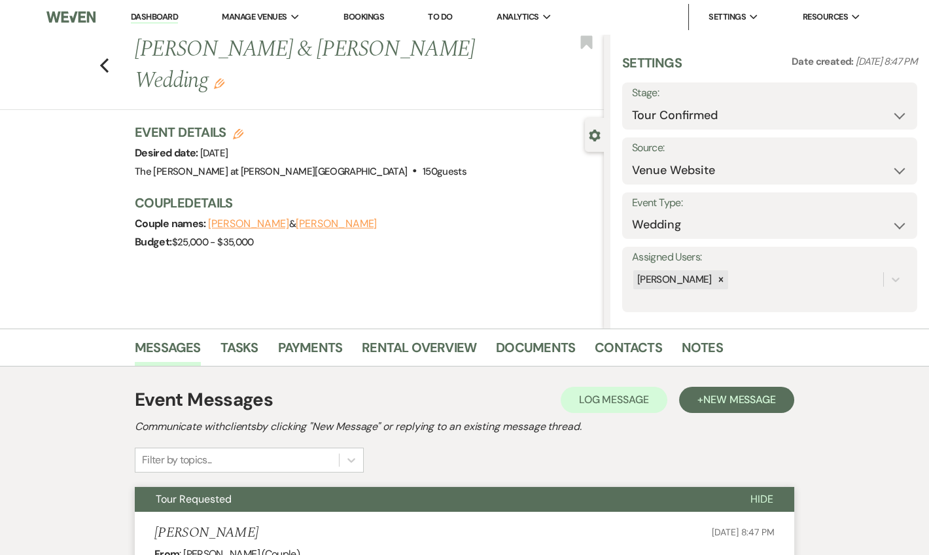
scroll to position [0, 0]
click at [163, 21] on link "Dashboard" at bounding box center [154, 17] width 47 height 12
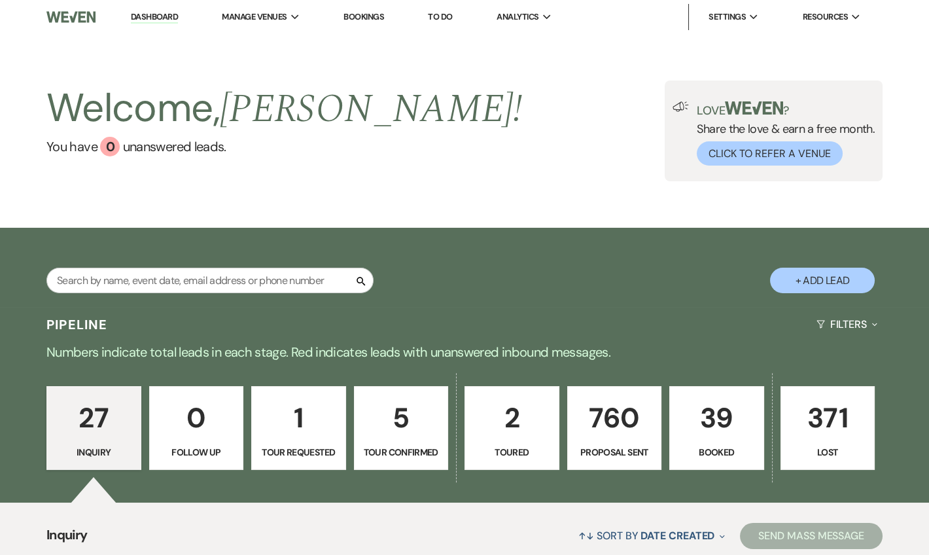
click at [702, 422] on p "39" at bounding box center [717, 418] width 78 height 44
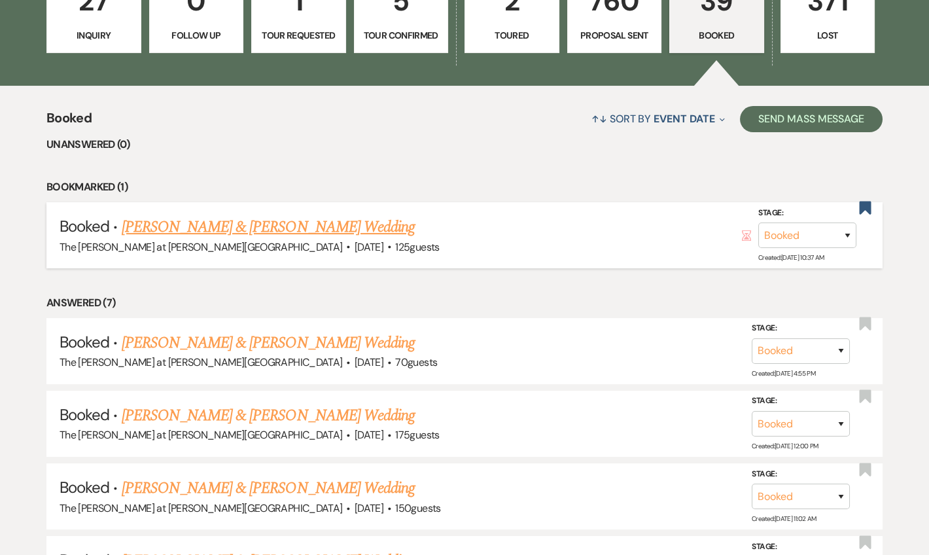
scroll to position [424, 0]
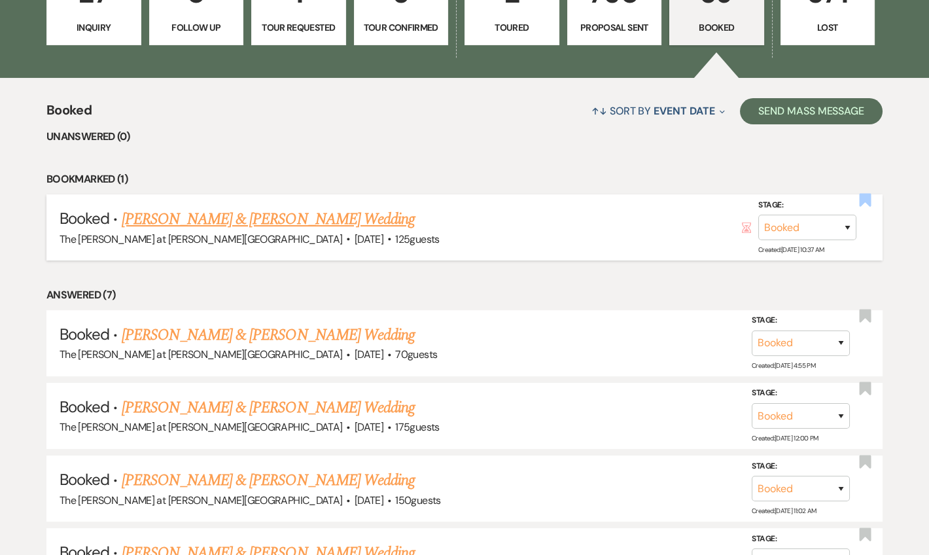
click at [867, 204] on icon "Bookmark" at bounding box center [865, 200] width 14 height 16
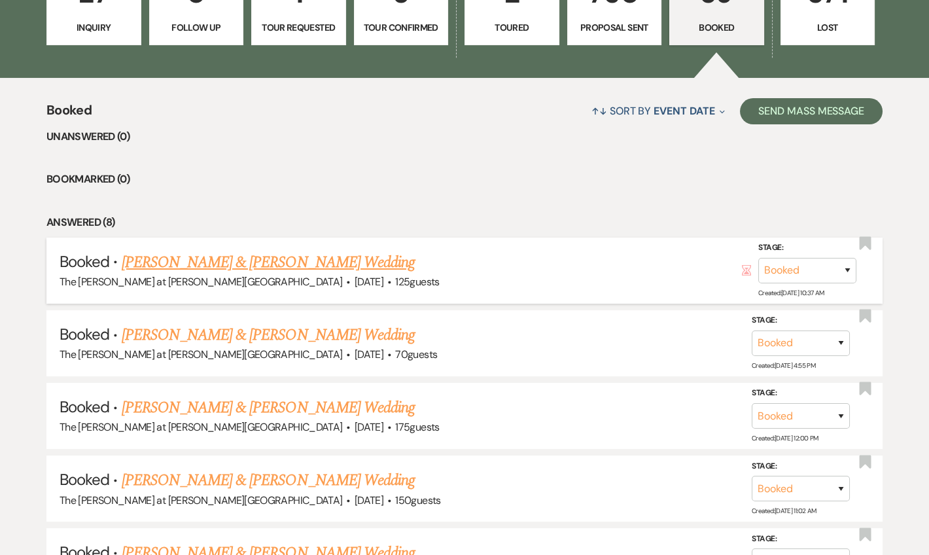
click at [281, 262] on link "Zach Coonick & Sarah Morgus's Wedding" at bounding box center [268, 262] width 293 height 24
select select "5"
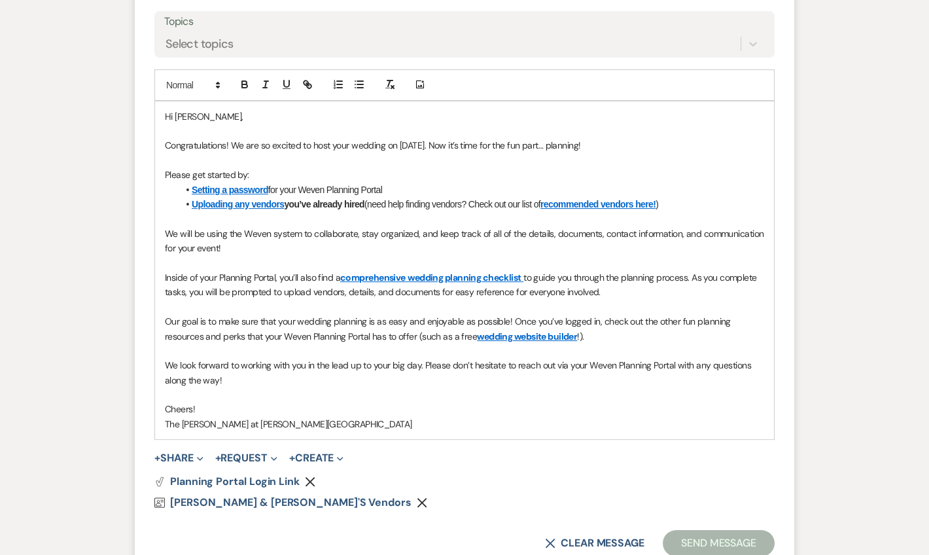
scroll to position [555, 0]
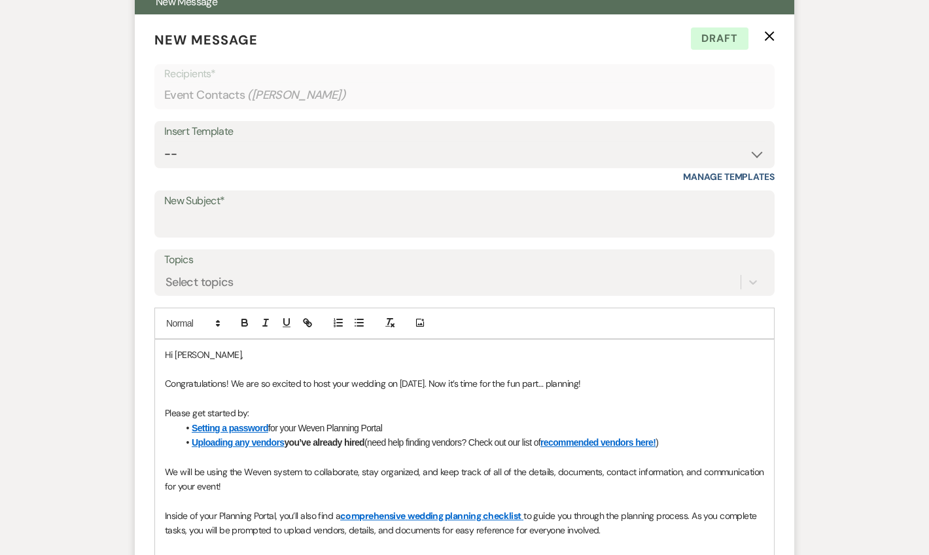
click at [763, 41] on p "New Message X Draft" at bounding box center [464, 40] width 620 height 20
click at [764, 29] on form "New Message X Draft Recipients* Event Contacts ( Sarah Morgus ) Insert Template…" at bounding box center [464, 411] width 659 height 795
drag, startPoint x: 764, startPoint y: 29, endPoint x: 765, endPoint y: 37, distance: 8.6
click at [765, 37] on icon "X" at bounding box center [769, 36] width 10 height 10
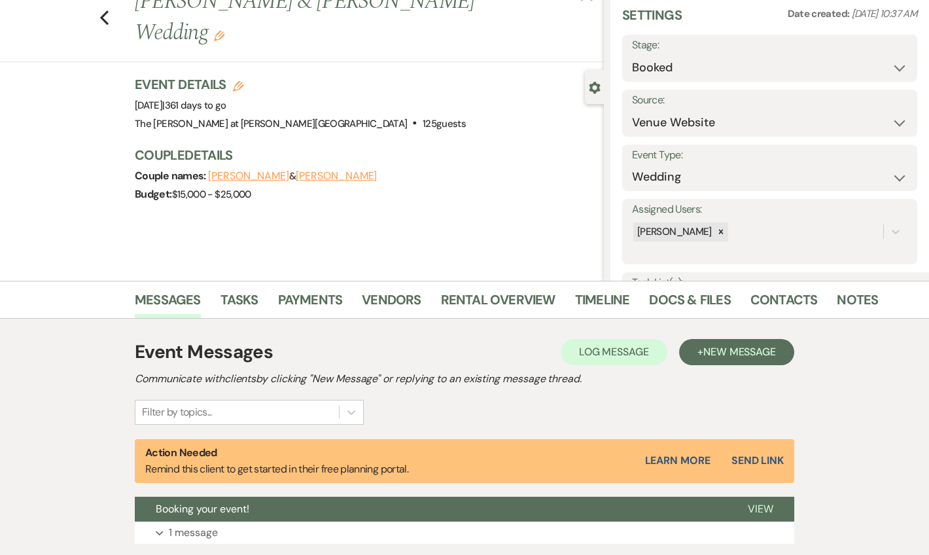
scroll to position [42, 0]
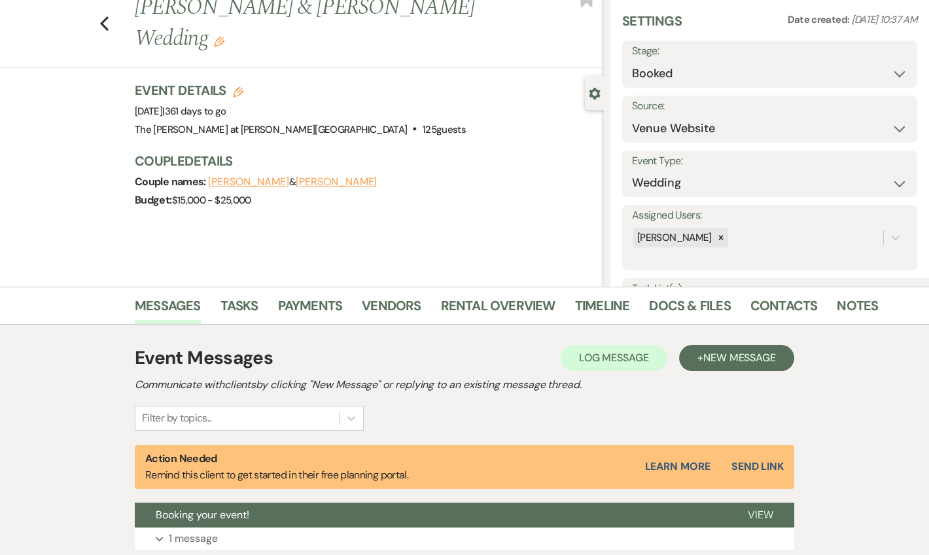
click at [303, 177] on button "Sarah Morgus" at bounding box center [336, 182] width 81 height 10
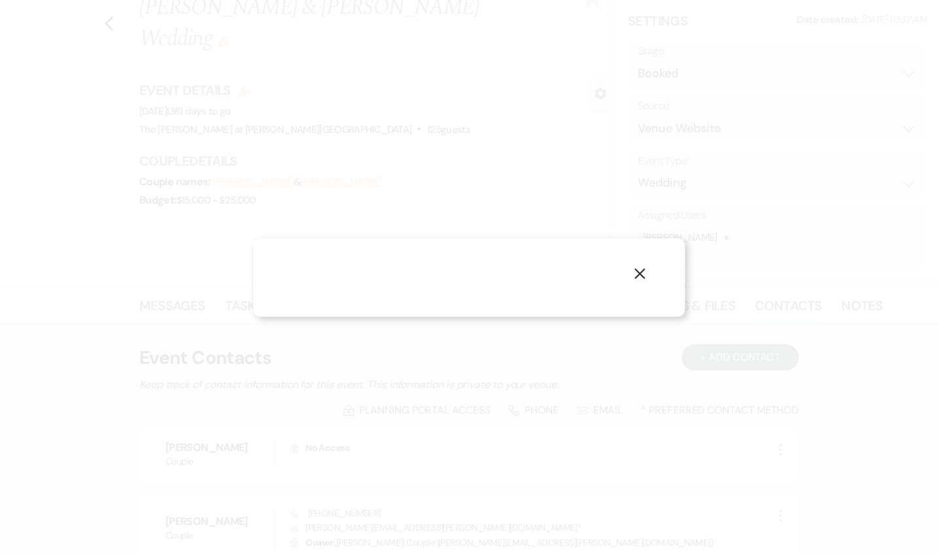
select select "1"
select select "email"
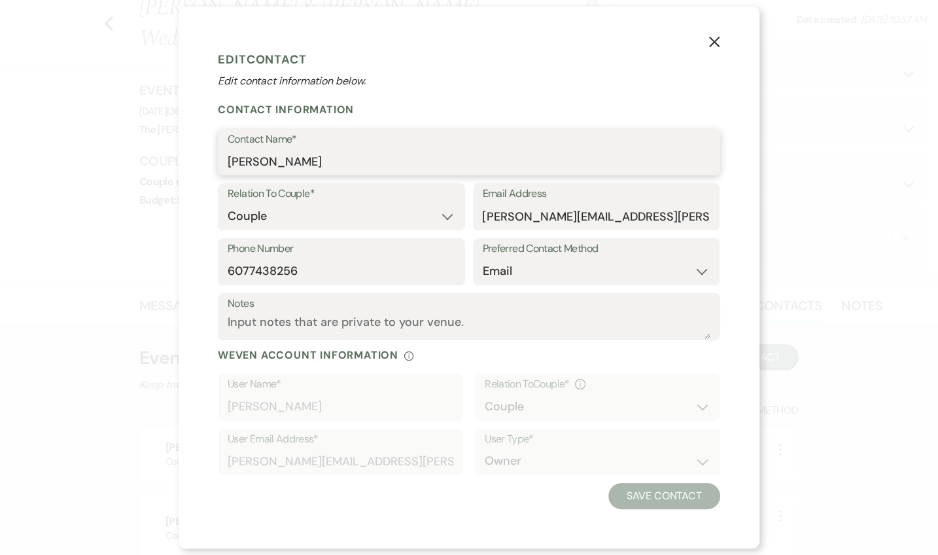
drag, startPoint x: 308, startPoint y: 161, endPoint x: 229, endPoint y: 162, distance: 79.1
click at [229, 162] on input "Sarah Morgus" at bounding box center [469, 161] width 483 height 26
click at [714, 37] on button "X" at bounding box center [714, 41] width 20 height 23
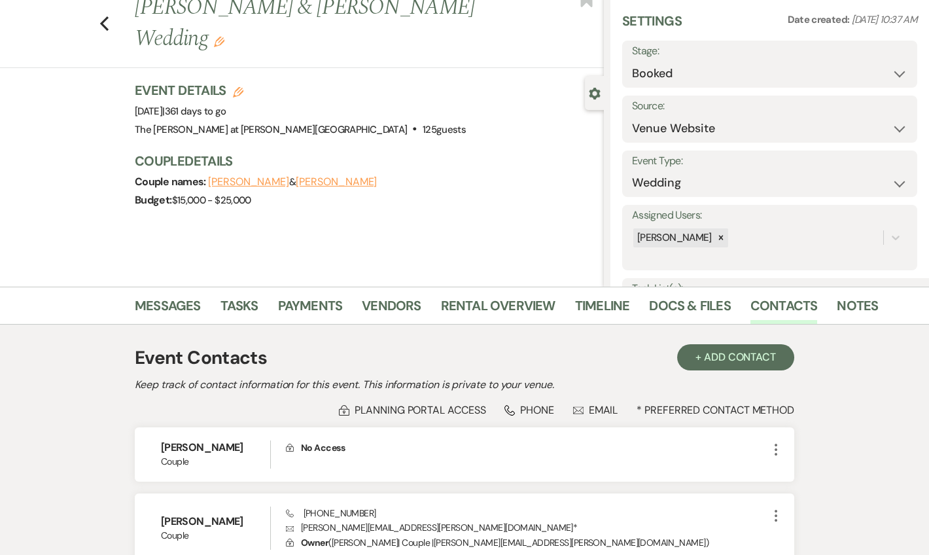
drag, startPoint x: 212, startPoint y: 152, endPoint x: 268, endPoint y: 165, distance: 57.7
click at [261, 173] on div "Couple names: Zach Coonick & Sarah Morgus" at bounding box center [363, 182] width 456 height 18
click at [261, 177] on button "Zach Coonick" at bounding box center [248, 182] width 81 height 10
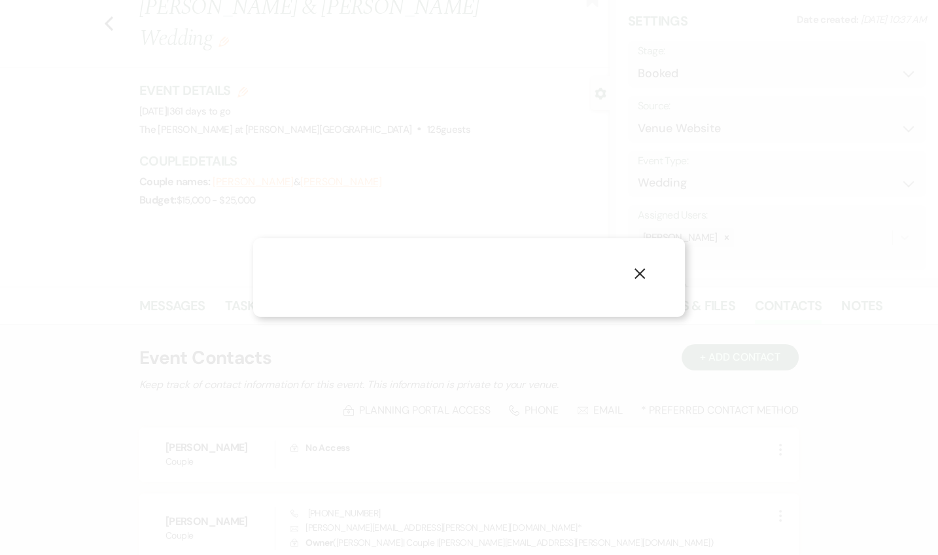
select select "1"
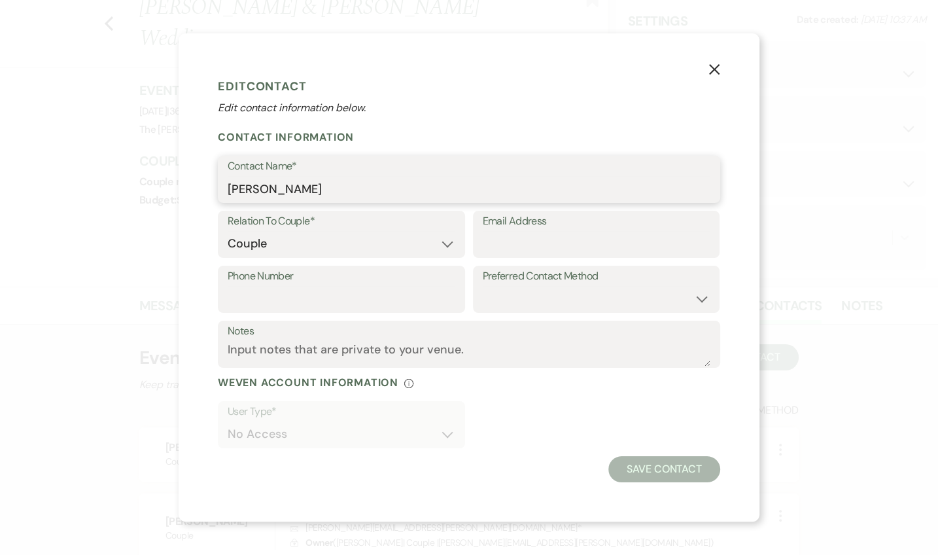
drag, startPoint x: 298, startPoint y: 196, endPoint x: 201, endPoint y: 180, distance: 98.1
click at [201, 180] on div "X Edit Contact Edit contact information below. Contact Information Contact Name…" at bounding box center [469, 276] width 581 height 487
click at [711, 71] on icon "X" at bounding box center [714, 69] width 12 height 12
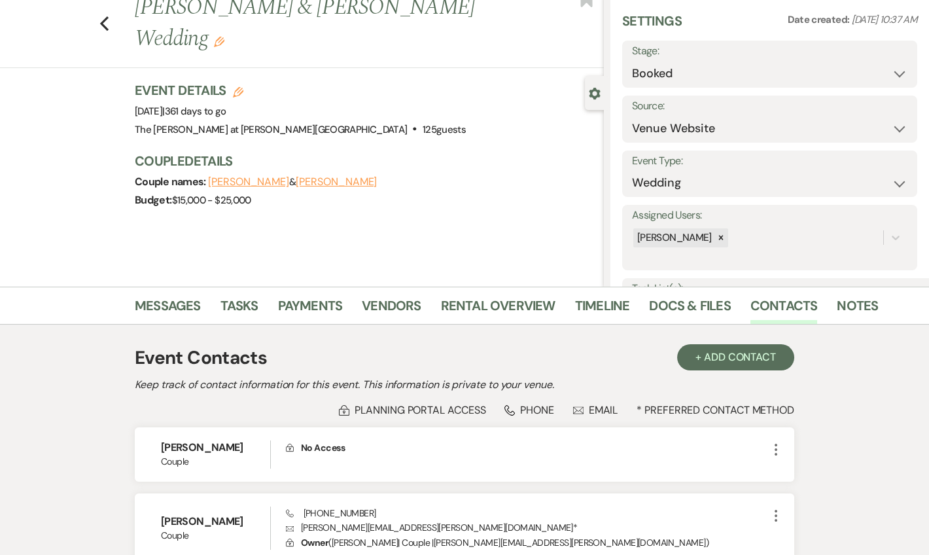
click at [305, 177] on button "Sarah Morgus" at bounding box center [336, 182] width 81 height 10
select select "1"
select select "email"
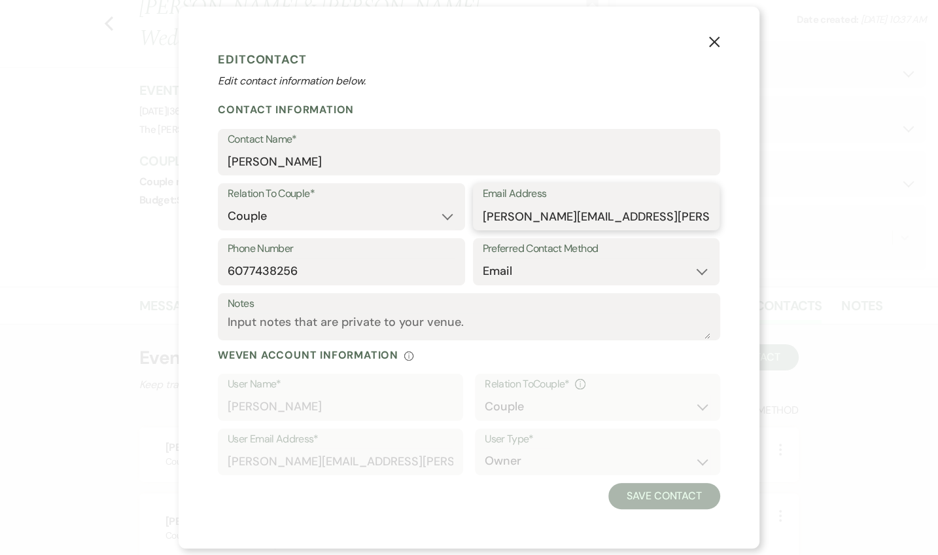
drag, startPoint x: 630, startPoint y: 217, endPoint x: 484, endPoint y: 217, distance: 146.5
click at [484, 217] on input "sarah.morgus@gmail.com" at bounding box center [597, 216] width 228 height 26
drag, startPoint x: 305, startPoint y: 271, endPoint x: 229, endPoint y: 262, distance: 77.1
click at [229, 262] on input "6077438256" at bounding box center [342, 271] width 228 height 26
click at [716, 44] on icon "X" at bounding box center [714, 42] width 12 height 12
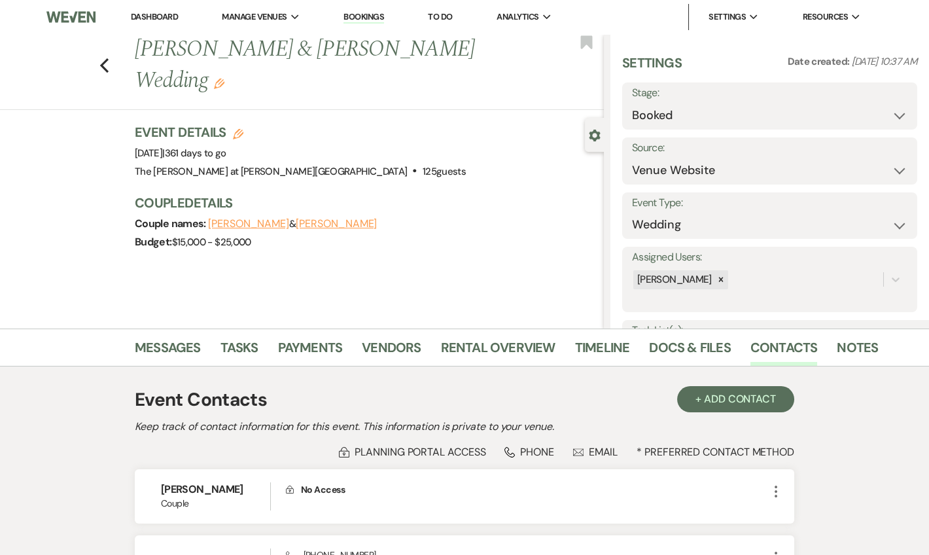
click at [160, 14] on link "Dashboard" at bounding box center [154, 16] width 47 height 11
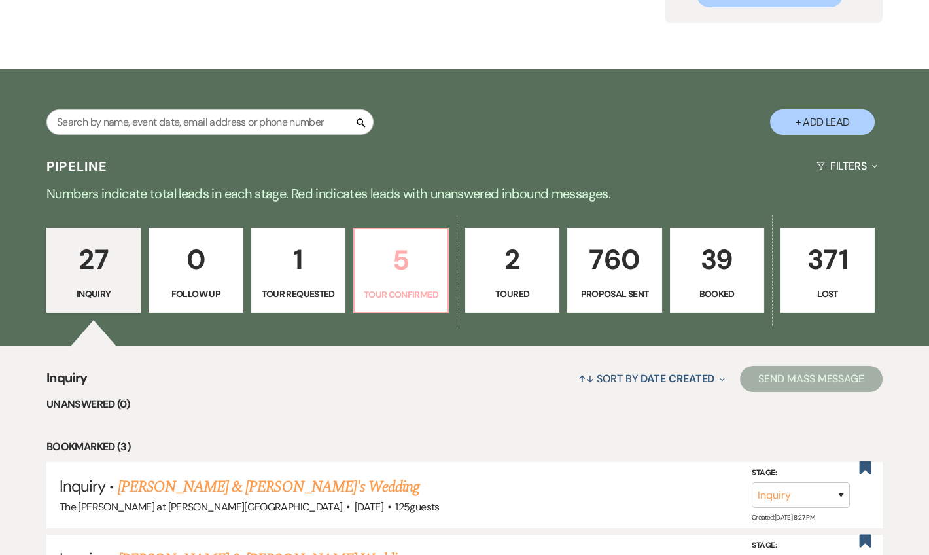
click at [402, 267] on p "5" at bounding box center [400, 260] width 77 height 44
select select "4"
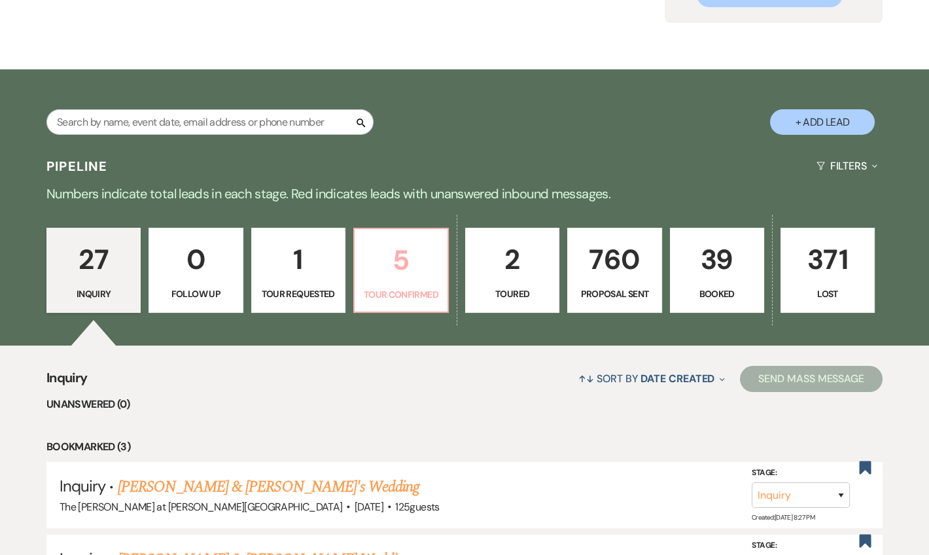
select select "4"
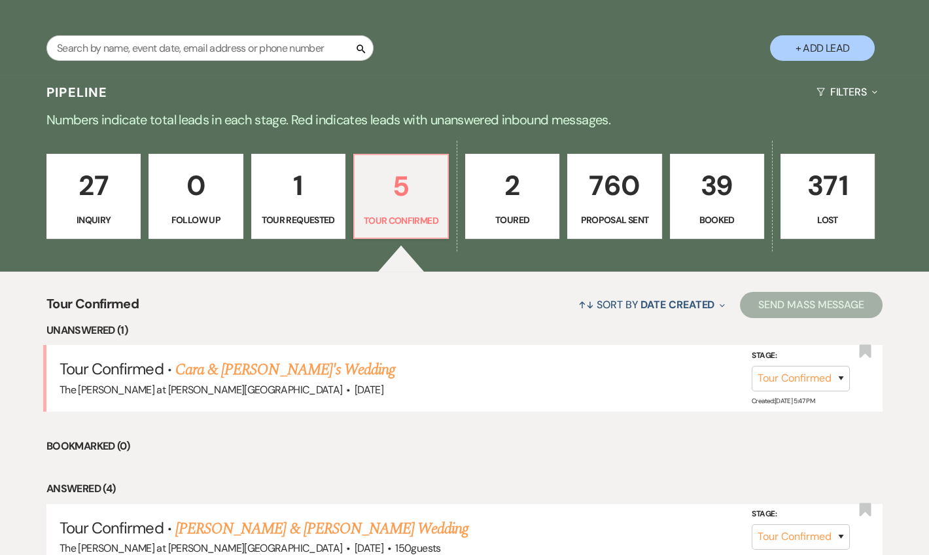
scroll to position [396, 0]
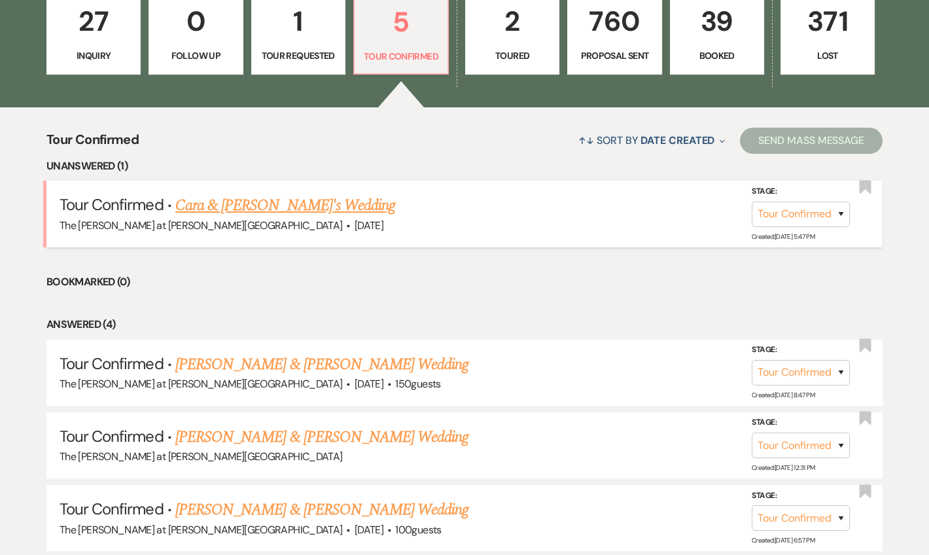
drag, startPoint x: 218, startPoint y: 220, endPoint x: 273, endPoint y: 227, distance: 54.8
click at [354, 219] on span "[DATE]" at bounding box center [368, 225] width 29 height 14
click at [272, 207] on link "Cara & [PERSON_NAME]'s Wedding" at bounding box center [285, 206] width 220 height 24
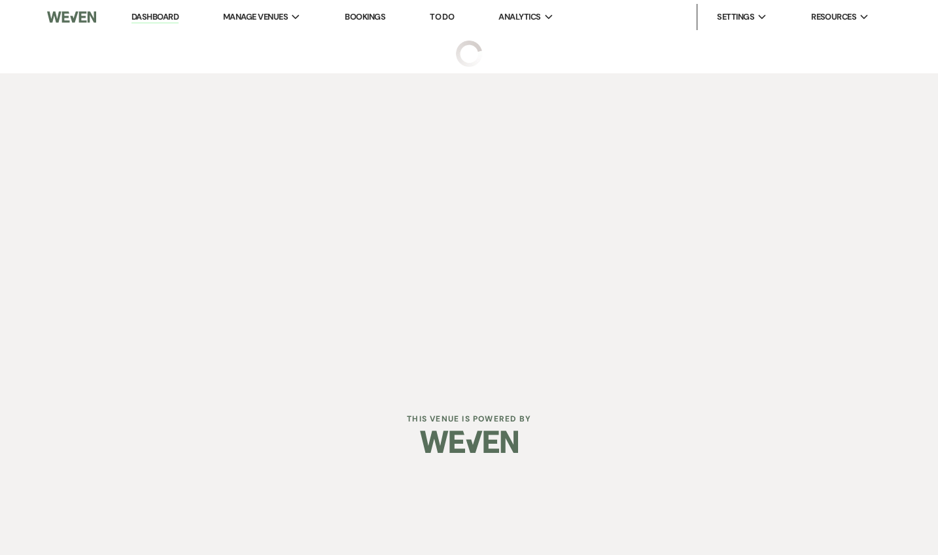
select select "4"
select select "5"
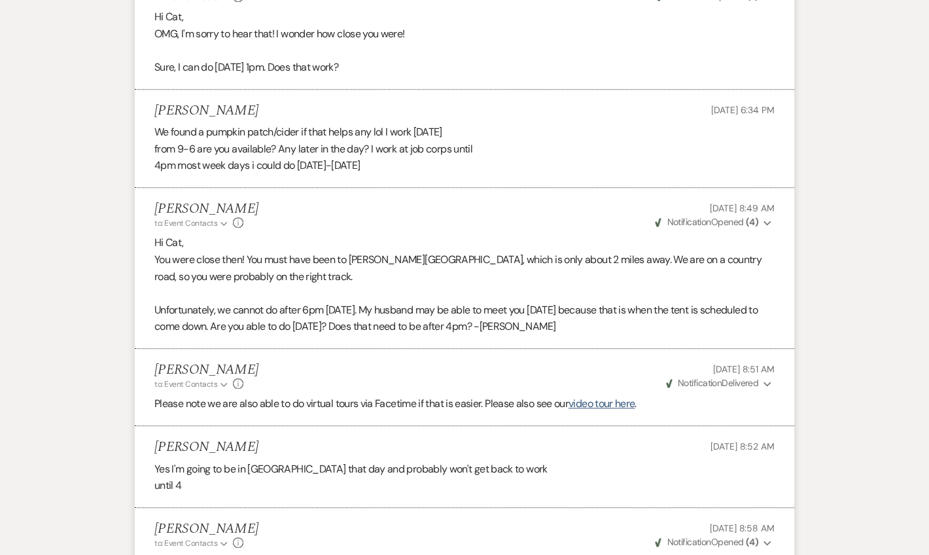
scroll to position [2867, 0]
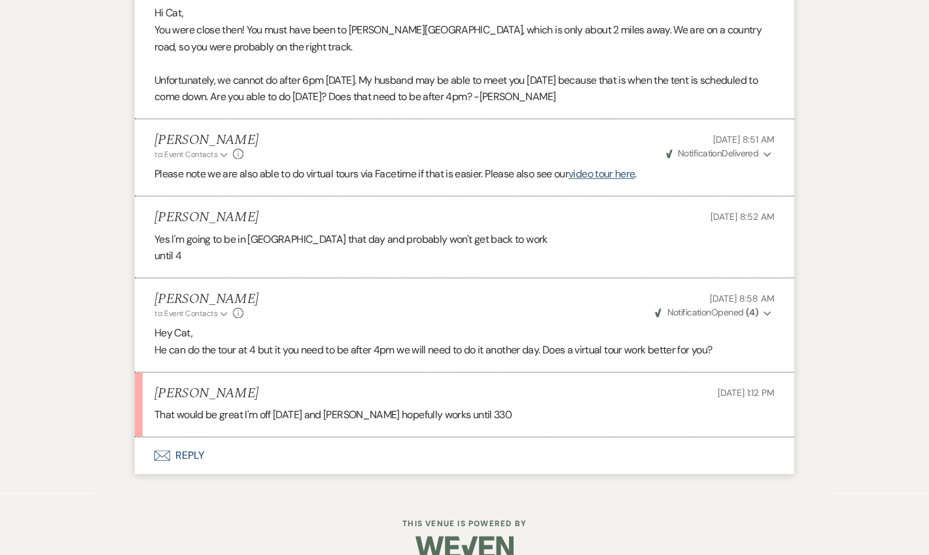
click at [194, 437] on button "Envelope Reply" at bounding box center [464, 455] width 659 height 37
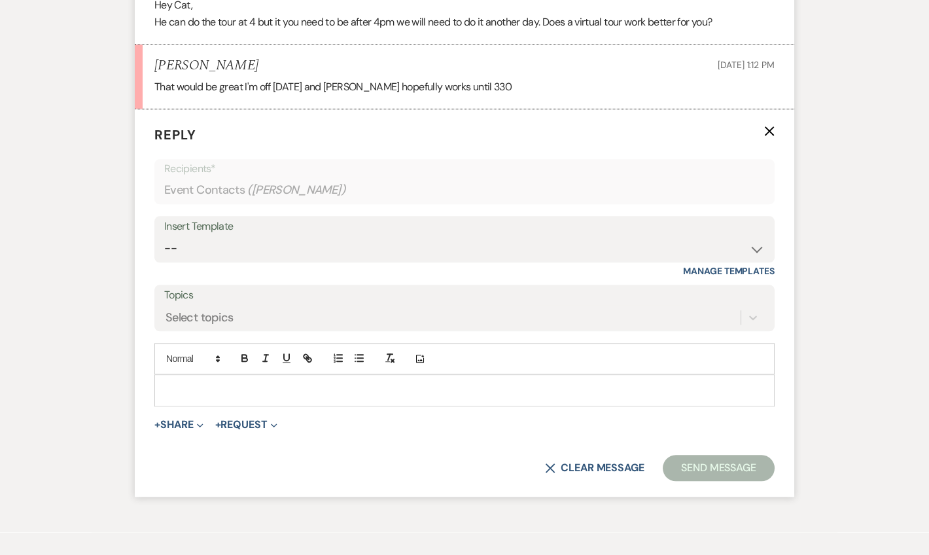
scroll to position [3197, 0]
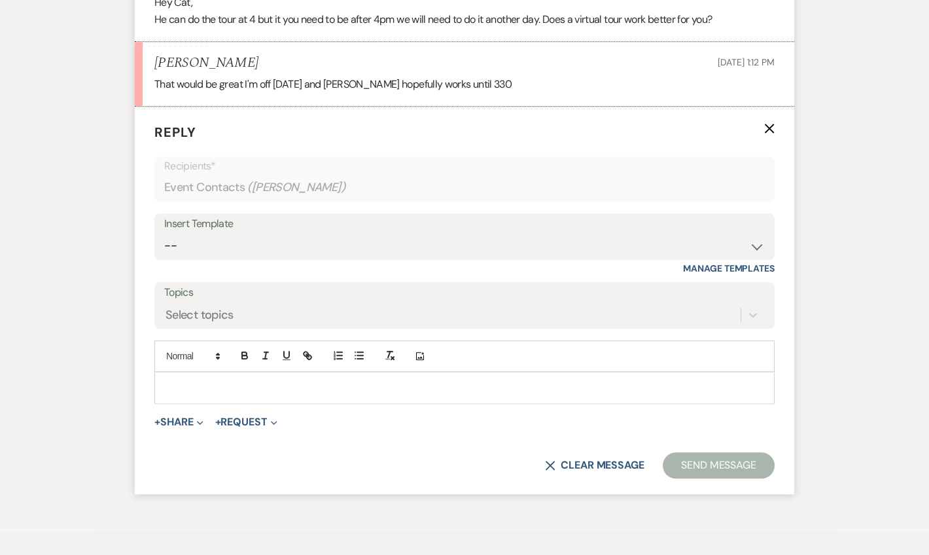
click at [205, 372] on div at bounding box center [464, 387] width 619 height 30
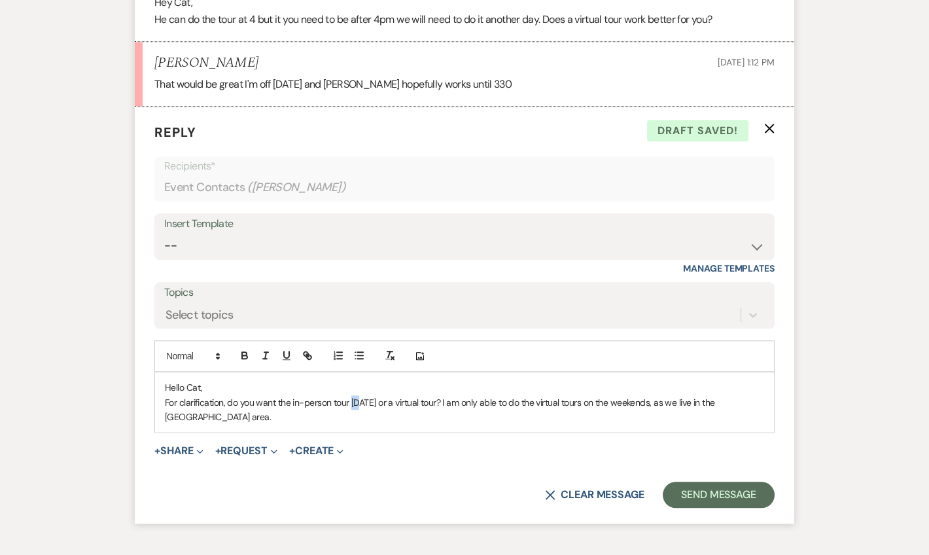
click at [353, 395] on p "For clarification, do you want the in-person tour on Thursday or a virtual tour…" at bounding box center [464, 409] width 599 height 29
click at [502, 413] on form "Reply X Draft saved! Recipients* Event Contacts ( Catherine Davis ) Insert Temp…" at bounding box center [464, 315] width 659 height 417
click at [292, 402] on div "Hello Cat, For clarification, do you want the in-person tour this Thursday or a…" at bounding box center [464, 402] width 619 height 60
click at [404, 395] on p "For clarification, do you want the in-person tour this Thursday or a virtual to…" at bounding box center [464, 409] width 599 height 29
click at [449, 395] on p "For clarification, do you want the in-person tour this Thursday at 4pm or a vir…" at bounding box center [464, 409] width 599 height 29
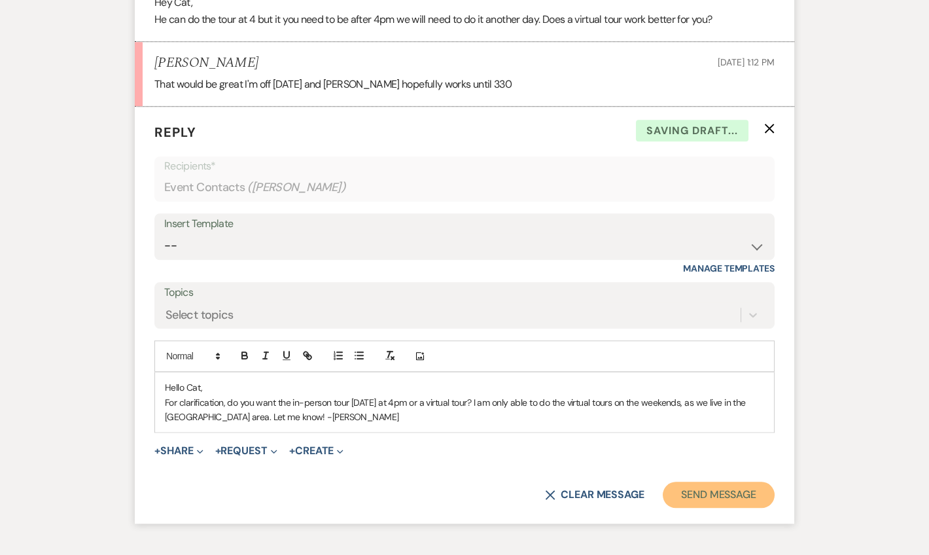
click at [744, 481] on button "Send Message" at bounding box center [719, 494] width 112 height 26
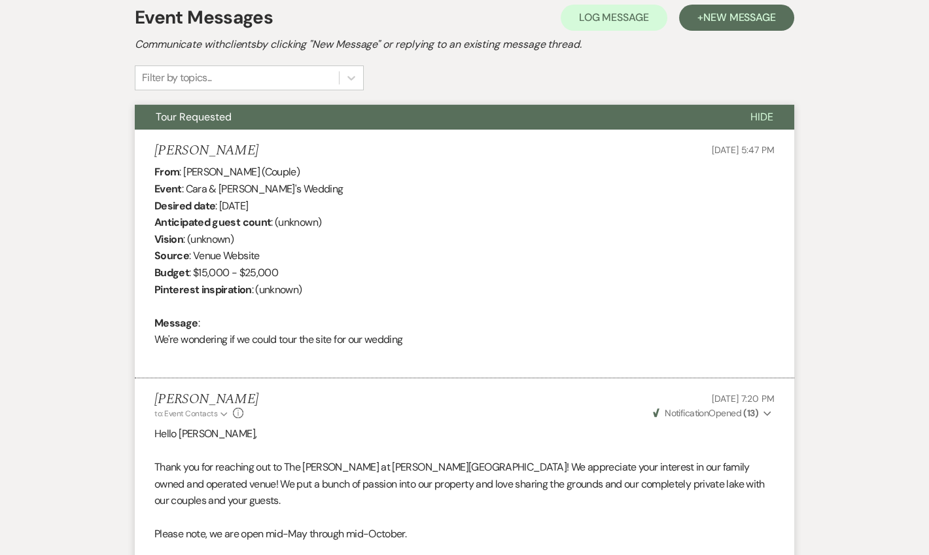
scroll to position [0, 0]
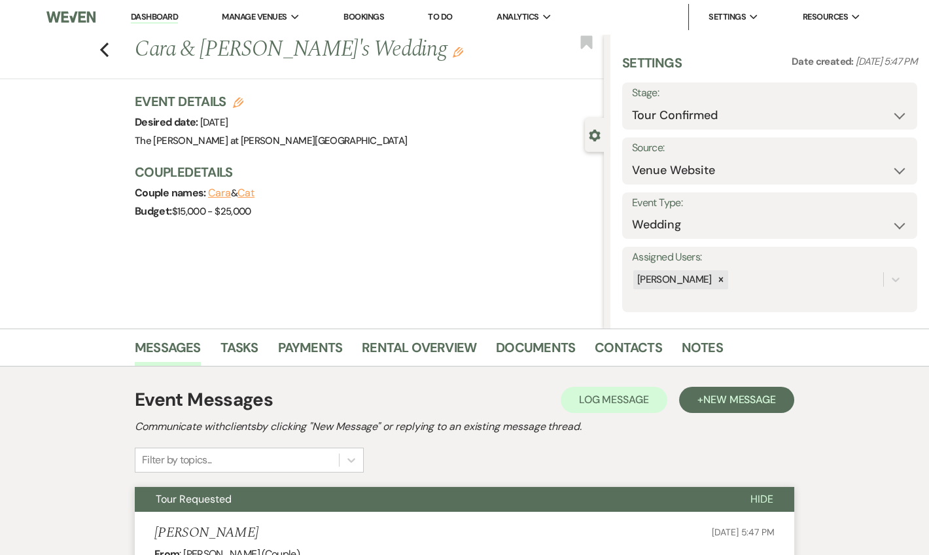
click at [156, 19] on link "Dashboard" at bounding box center [154, 17] width 47 height 12
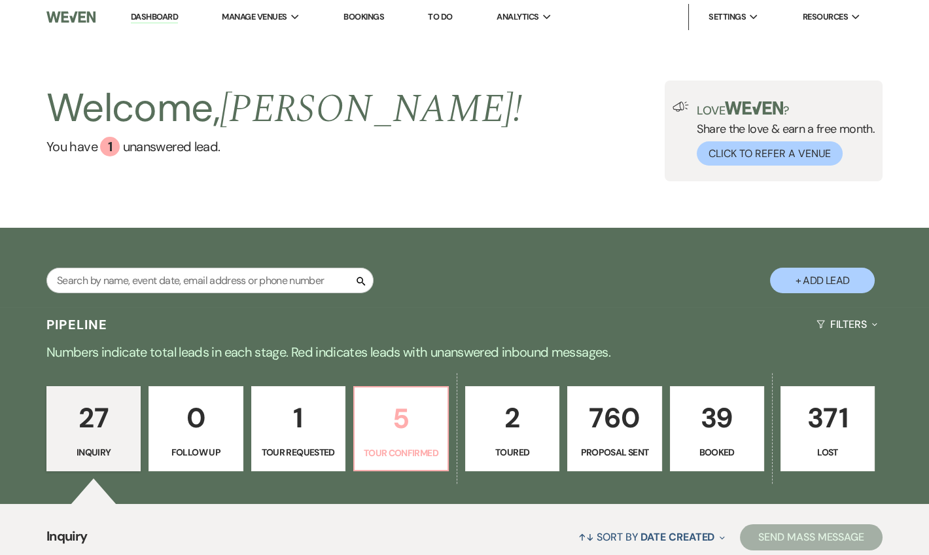
click at [389, 406] on p "5" at bounding box center [400, 418] width 77 height 44
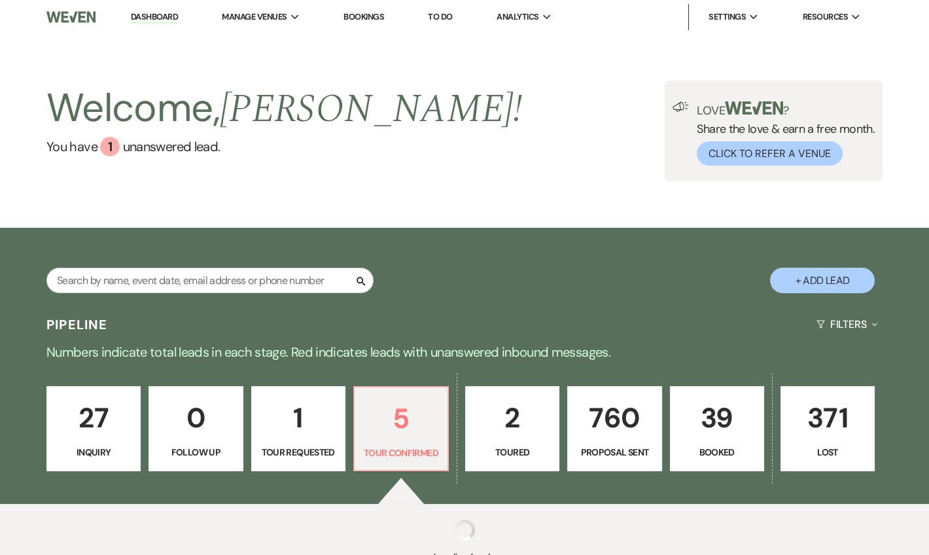
select select "4"
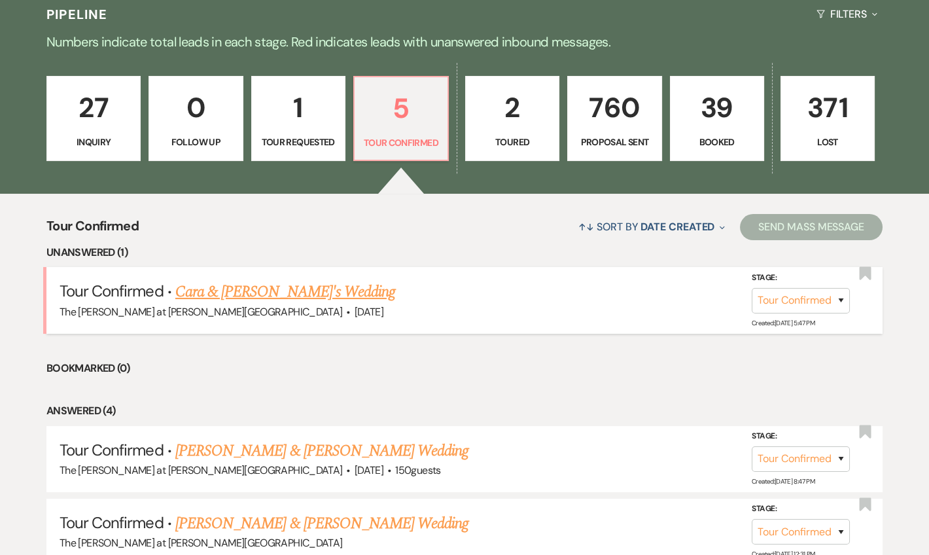
scroll to position [317, 0]
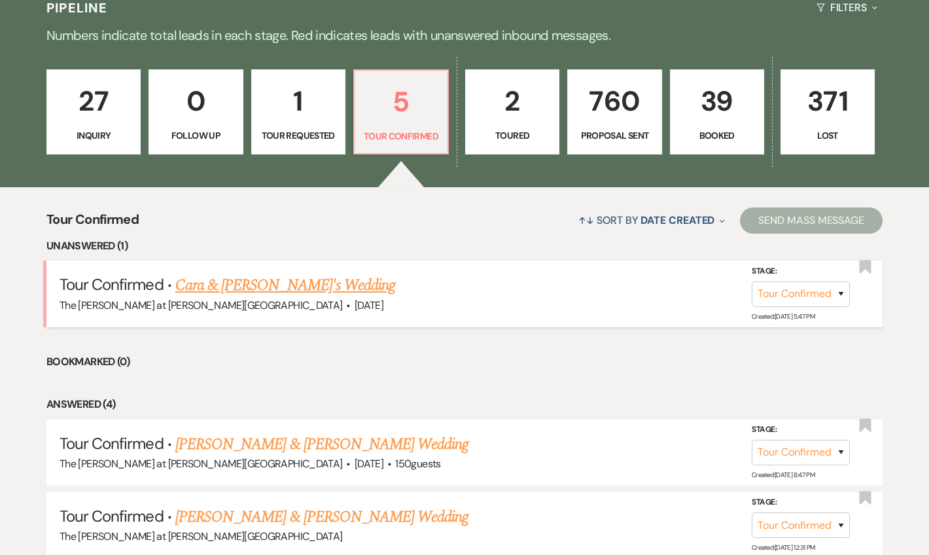
click at [241, 267] on li "Tour Confirmed · Cara & [PERSON_NAME]'s Wedding The [PERSON_NAME] at [PERSON_NA…" at bounding box center [464, 293] width 836 height 66
click at [251, 278] on link "Cara & [PERSON_NAME]'s Wedding" at bounding box center [285, 285] width 220 height 24
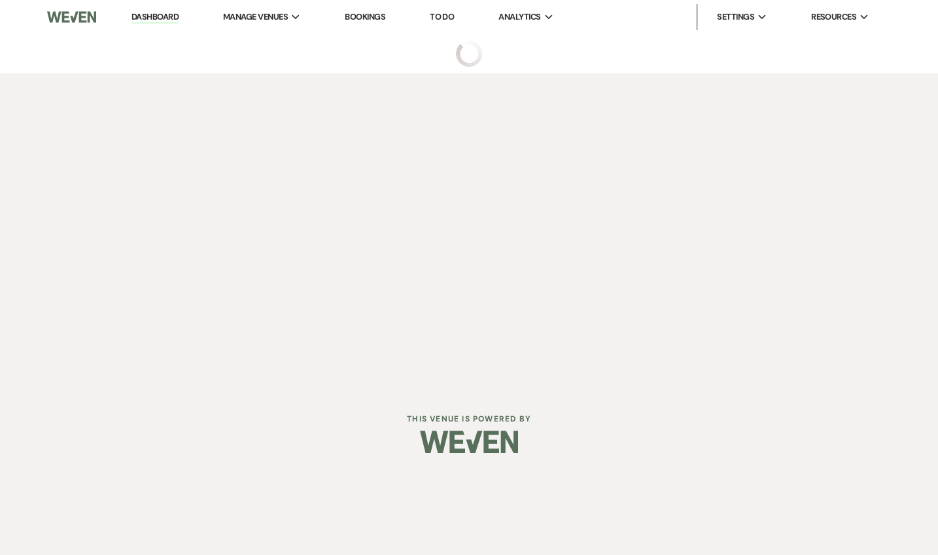
select select "4"
select select "5"
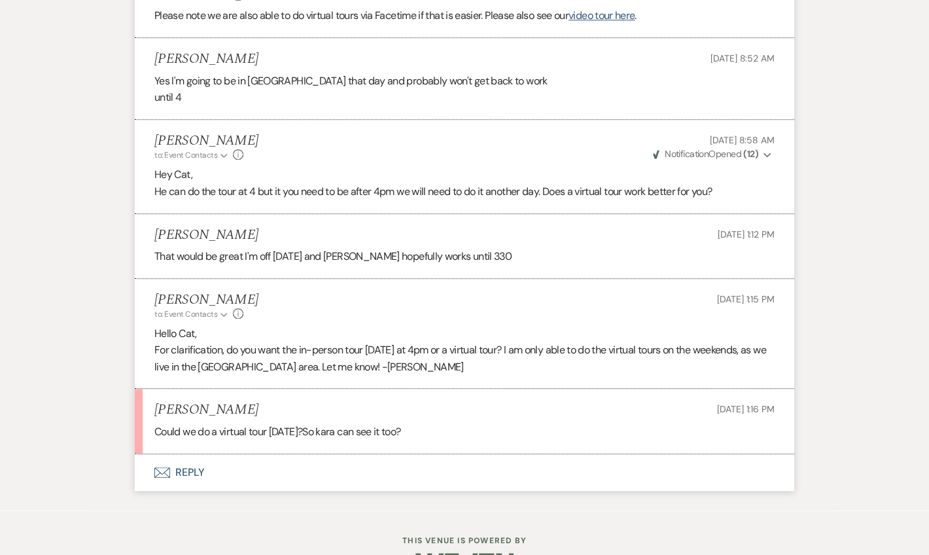
scroll to position [3041, 0]
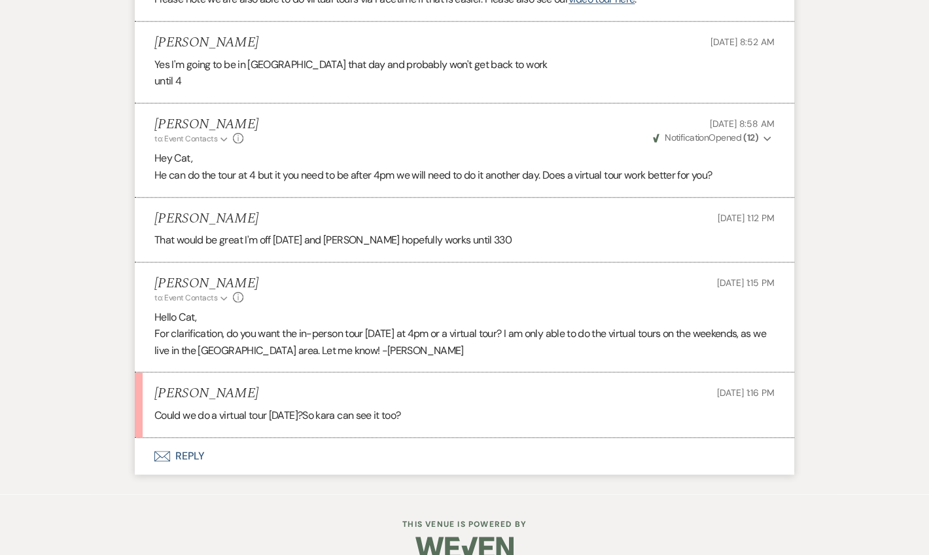
click at [184, 438] on button "Envelope Reply" at bounding box center [464, 456] width 659 height 37
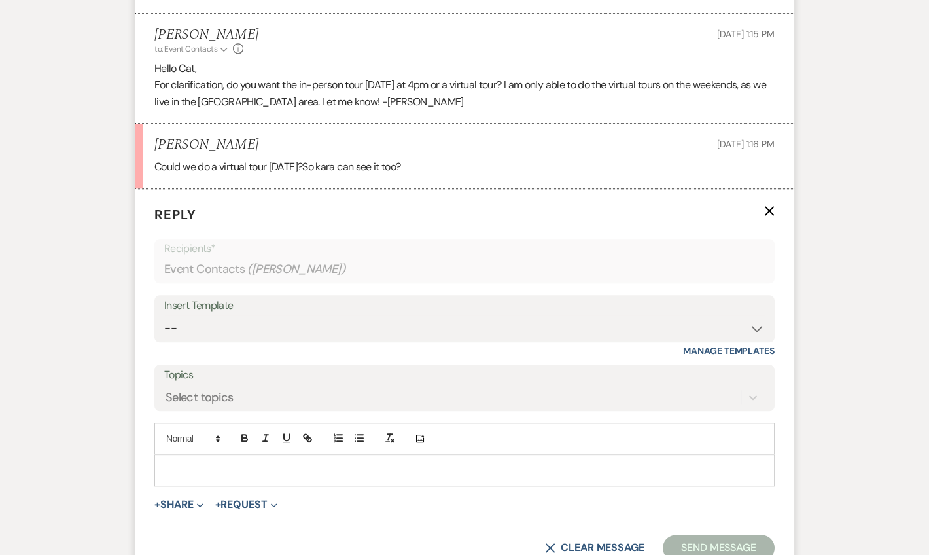
scroll to position [3291, 0]
click at [237, 461] on p at bounding box center [464, 468] width 599 height 14
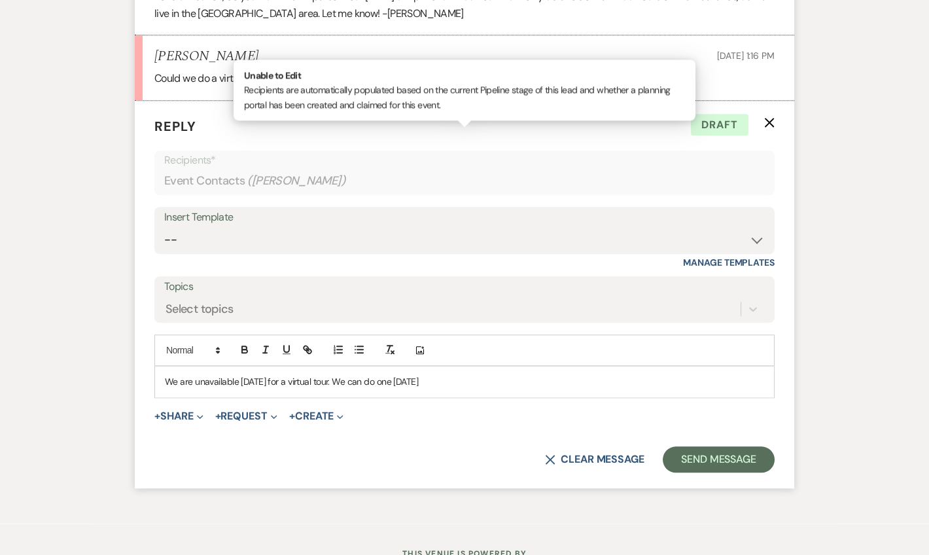
scroll to position [3406, 0]
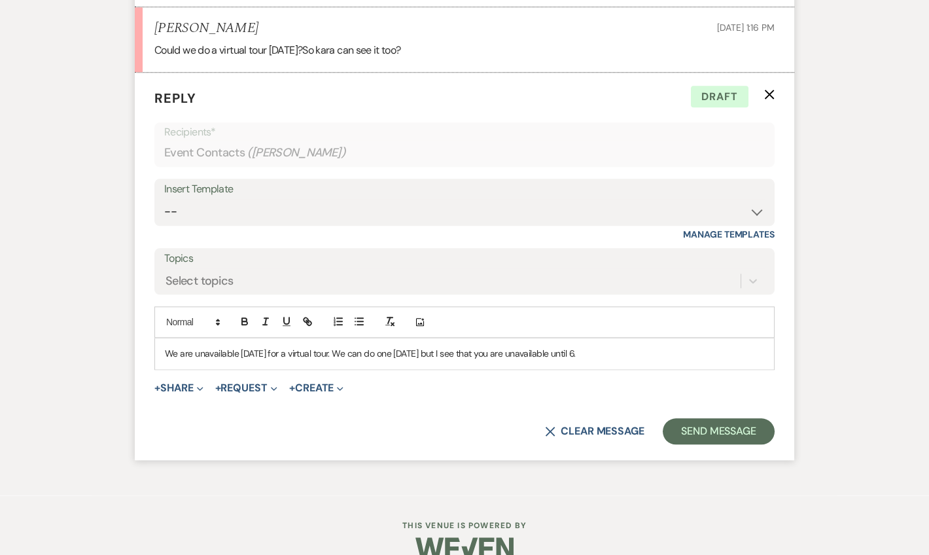
drag, startPoint x: 615, startPoint y: 329, endPoint x: 151, endPoint y: 330, distance: 464.3
click at [151, 330] on form "Reply X Draft Recipients* Event Contacts ( [PERSON_NAME] ) Insert Template -- W…" at bounding box center [464, 266] width 659 height 387
drag, startPoint x: 304, startPoint y: 323, endPoint x: 340, endPoint y: 324, distance: 36.0
click at [304, 346] on p "We are unavailable [DATE] for a virtual tour. We can do one [DATE] but I see th…" at bounding box center [464, 353] width 599 height 14
click at [612, 346] on p "We are unavailable [DATE] for a virtual tour. We can do one [DATE] but I see th…" at bounding box center [464, 353] width 599 height 14
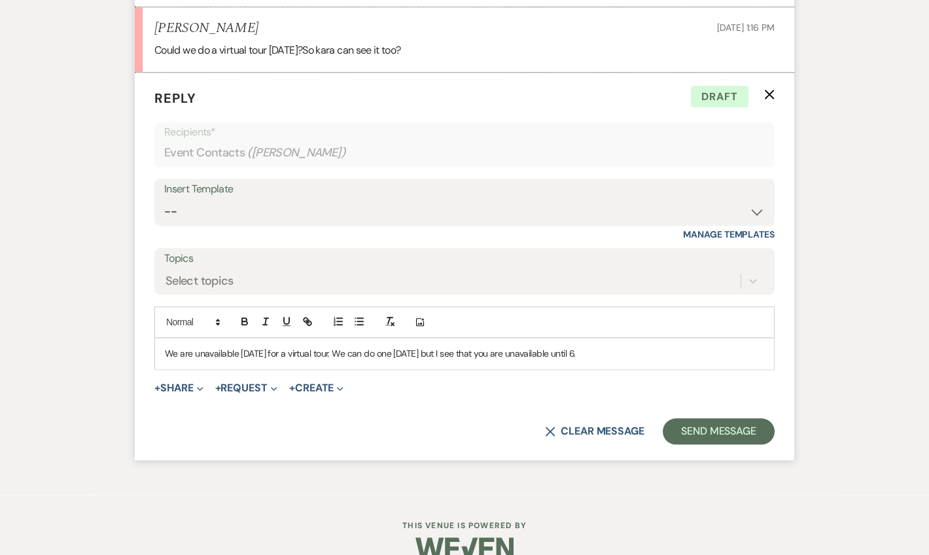
drag, startPoint x: 508, startPoint y: 322, endPoint x: 345, endPoint y: 320, distance: 162.9
click at [345, 338] on div "We are unavailable [DATE] for a virtual tour. We can do one [DATE] but I see th…" at bounding box center [464, 353] width 619 height 30
click at [689, 346] on p "We are unavailable [DATE] for a virtual tour. I will be there [DATE] afternoon,…" at bounding box center [464, 353] width 599 height 14
click at [717, 346] on p "We are unavailable [DATE] for a virtual tour. I will be there [DATE] afternoon,…" at bounding box center [464, 353] width 599 height 14
drag, startPoint x: 707, startPoint y: 405, endPoint x: 673, endPoint y: 377, distance: 44.1
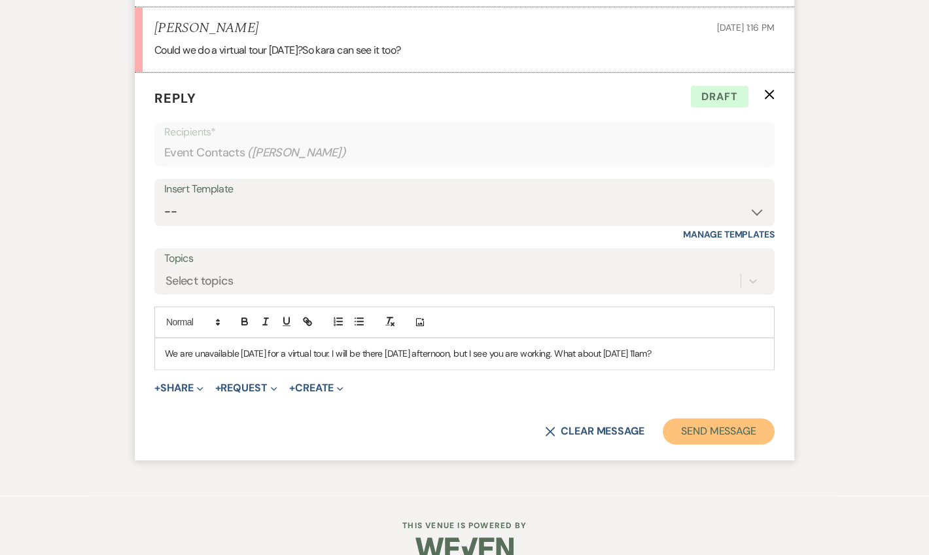
click at [707, 418] on button "Send Message" at bounding box center [719, 431] width 112 height 26
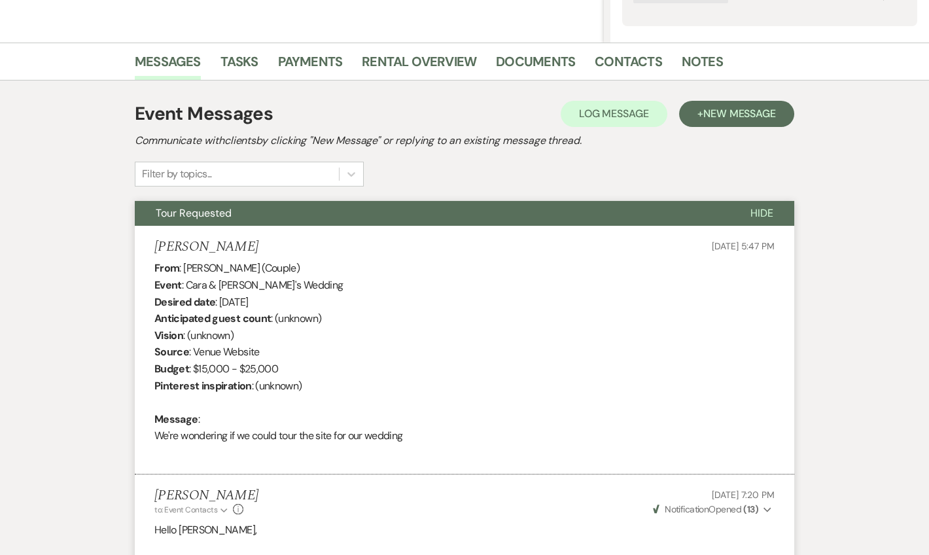
scroll to position [0, 0]
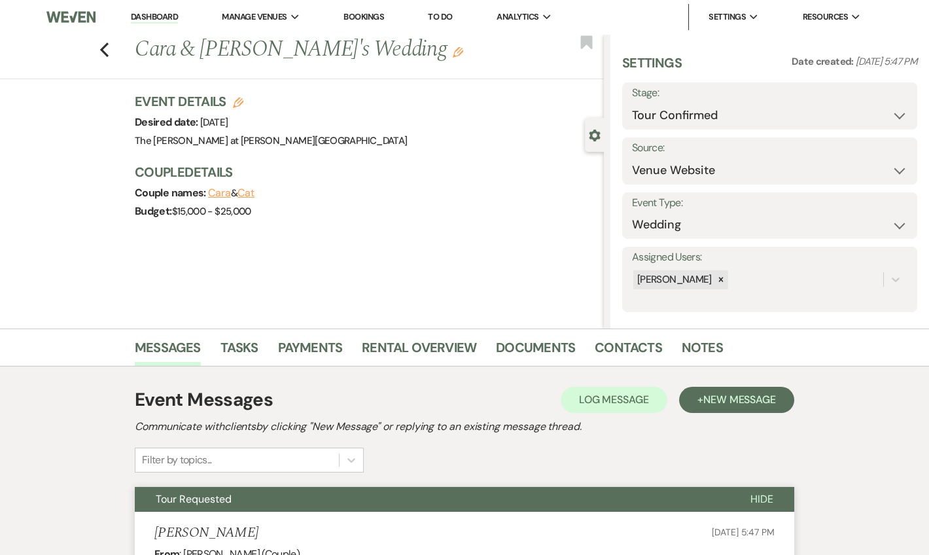
click at [157, 20] on link "Dashboard" at bounding box center [154, 17] width 47 height 12
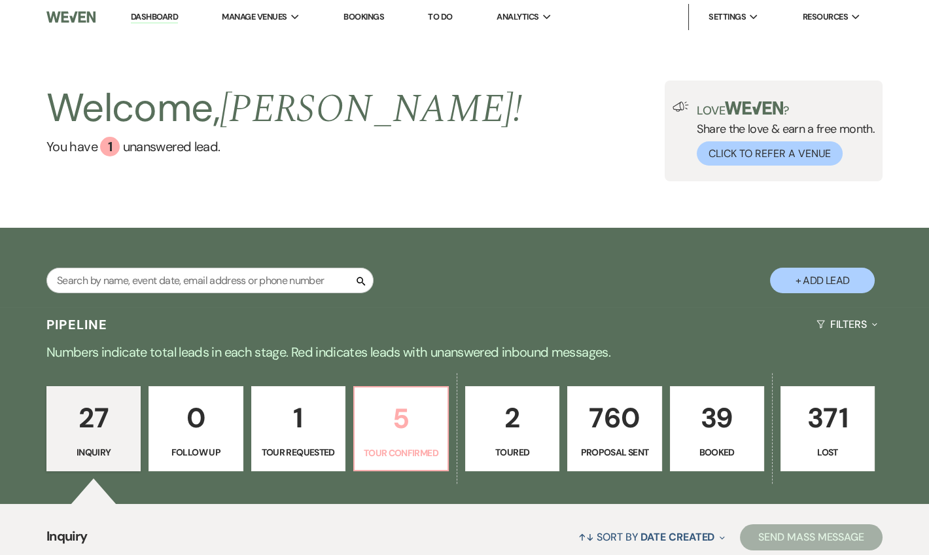
click at [406, 419] on p "5" at bounding box center [400, 418] width 77 height 44
select select "4"
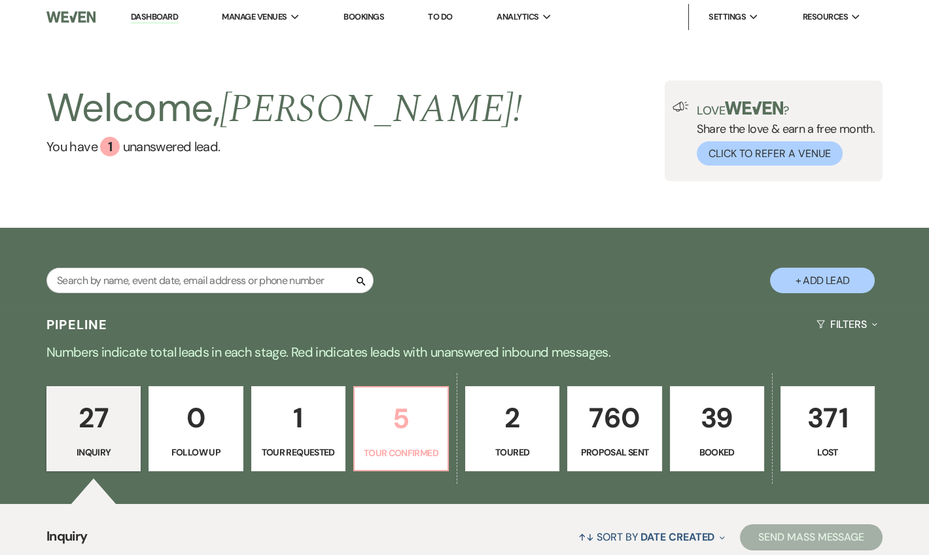
select select "4"
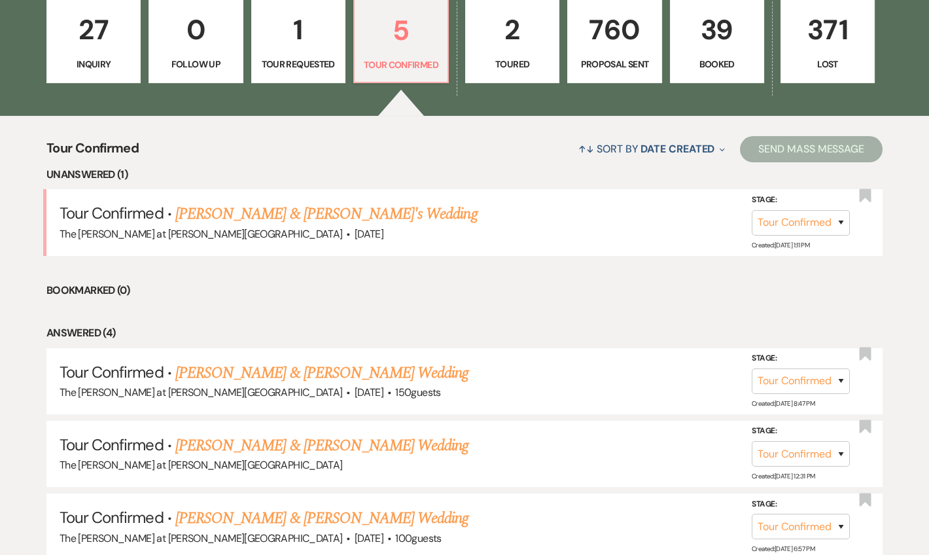
scroll to position [396, 0]
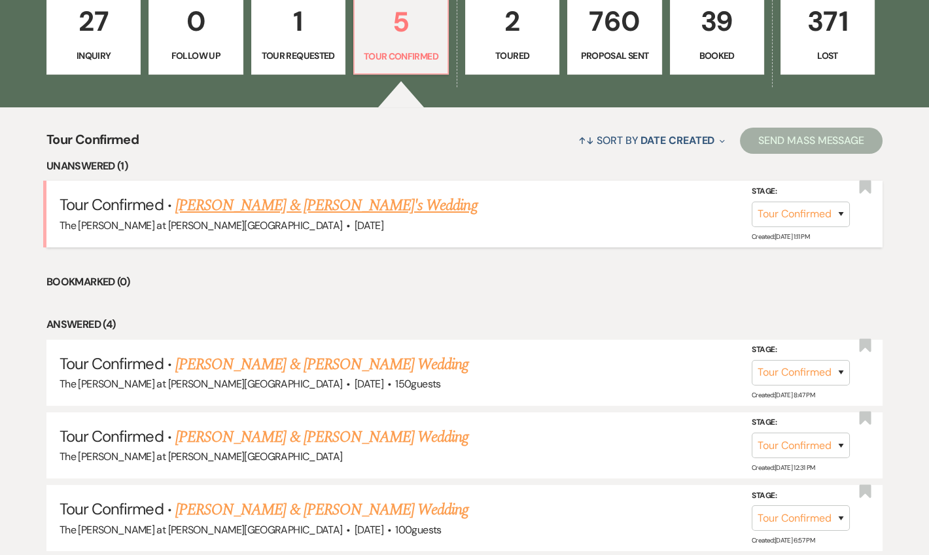
click at [251, 205] on link "[PERSON_NAME] & [PERSON_NAME]'s Wedding" at bounding box center [326, 206] width 302 height 24
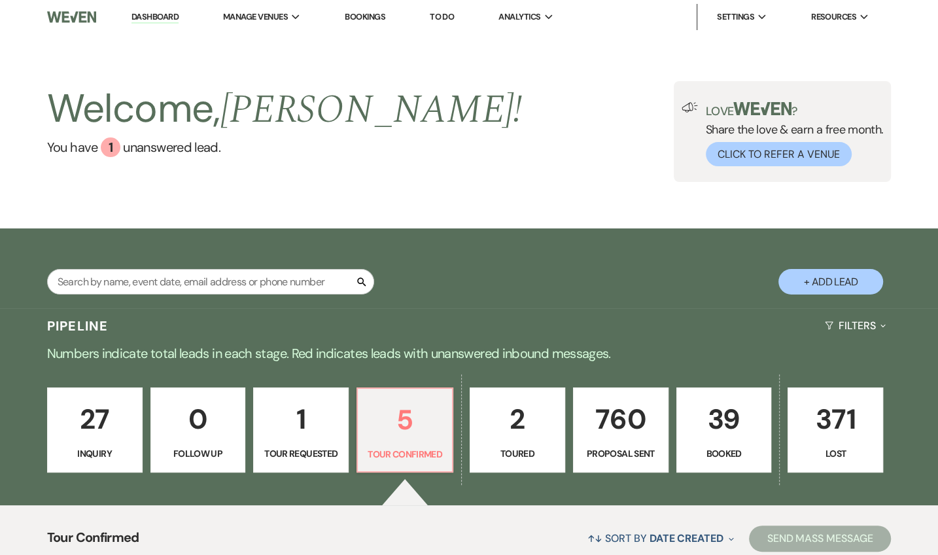
select select "4"
select select "5"
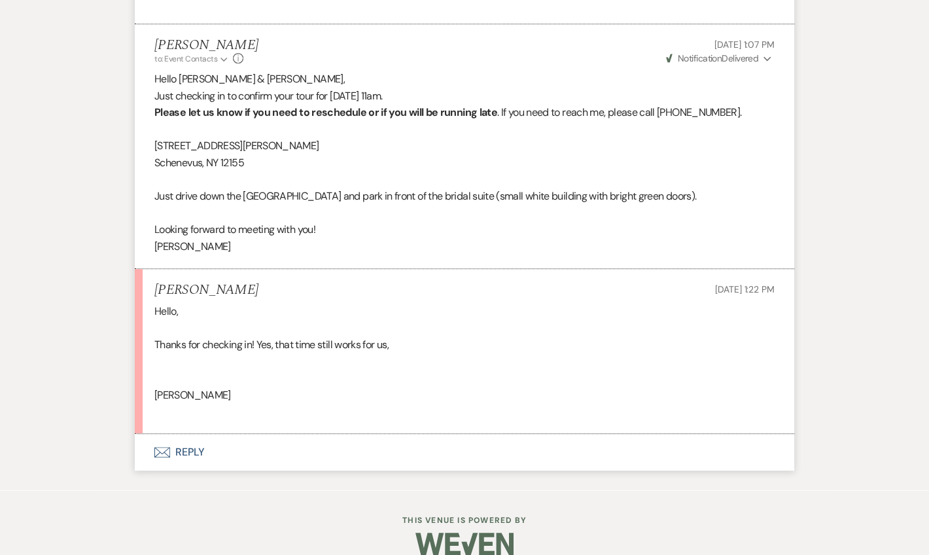
scroll to position [1666, 0]
click at [188, 436] on button "Envelope Reply" at bounding box center [464, 451] width 659 height 37
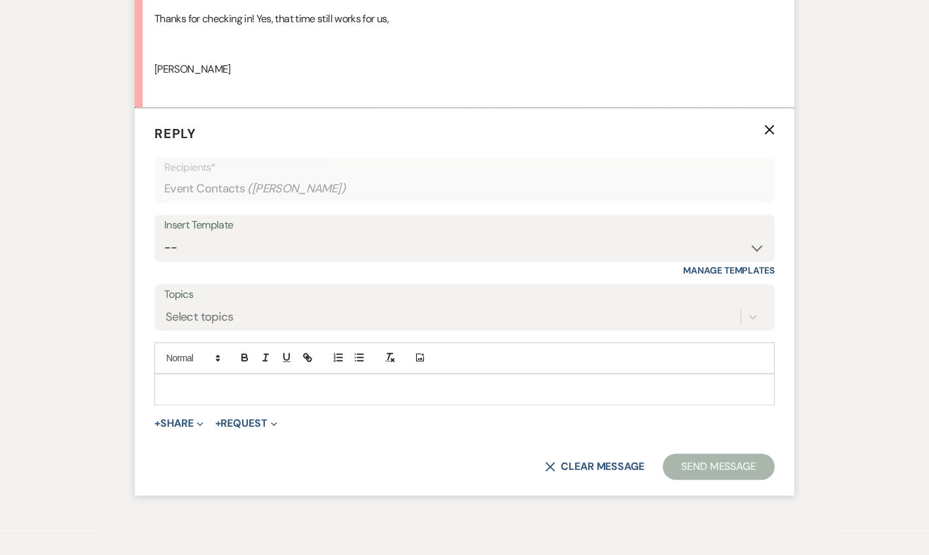
scroll to position [1996, 0]
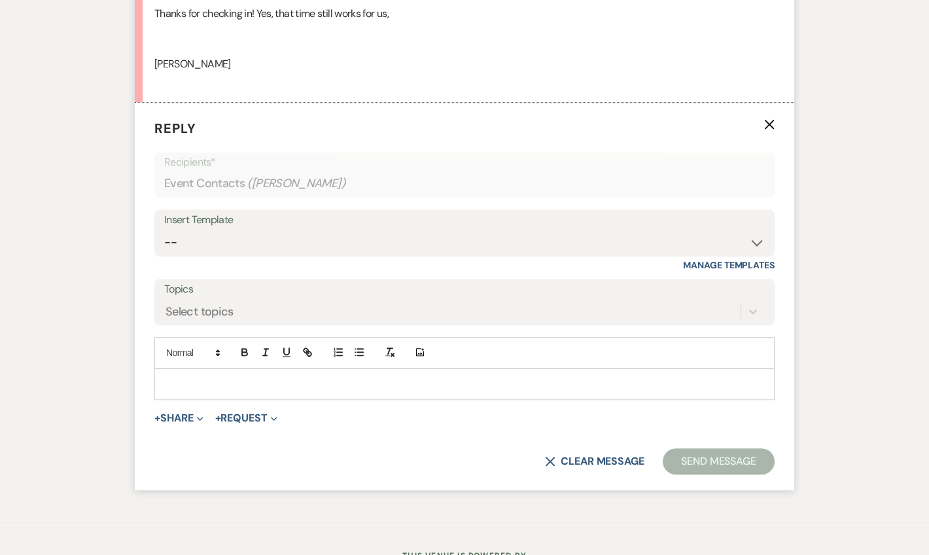
click at [220, 377] on p at bounding box center [464, 384] width 599 height 14
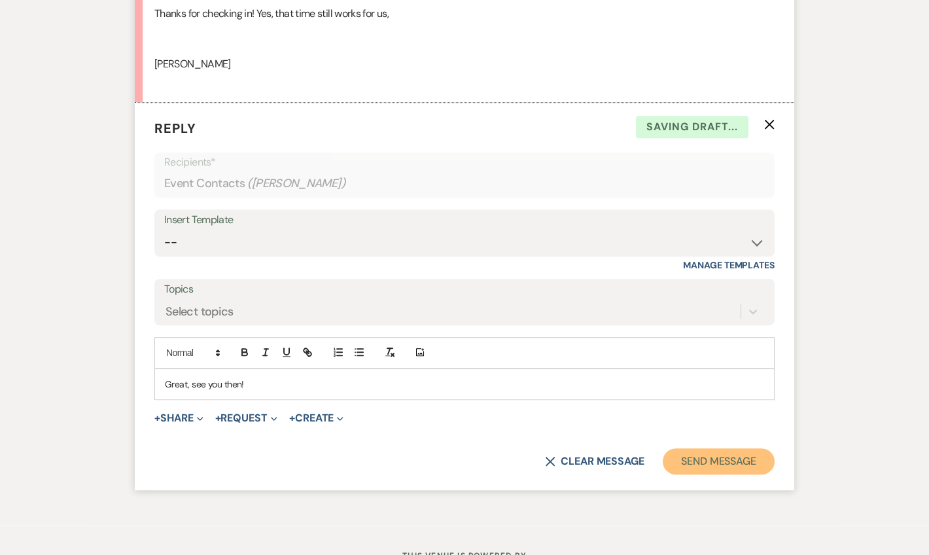
click at [716, 448] on button "Send Message" at bounding box center [719, 461] width 112 height 26
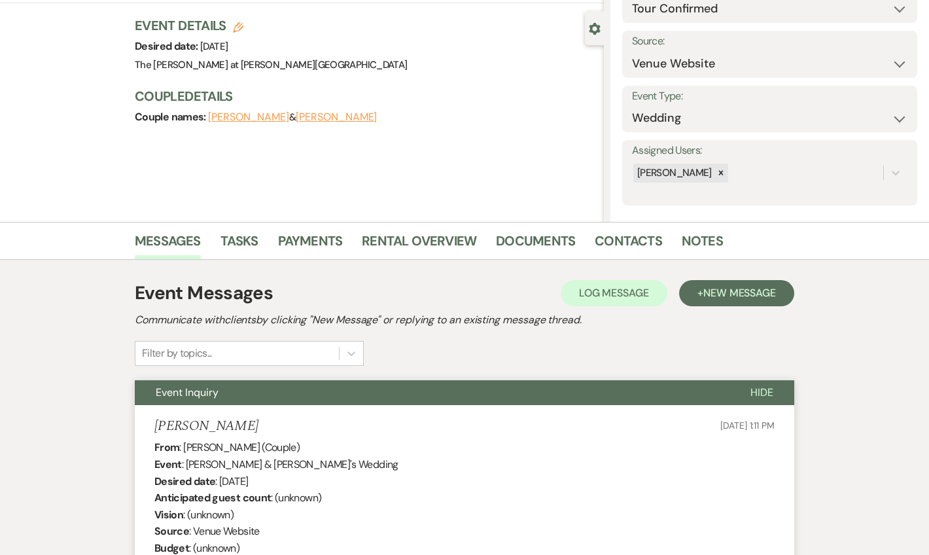
scroll to position [0, 0]
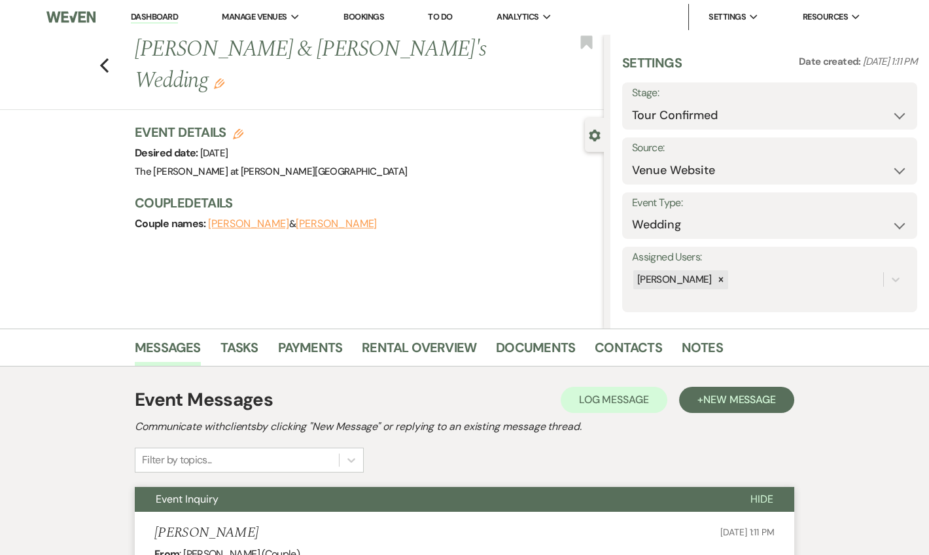
click at [165, 14] on link "Dashboard" at bounding box center [154, 17] width 47 height 12
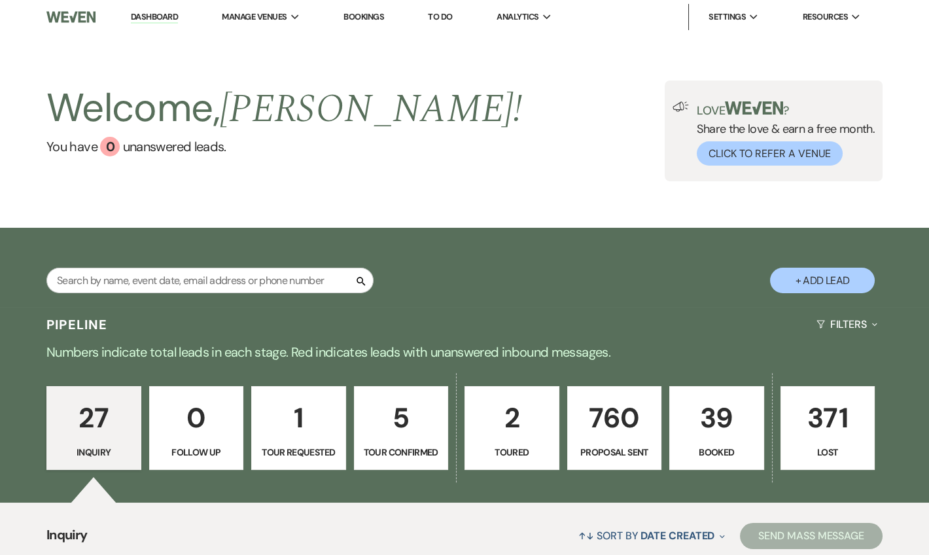
click at [164, 16] on link "Dashboard" at bounding box center [154, 17] width 47 height 12
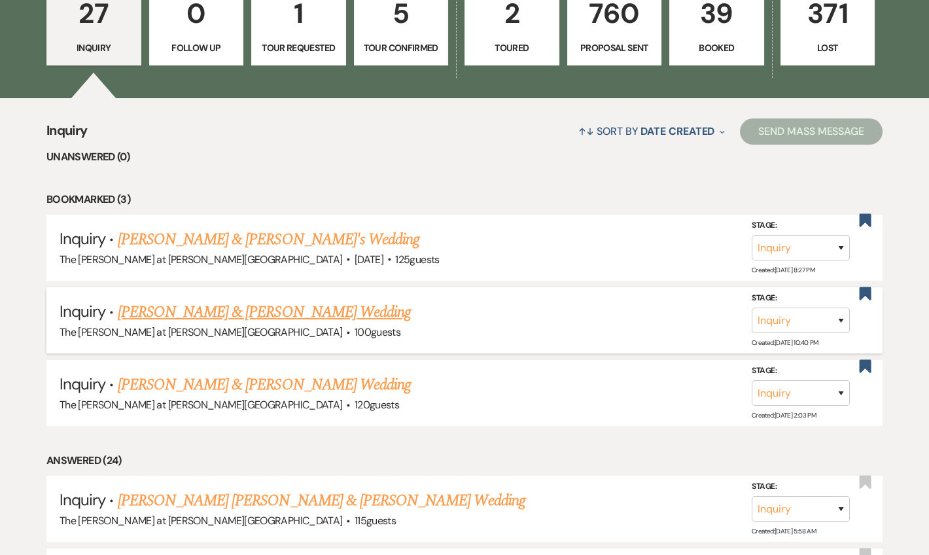
scroll to position [634, 0]
